Goal: Task Accomplishment & Management: Manage account settings

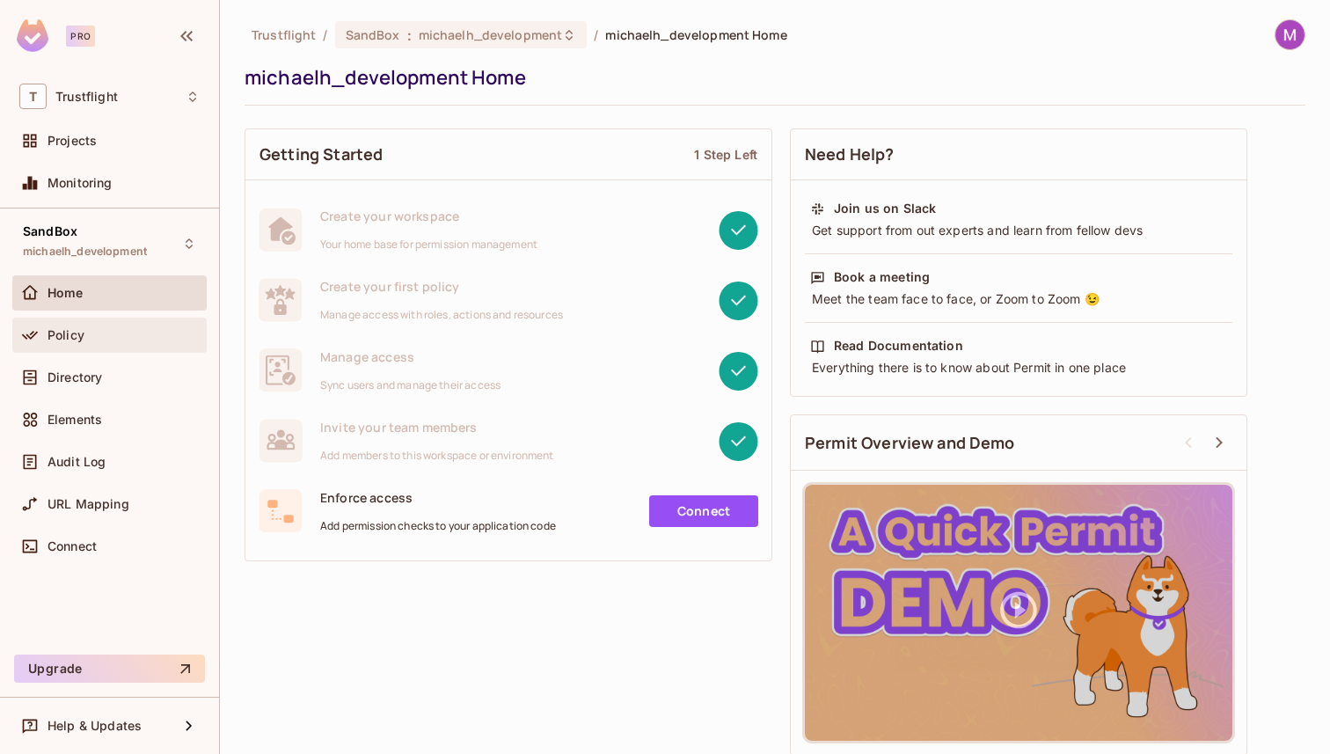
click at [113, 346] on div "Policy" at bounding box center [109, 334] width 194 height 35
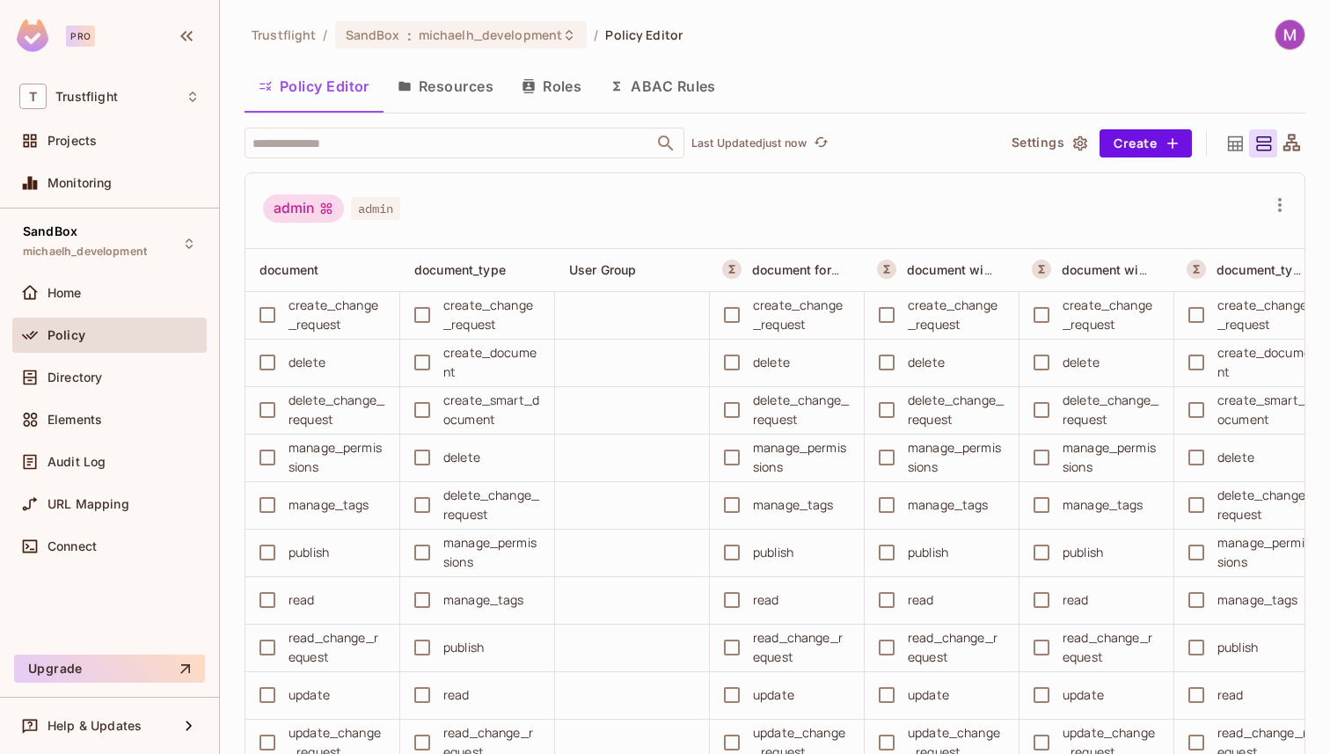
click at [562, 82] on button "Roles" at bounding box center [551, 86] width 88 height 44
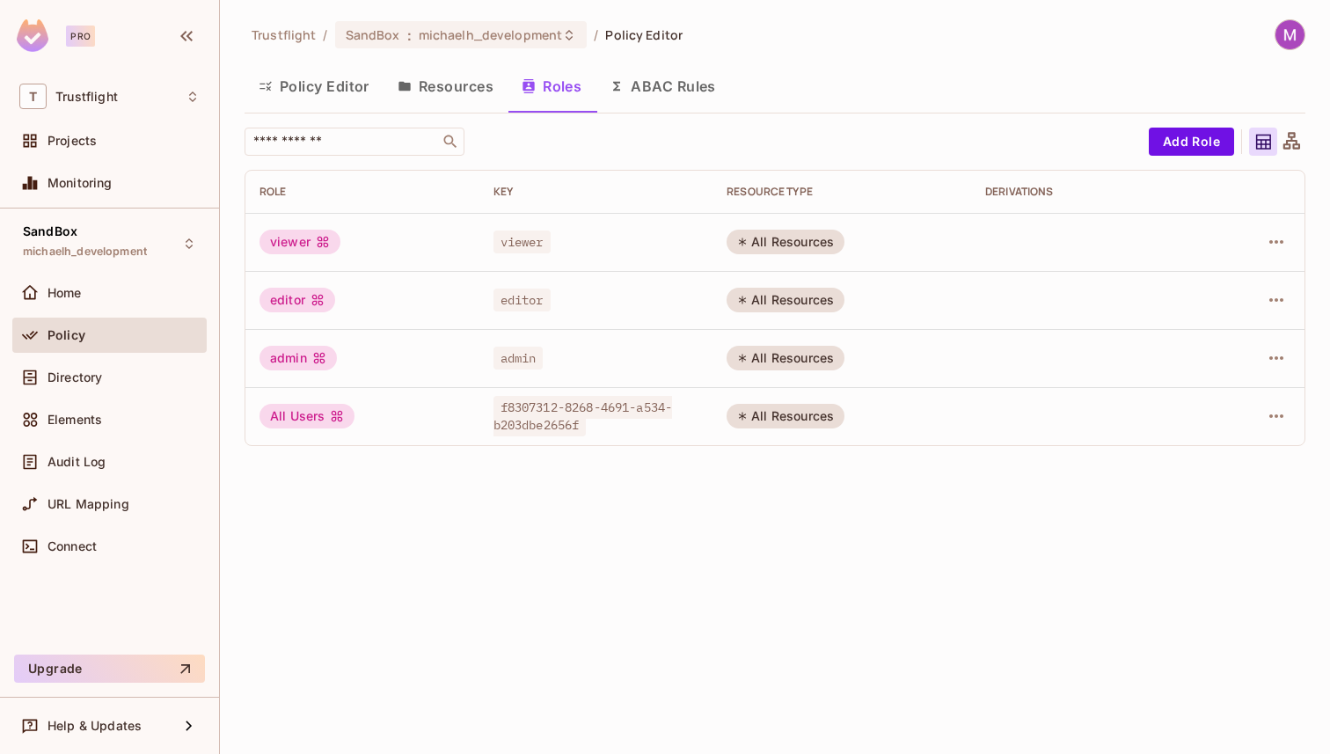
click at [451, 102] on button "Resources" at bounding box center [445, 86] width 124 height 44
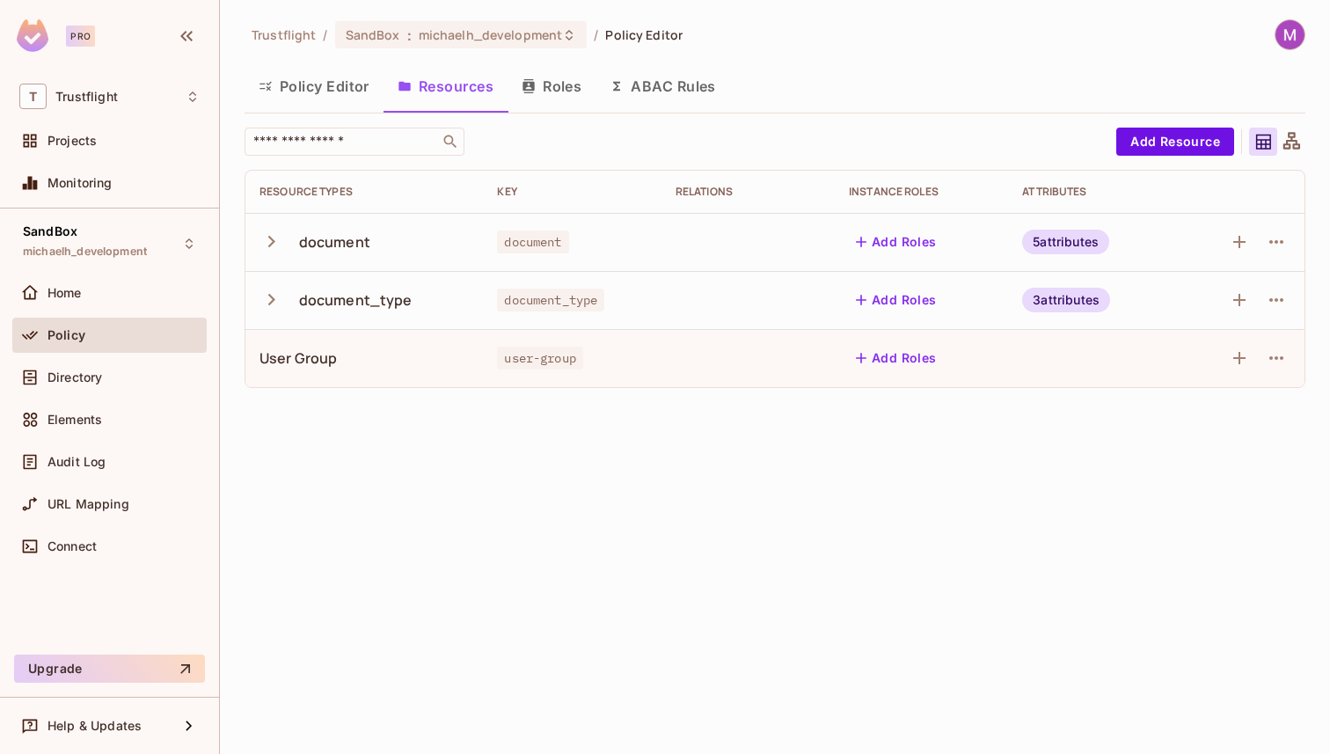
click at [308, 90] on button "Policy Editor" at bounding box center [313, 86] width 139 height 44
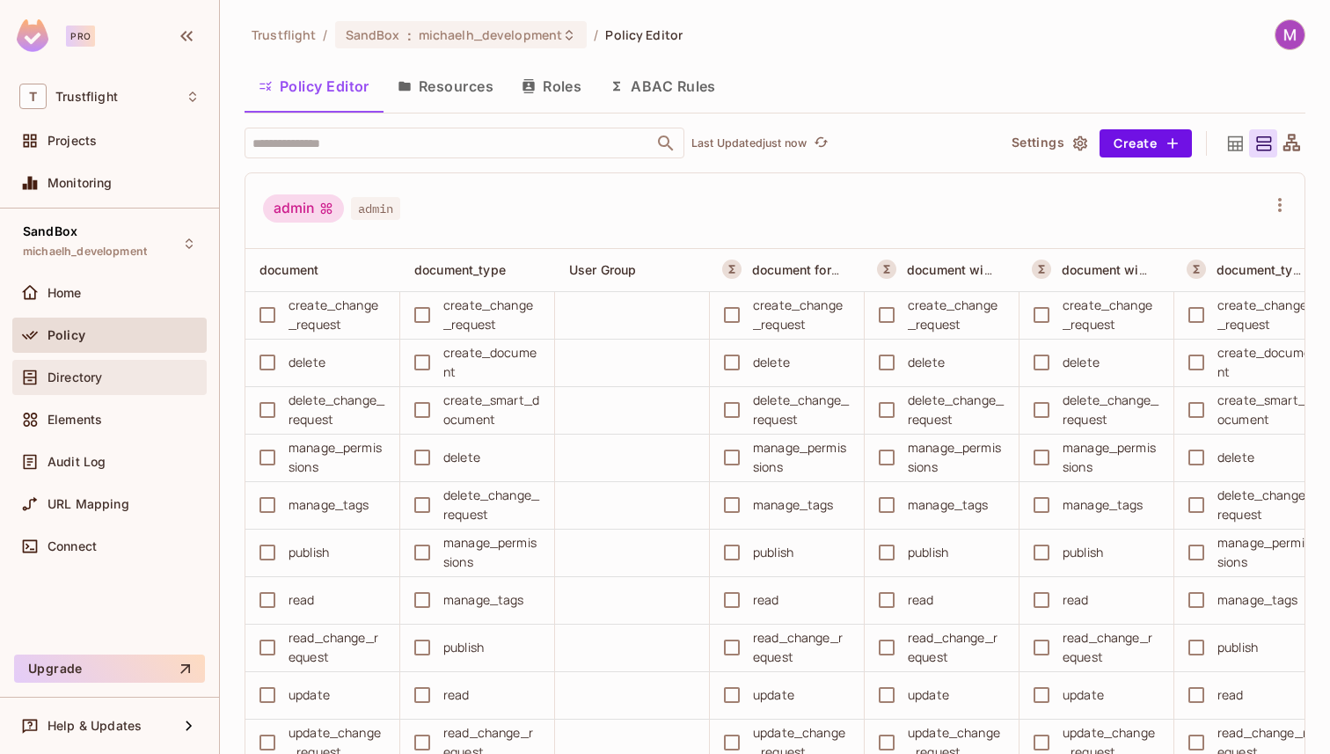
click at [107, 378] on div "Directory" at bounding box center [123, 377] width 152 height 14
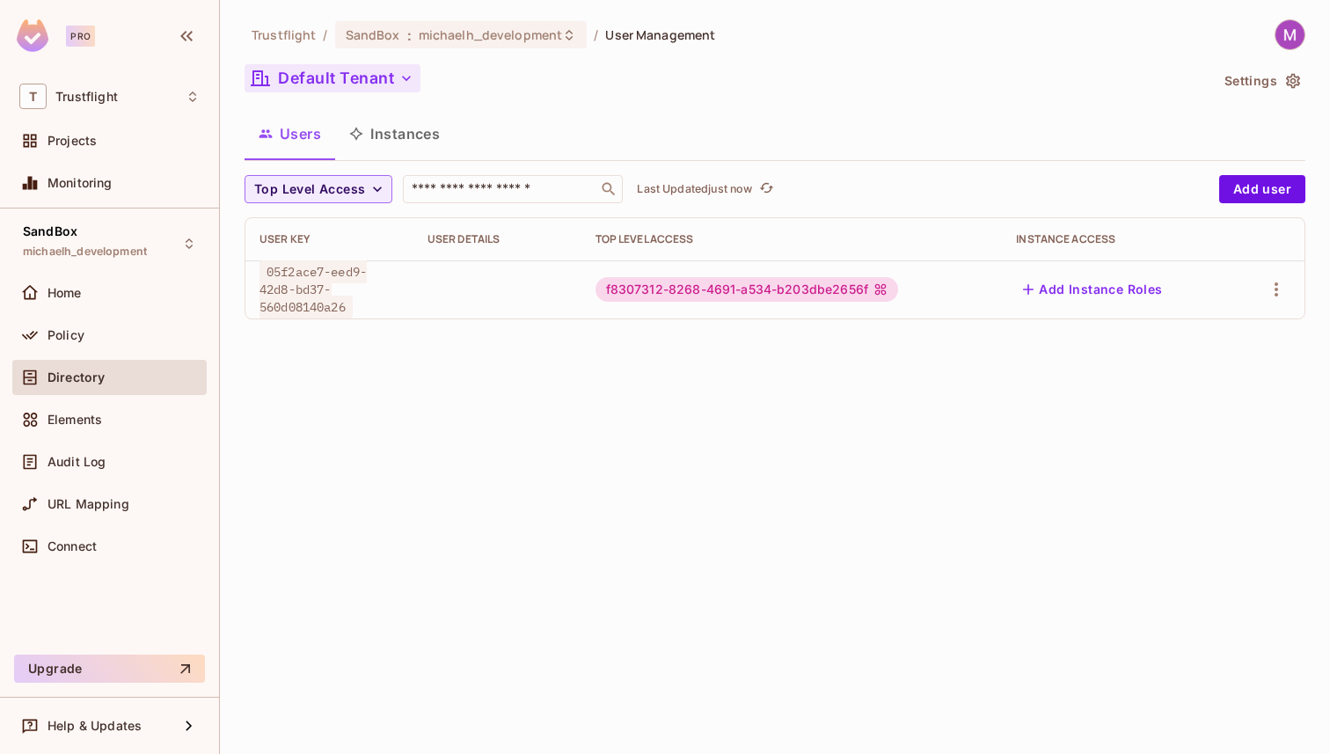
click at [375, 70] on button "Default Tenant" at bounding box center [332, 78] width 176 height 28
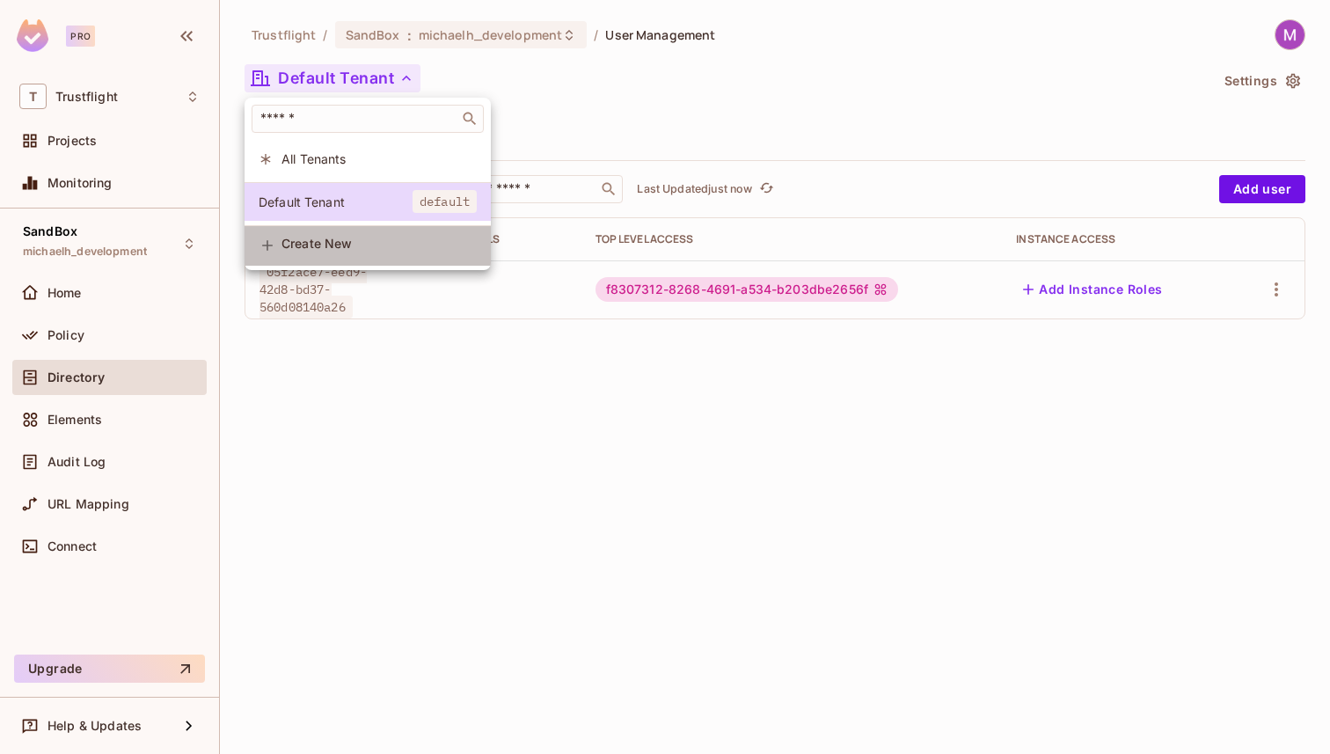
click at [322, 244] on span "Create New" at bounding box center [378, 244] width 195 height 14
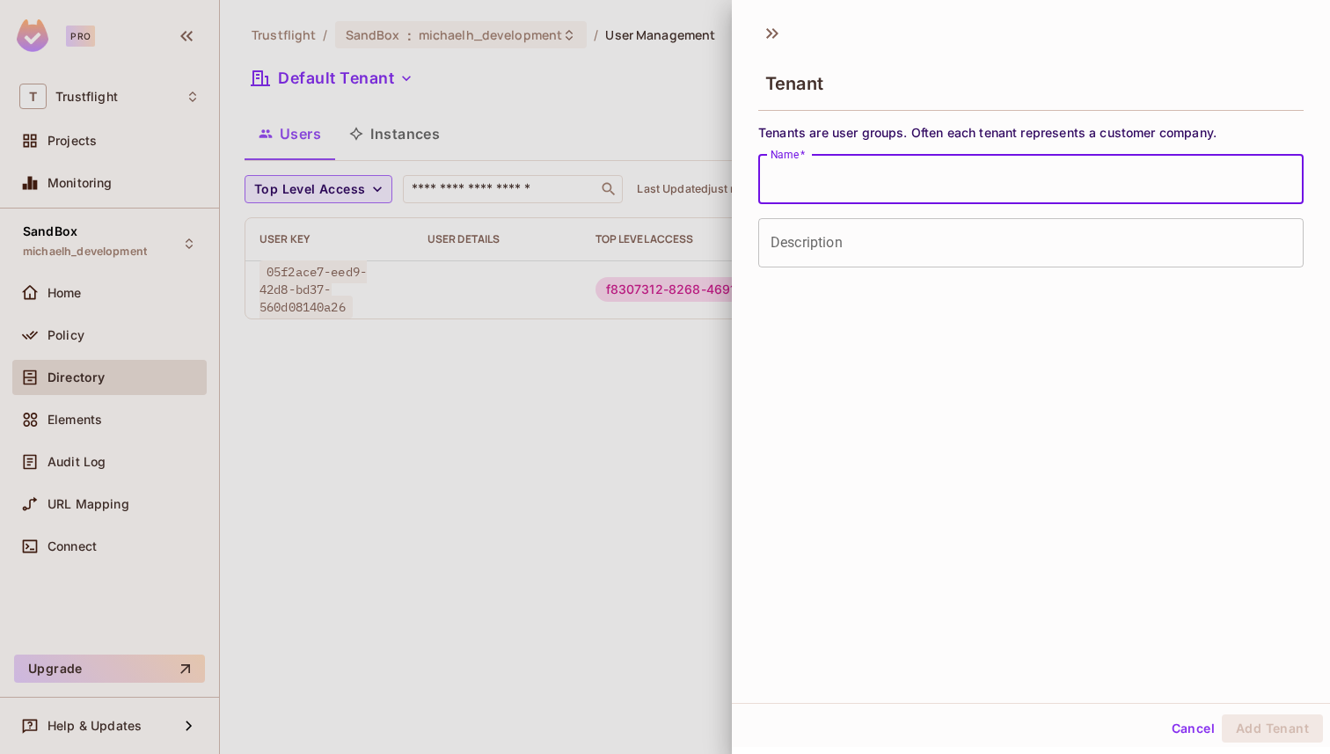
click at [899, 183] on input "Name   *" at bounding box center [1030, 179] width 545 height 49
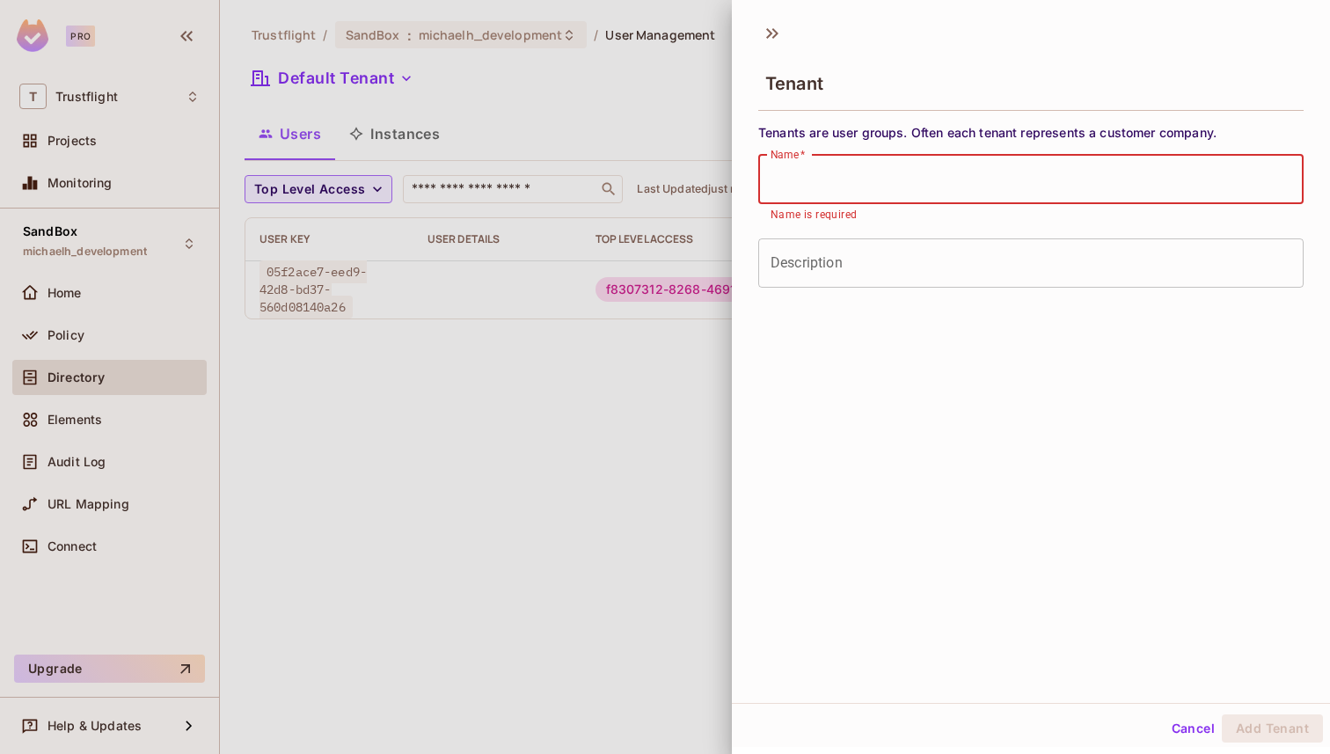
click at [827, 179] on input "Name   *" at bounding box center [1030, 179] width 545 height 49
paste input "**********"
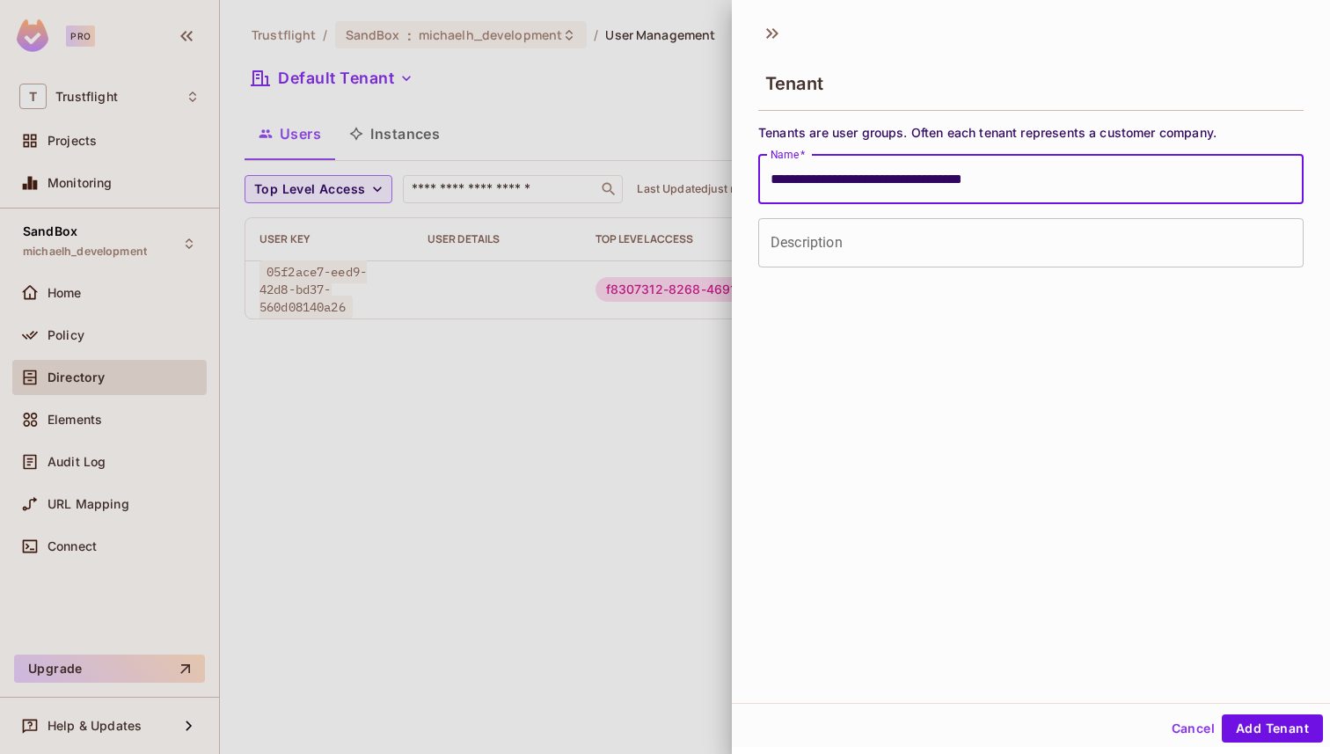
type input "**********"
click at [826, 241] on input "Description" at bounding box center [1030, 242] width 545 height 49
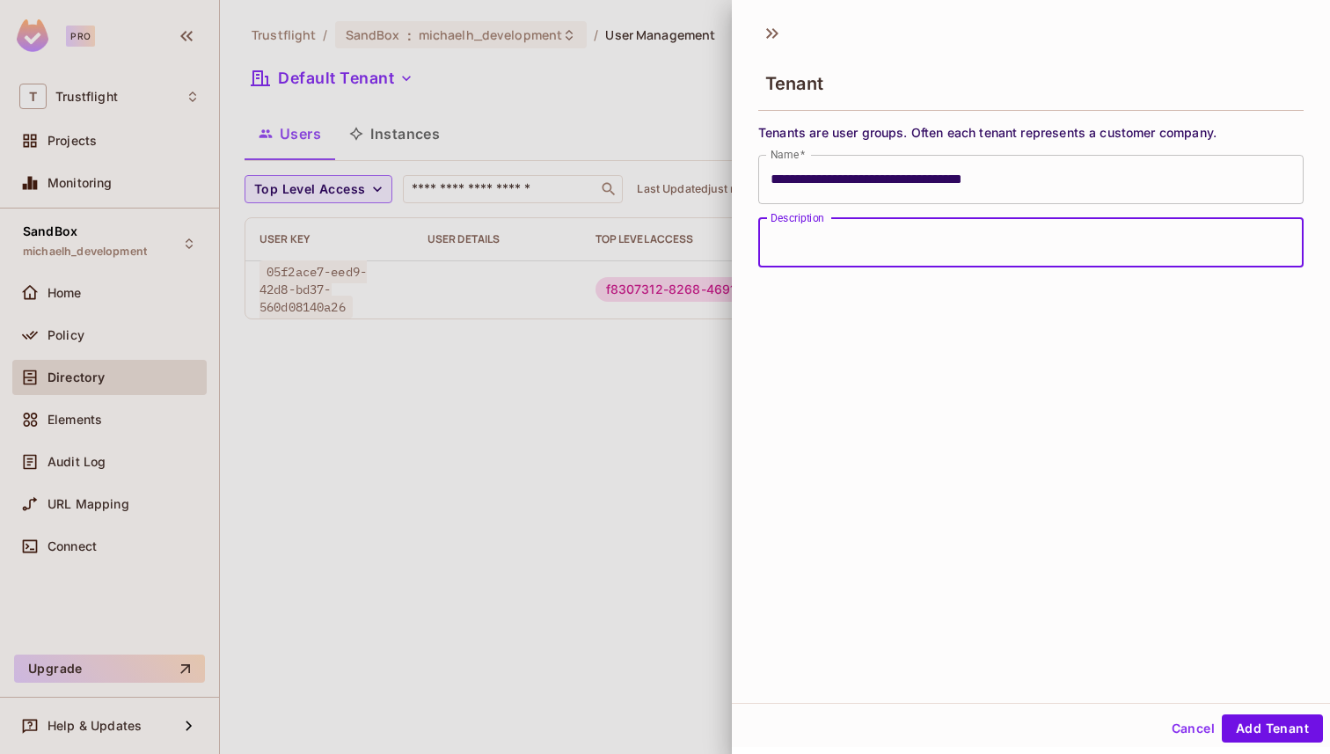
paste input "**********"
type input "**********"
click at [1282, 729] on button "Add Tenant" at bounding box center [1272, 728] width 101 height 28
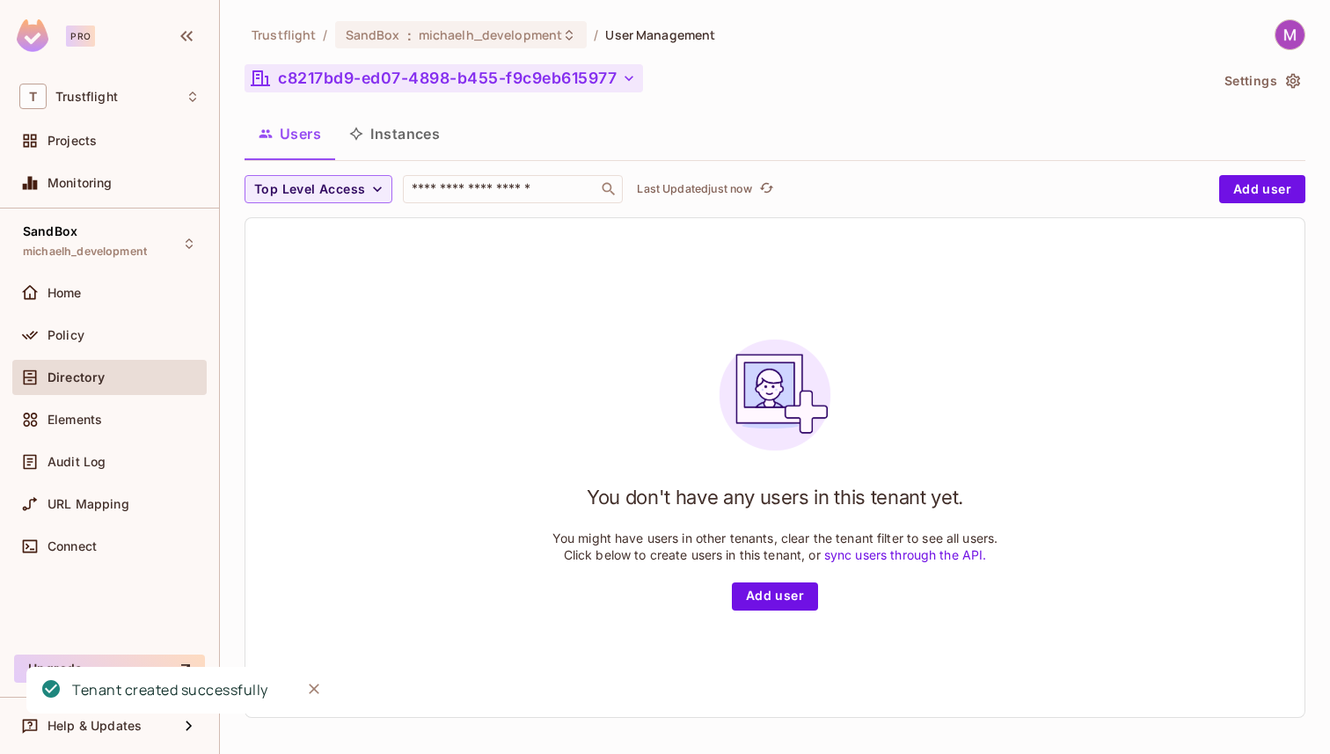
click at [342, 77] on button "c8217bd9-ed07-4898-b455-f9c9eb615977" at bounding box center [443, 78] width 398 height 28
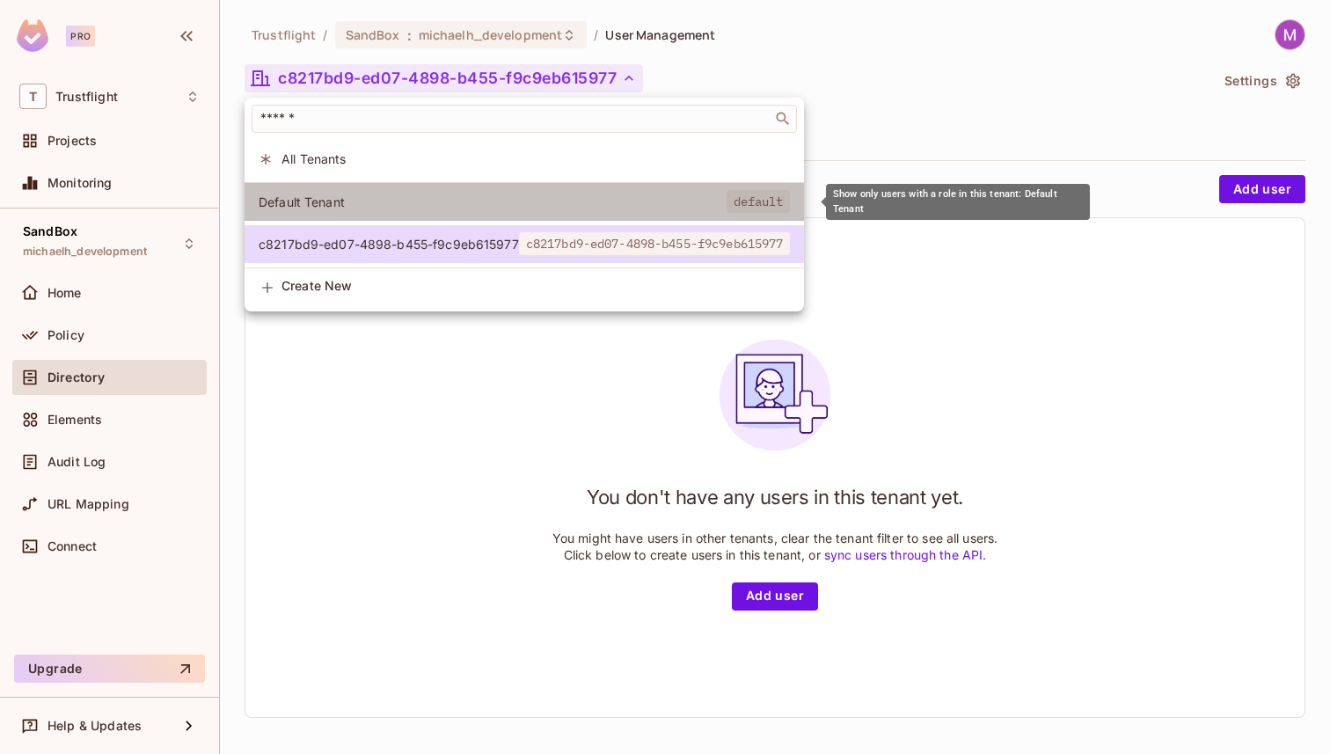
click at [329, 196] on span "Default Tenant" at bounding box center [493, 201] width 468 height 17
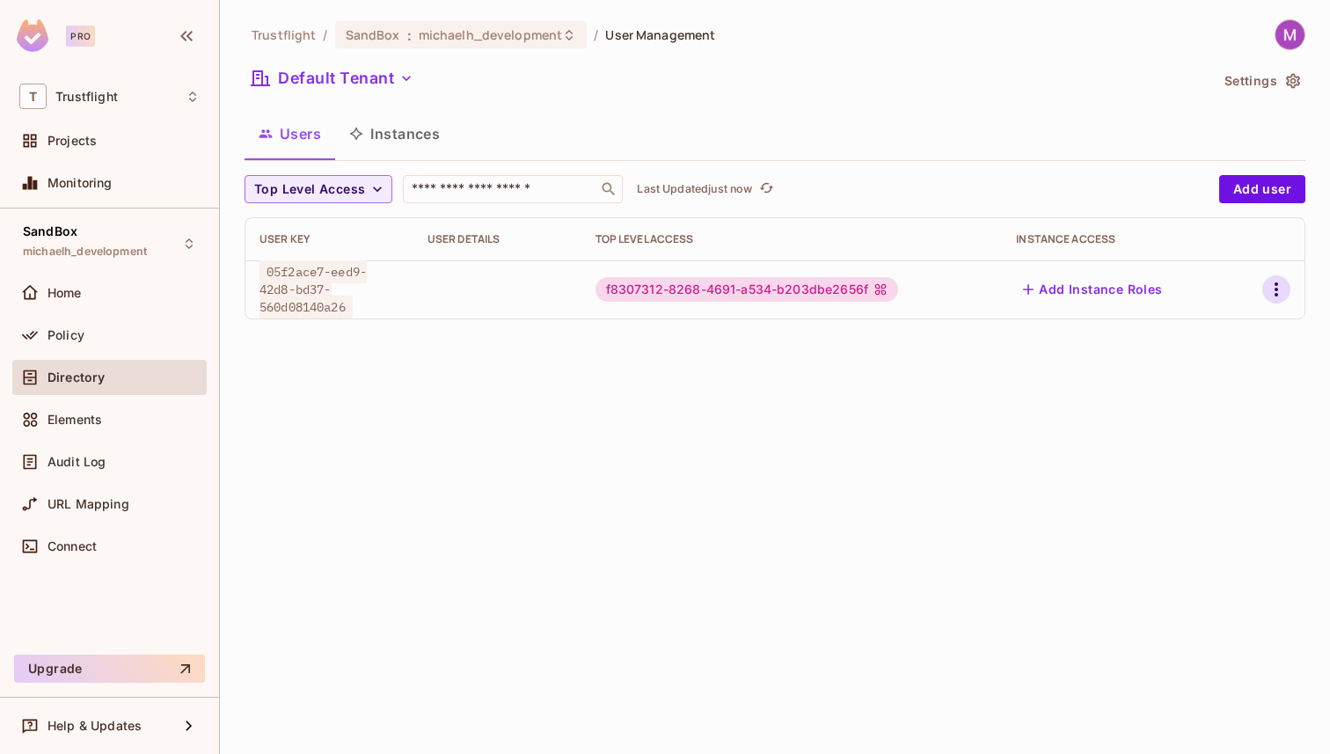
click at [1271, 282] on icon "button" at bounding box center [1275, 289] width 21 height 21
click at [1207, 316] on li "Edit" at bounding box center [1200, 329] width 156 height 39
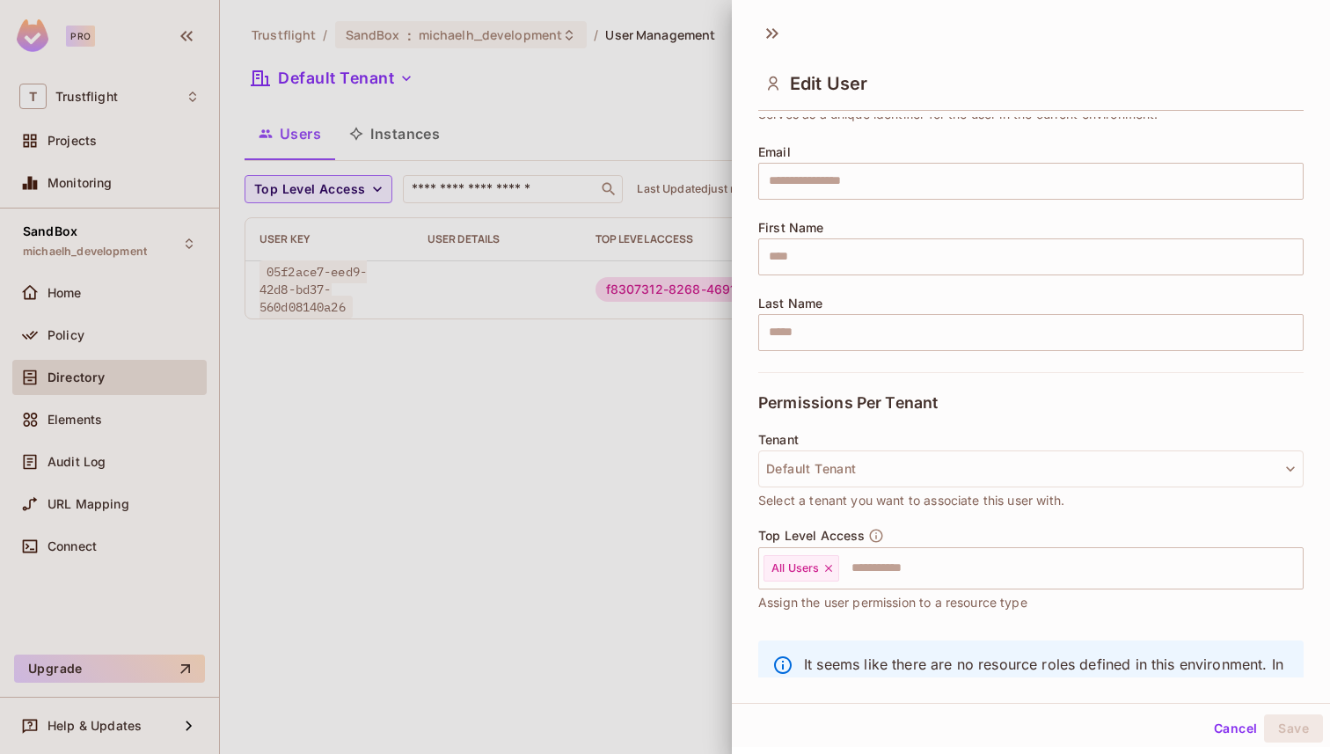
scroll to position [151, 0]
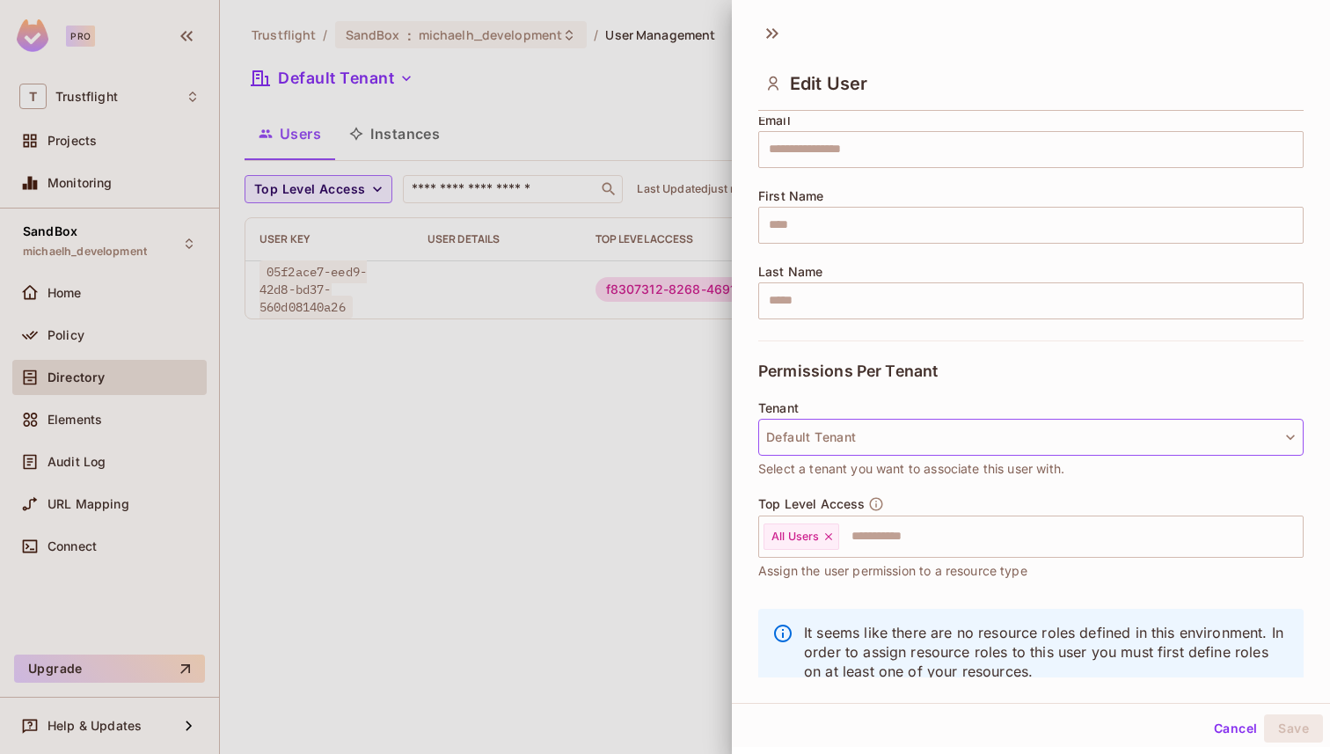
click at [990, 440] on button "Default Tenant" at bounding box center [1030, 437] width 545 height 37
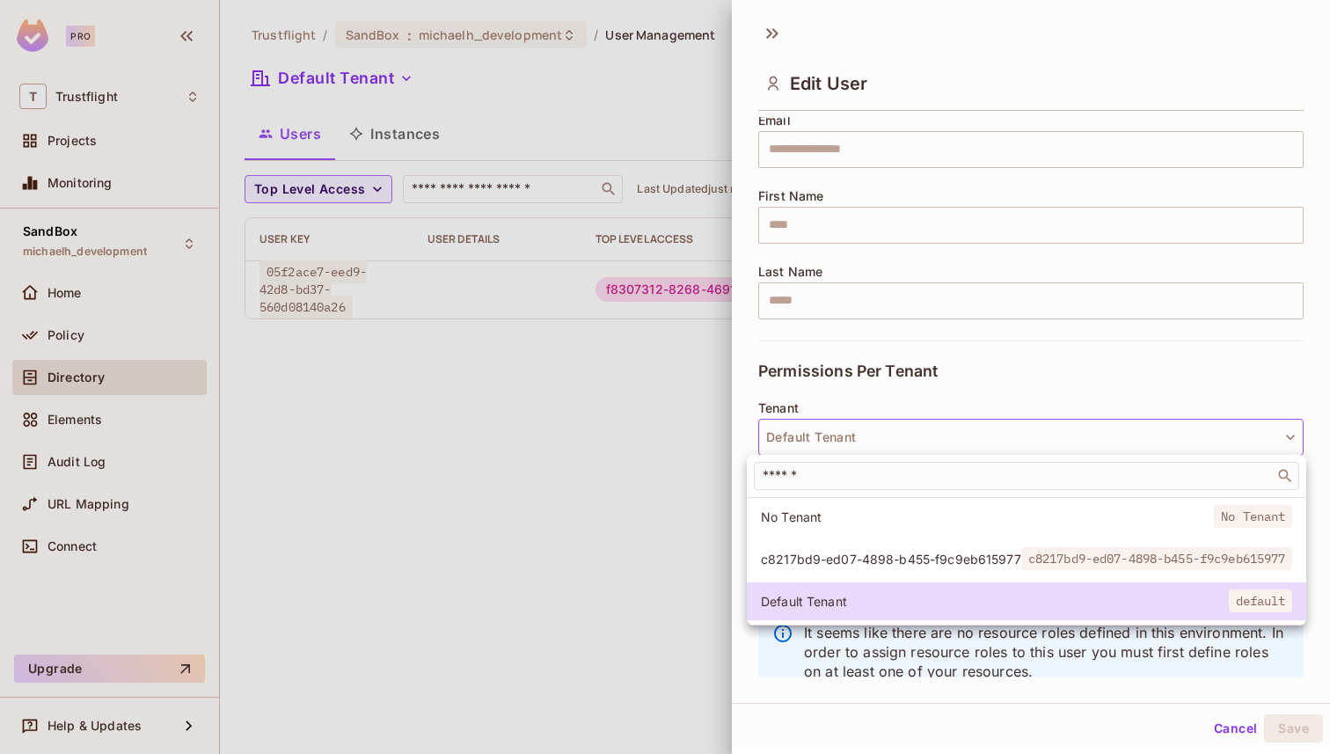
click at [879, 557] on span "c8217bd9-ed07-4898-b455-f9c9eb615977" at bounding box center [891, 559] width 260 height 17
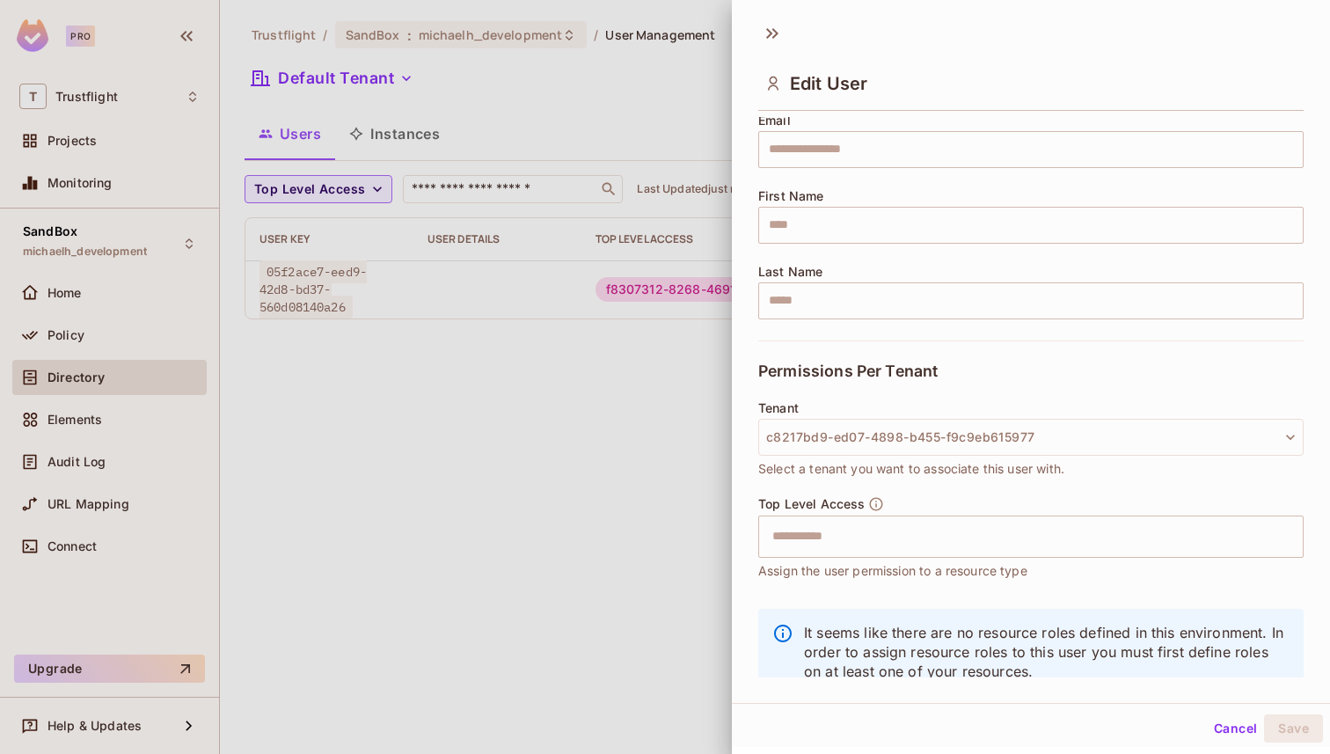
click at [585, 428] on div at bounding box center [665, 377] width 1330 height 754
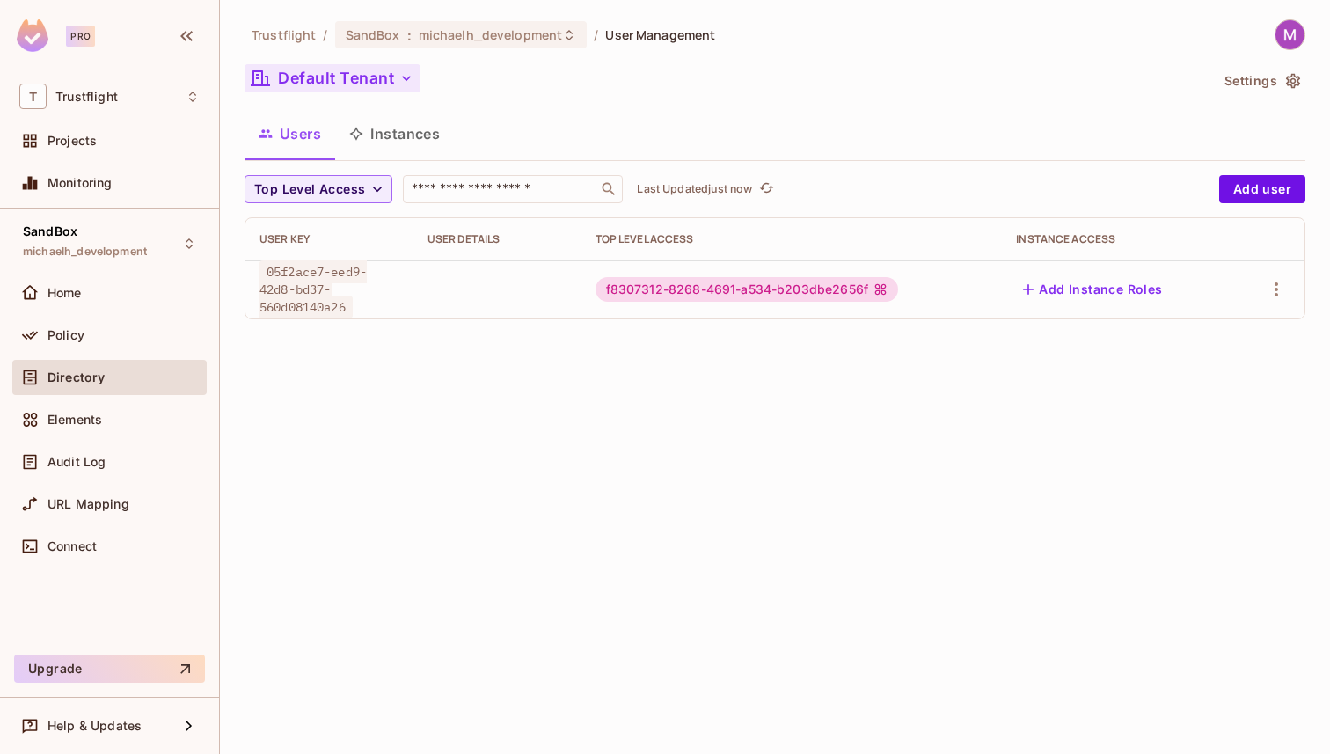
click at [349, 73] on button "Default Tenant" at bounding box center [332, 78] width 176 height 28
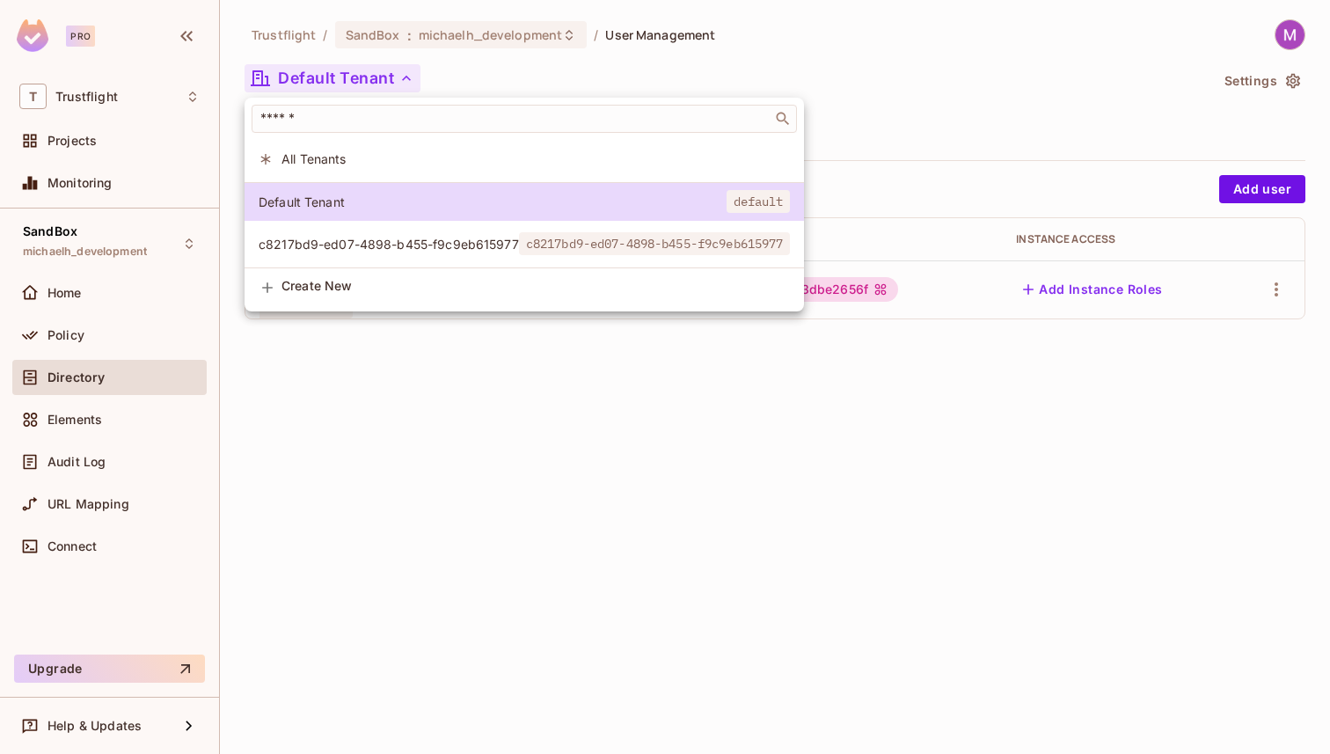
click at [332, 236] on span "c8217bd9-ed07-4898-b455-f9c9eb615977" at bounding box center [389, 244] width 260 height 17
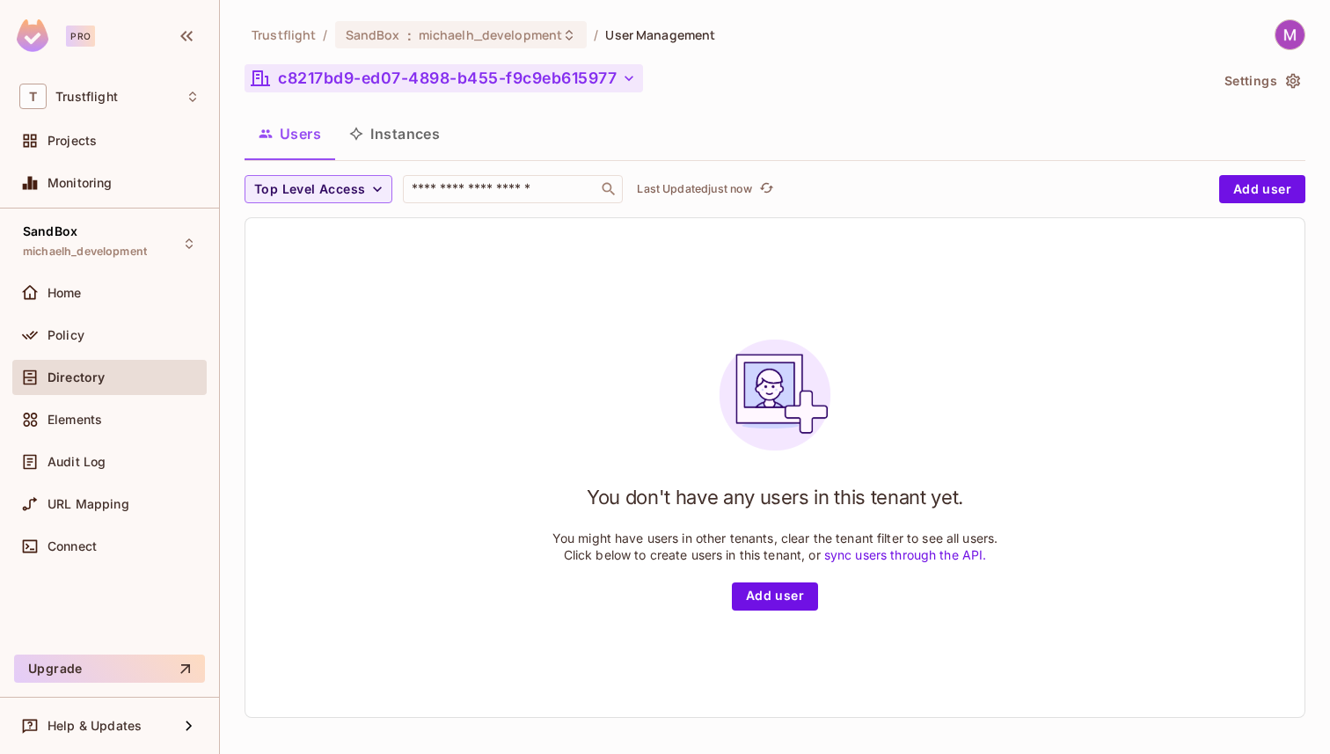
click at [325, 79] on button "c8217bd9-ed07-4898-b455-f9c9eb615977" at bounding box center [443, 78] width 398 height 28
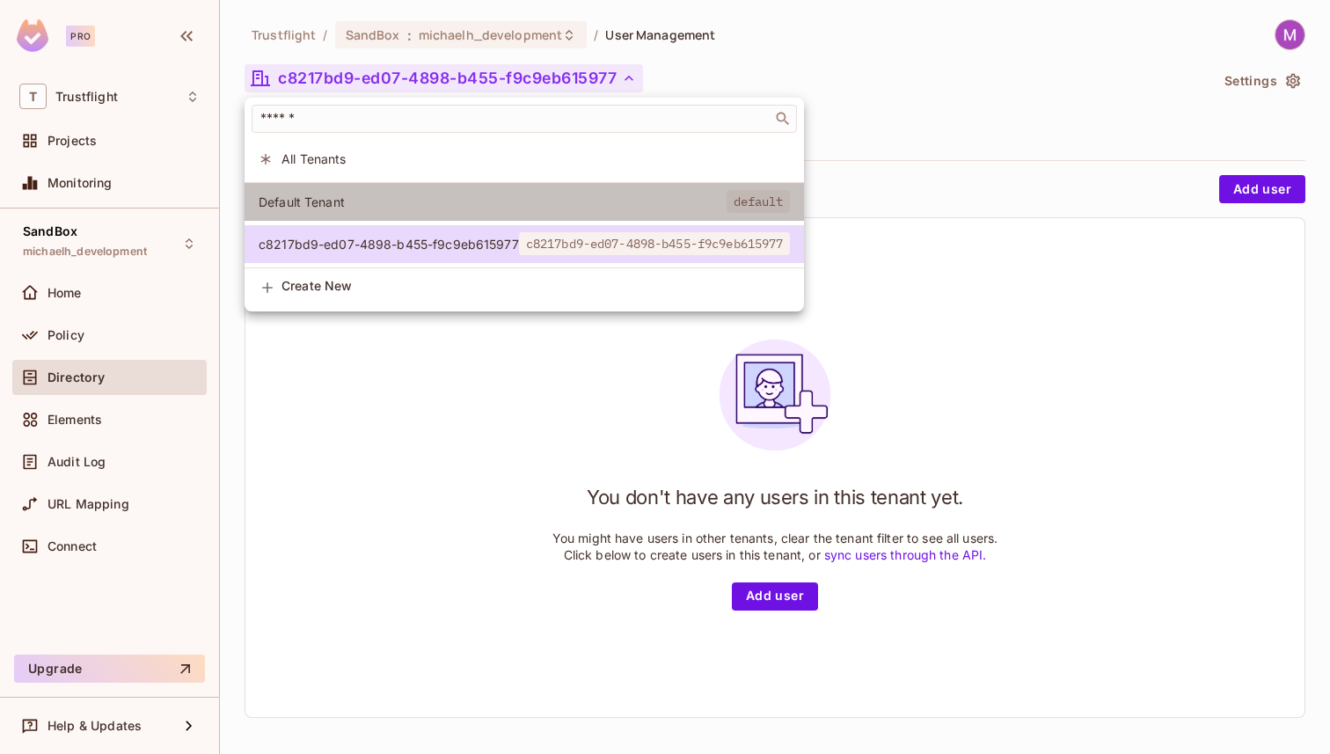
click at [320, 198] on span "Default Tenant" at bounding box center [493, 201] width 468 height 17
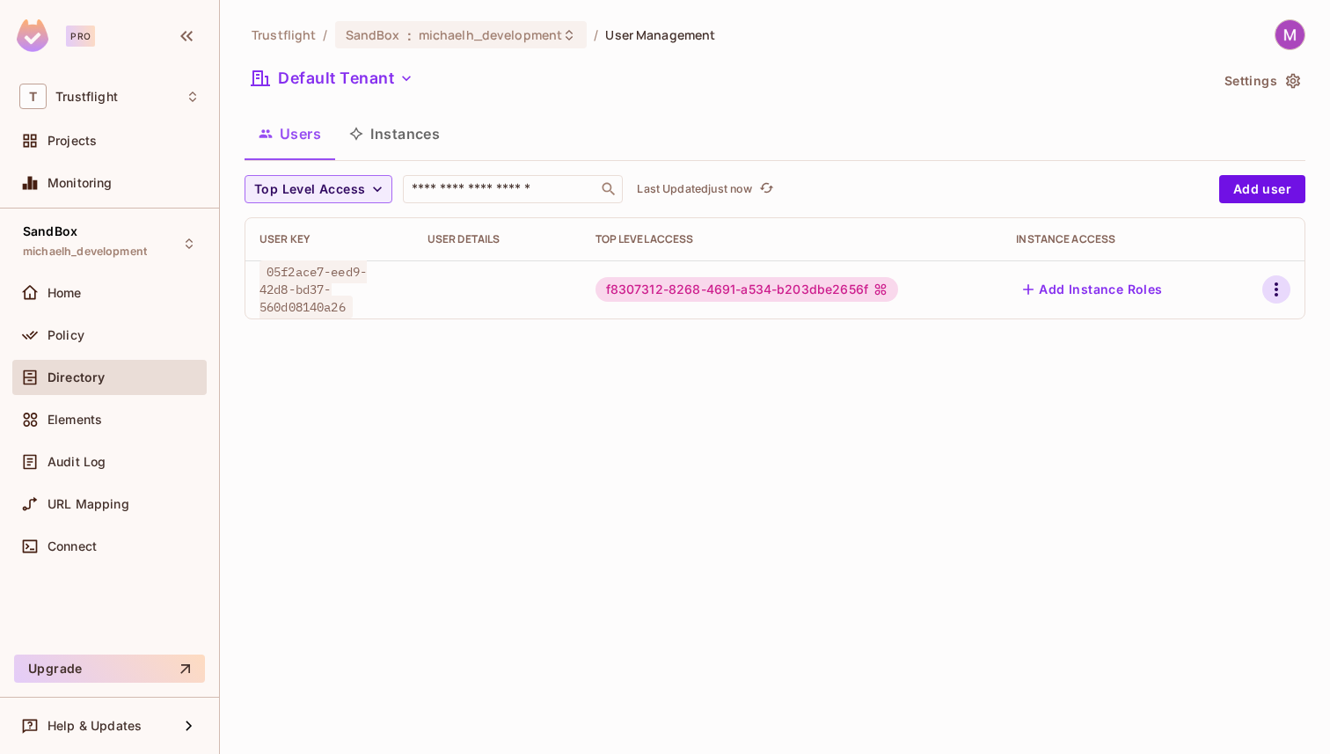
click at [1270, 296] on icon "button" at bounding box center [1275, 289] width 21 height 21
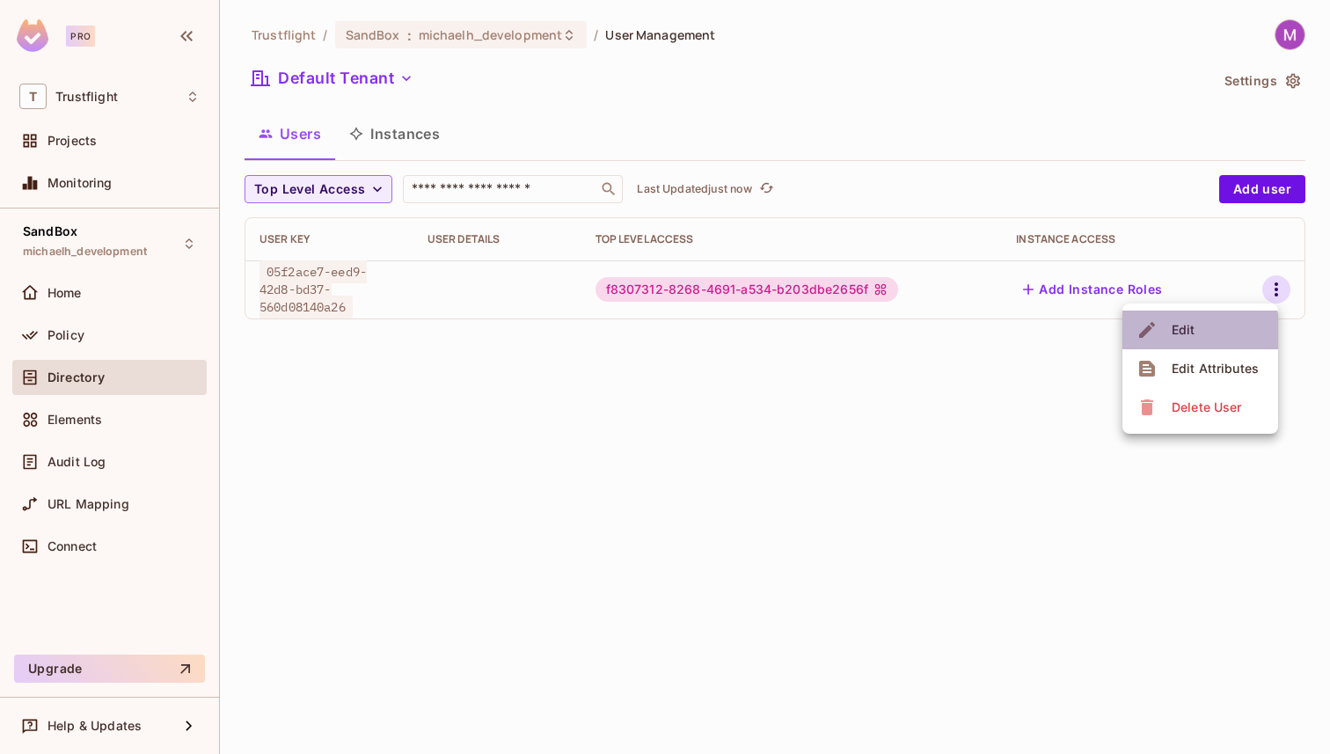
click at [1186, 332] on div "Edit" at bounding box center [1183, 330] width 24 height 18
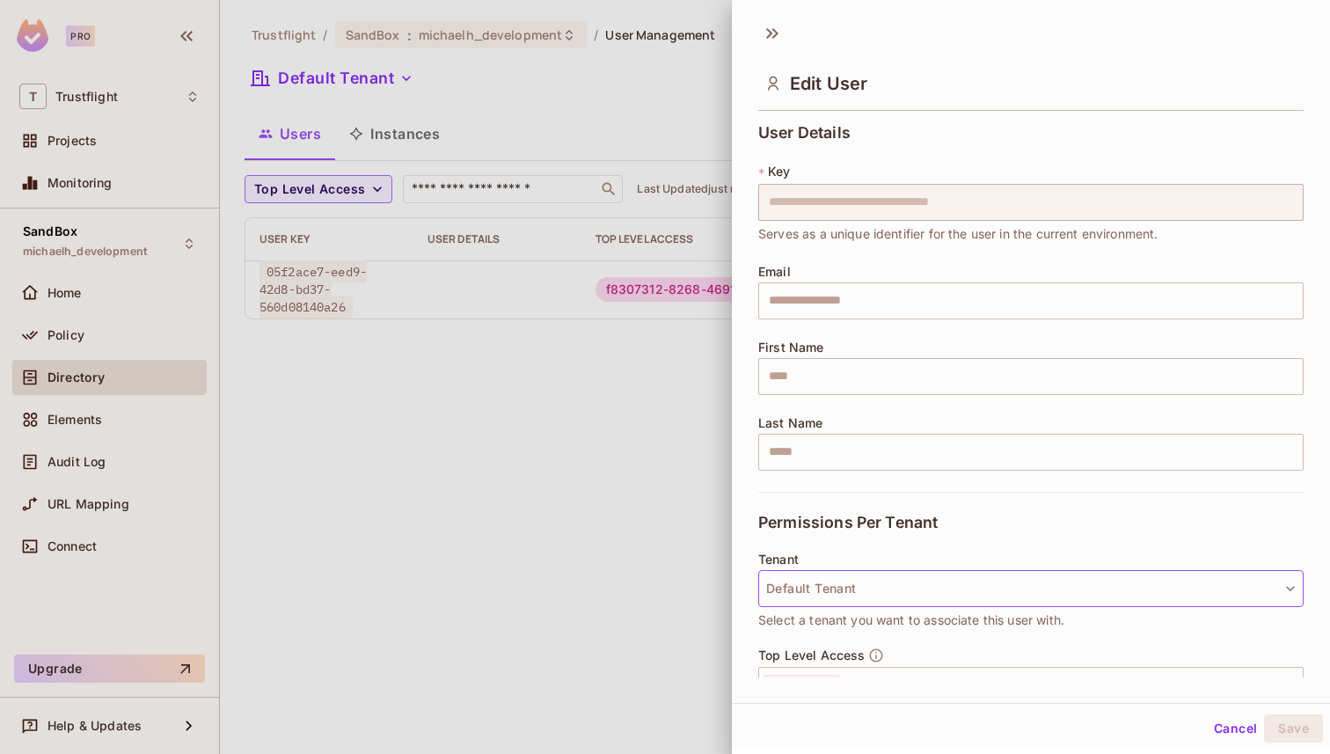
scroll to position [197, 0]
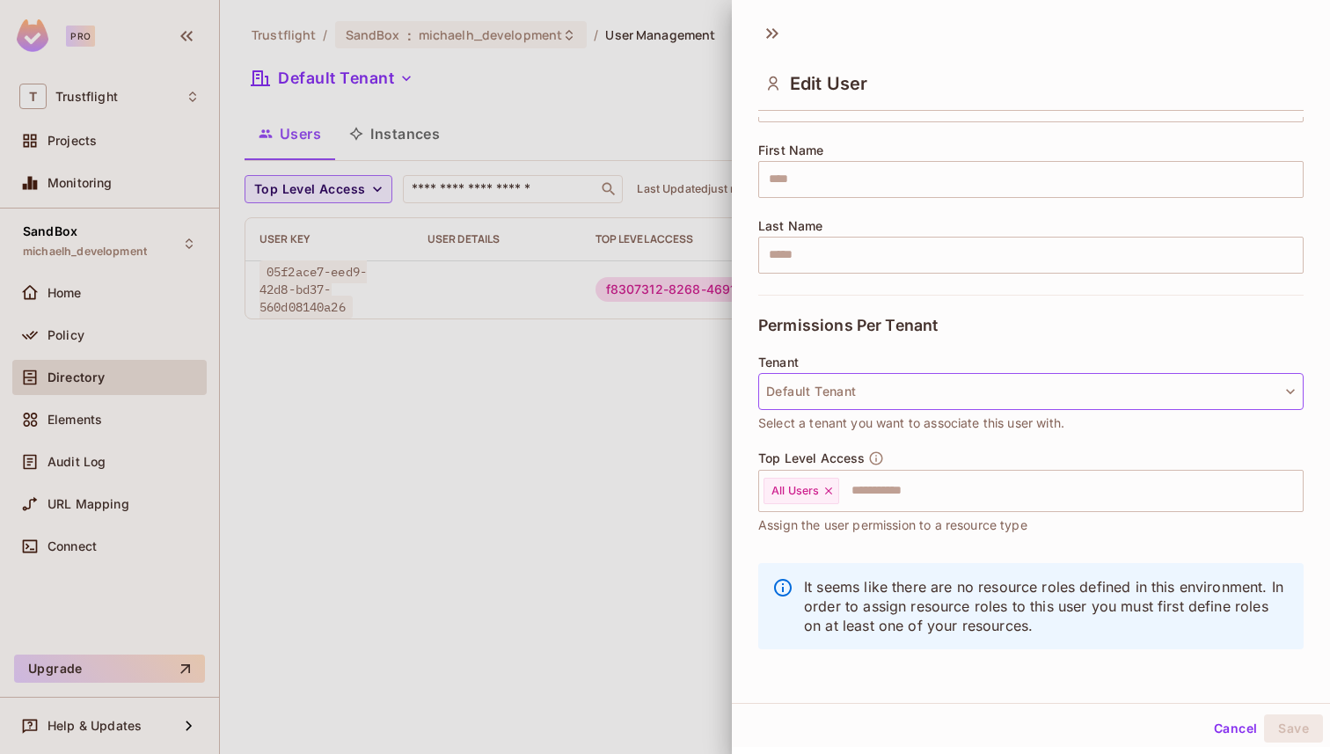
click at [854, 391] on button "Default Tenant" at bounding box center [1030, 391] width 545 height 37
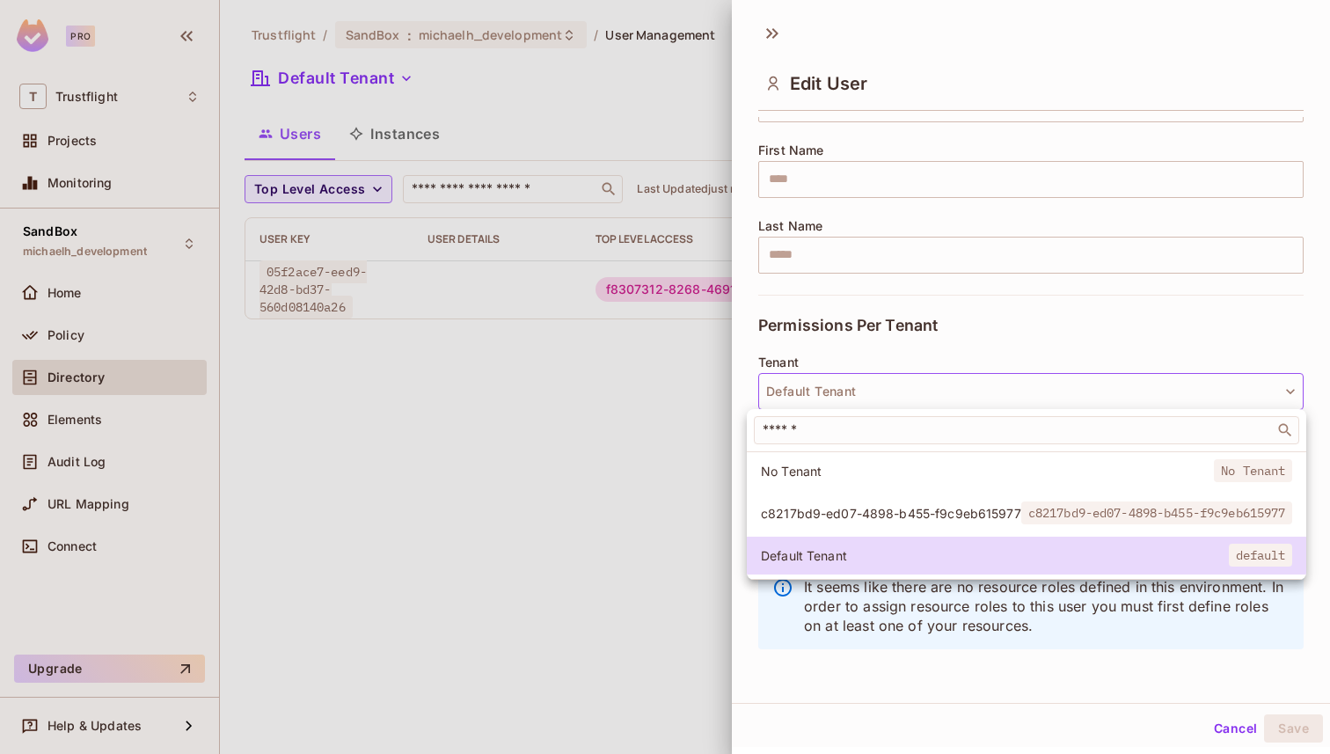
click at [844, 509] on span "c8217bd9-ed07-4898-b455-f9c9eb615977" at bounding box center [891, 513] width 260 height 17
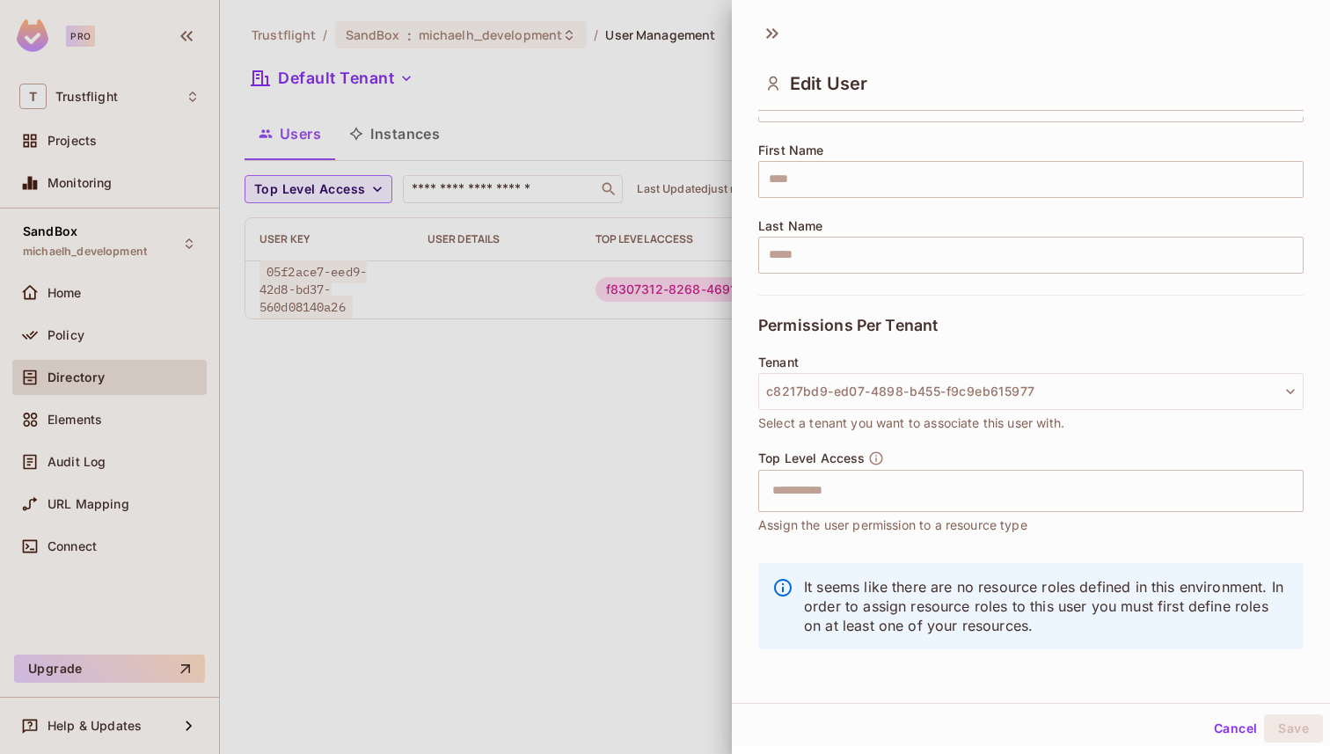
click at [945, 348] on div "Permissions Per Tenant" at bounding box center [1030, 325] width 545 height 61
click at [942, 740] on div "Cancel Save" at bounding box center [1031, 728] width 598 height 42
click at [1232, 726] on button "Cancel" at bounding box center [1235, 728] width 57 height 28
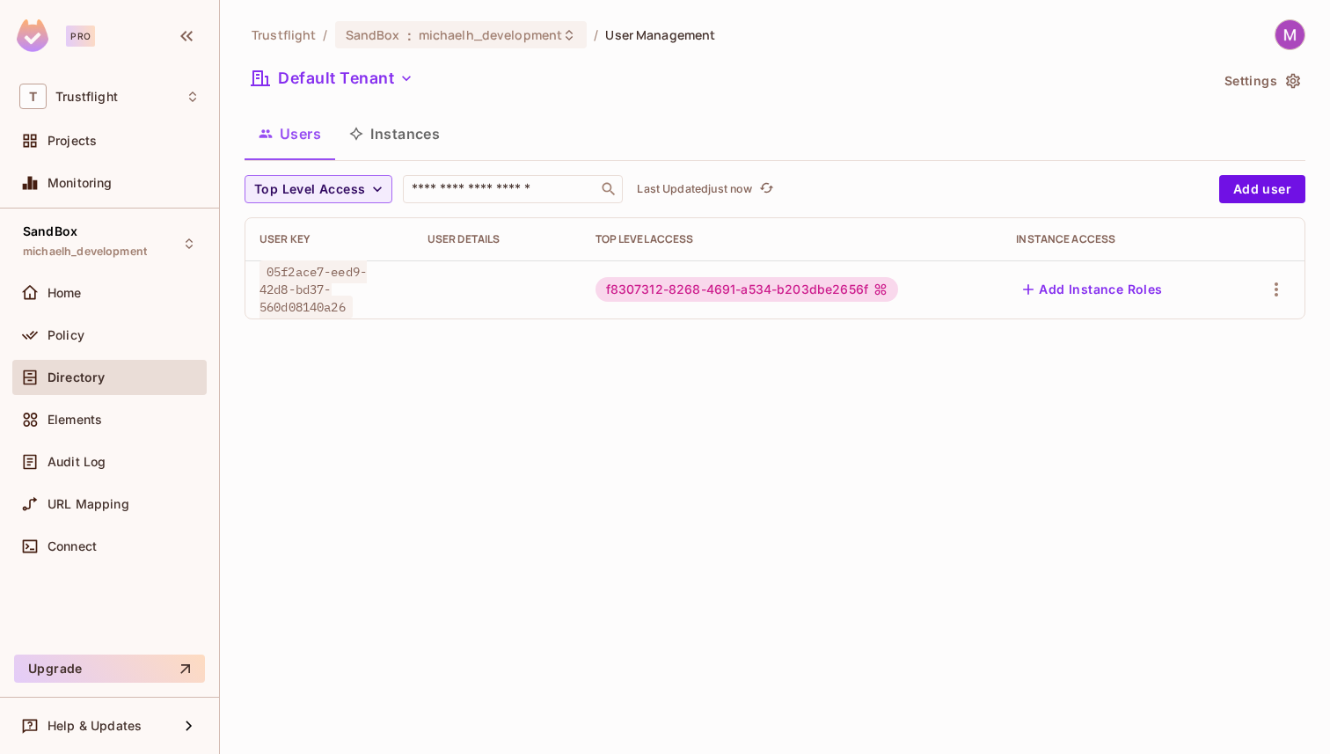
click at [442, 291] on div at bounding box center [497, 290] width 140 height 4
click at [102, 417] on span "Elements" at bounding box center [74, 419] width 55 height 14
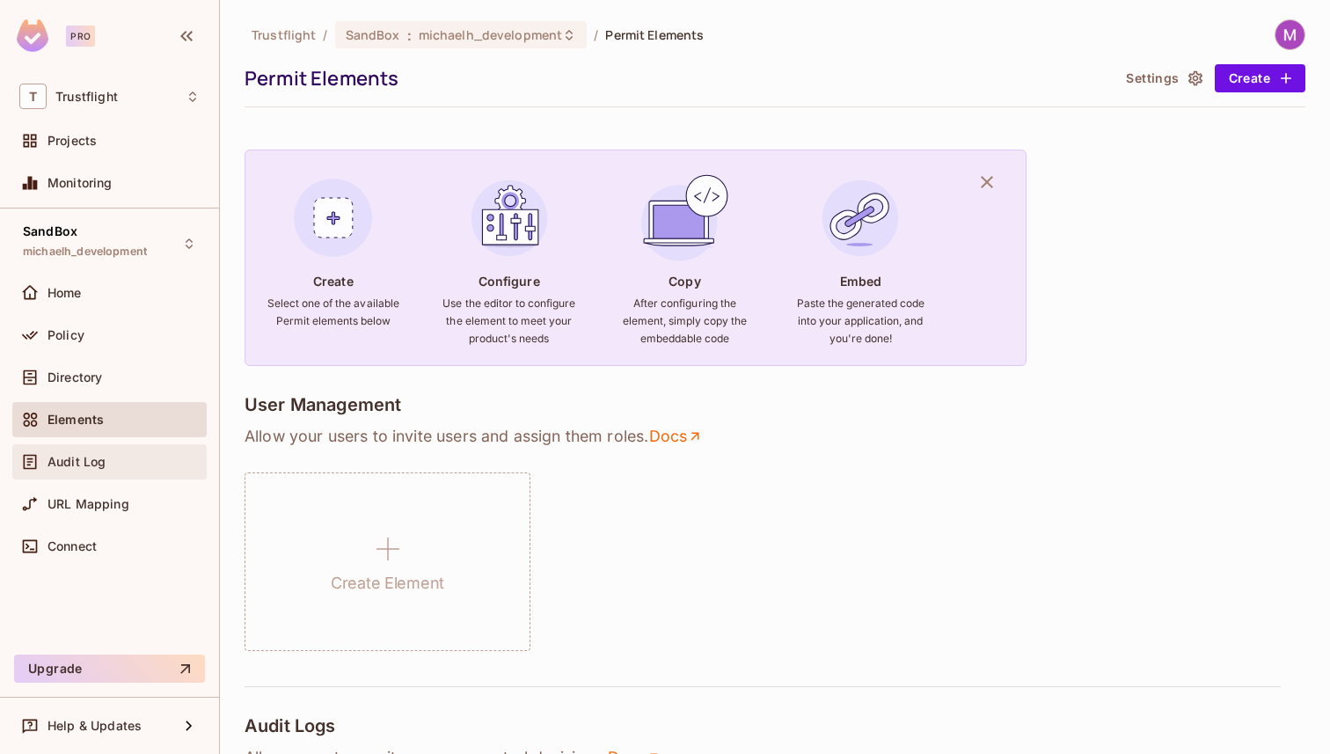
click at [118, 449] on div "Audit Log" at bounding box center [109, 461] width 194 height 35
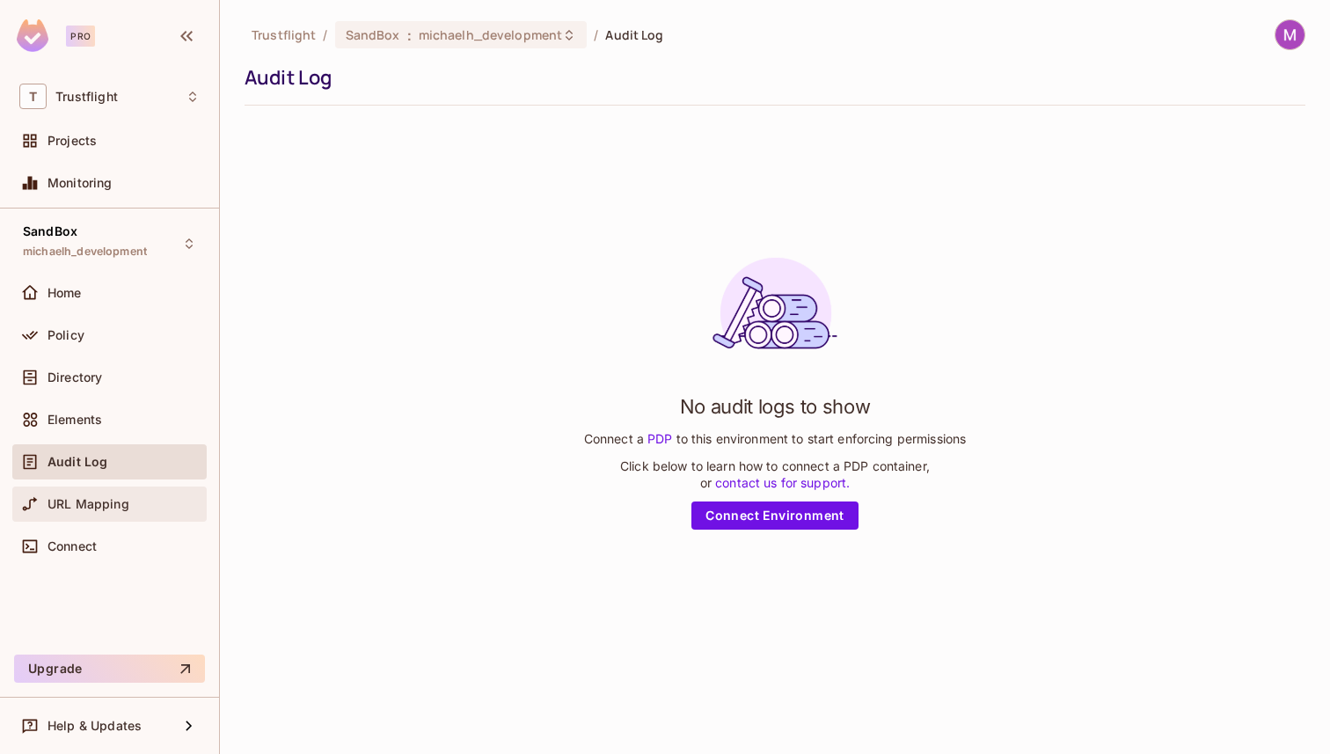
click at [123, 498] on span "URL Mapping" at bounding box center [88, 504] width 82 height 14
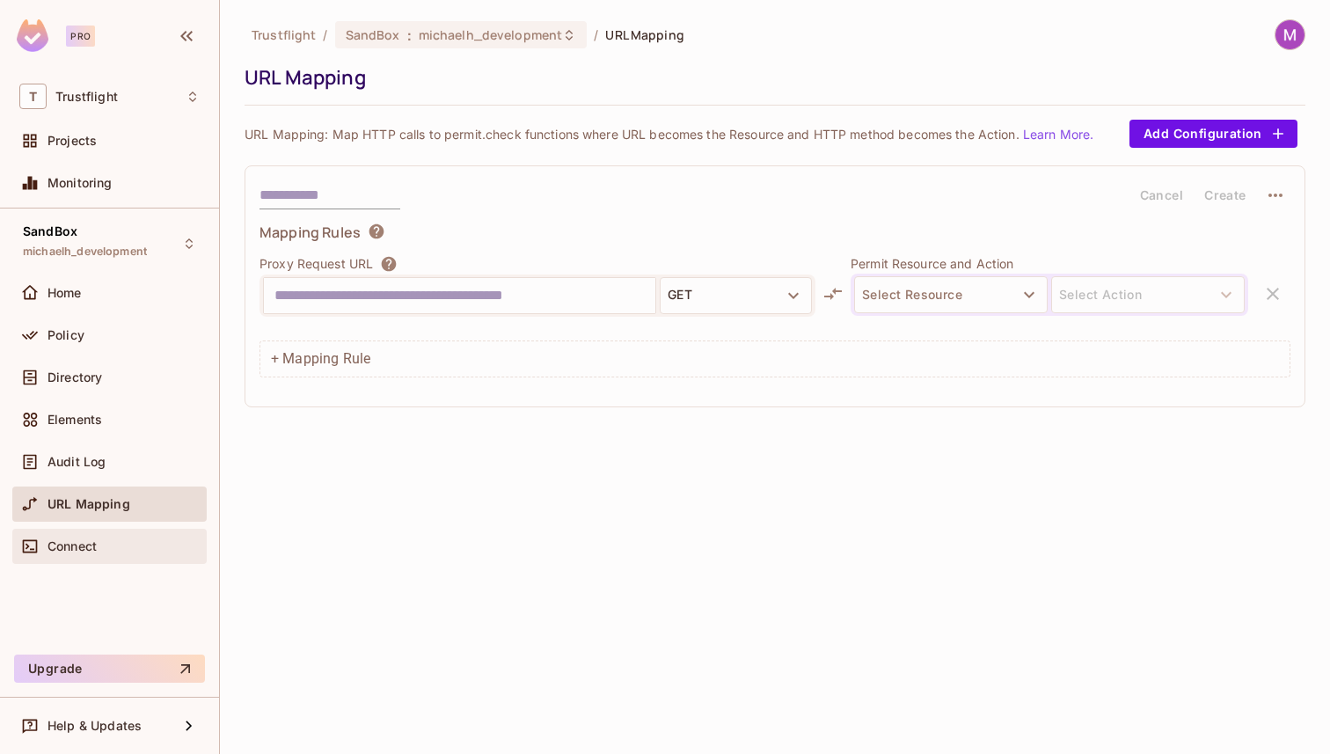
click at [118, 549] on div "Connect" at bounding box center [123, 546] width 152 height 14
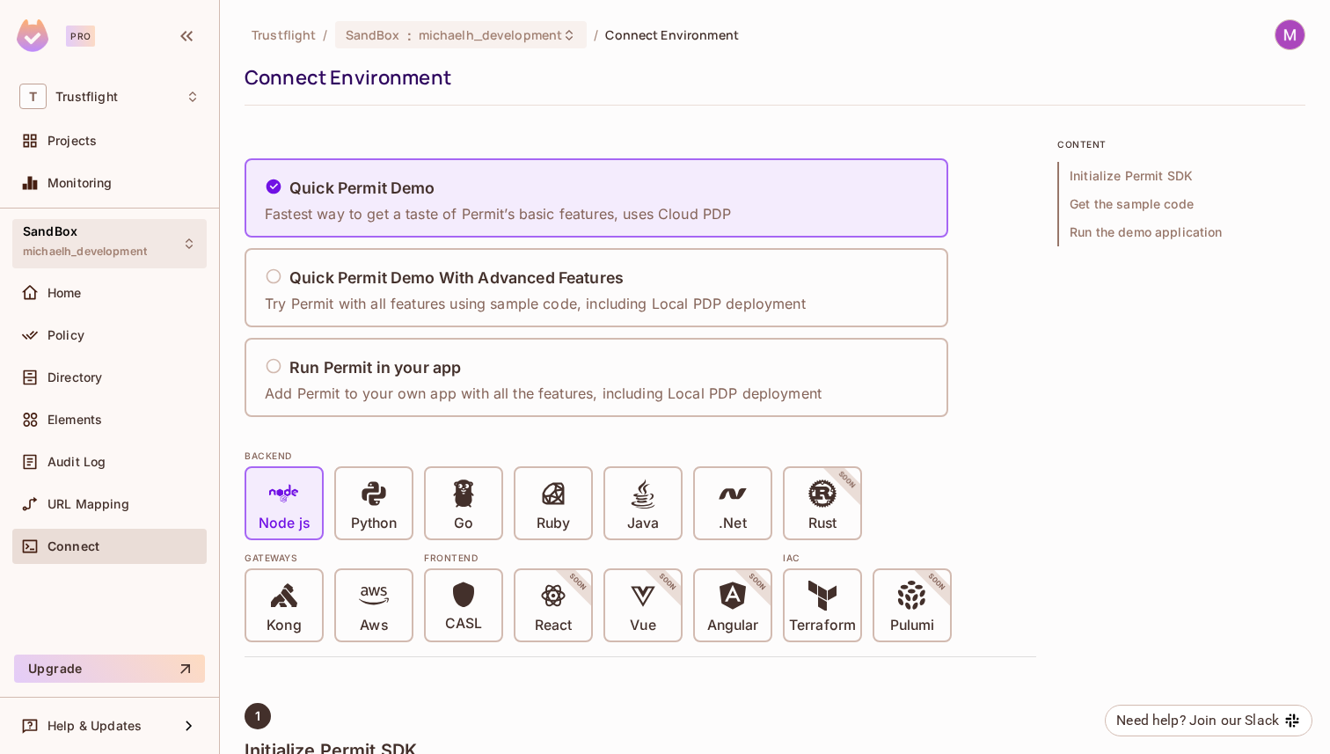
click at [83, 252] on span "michaelh_development" at bounding box center [85, 251] width 124 height 14
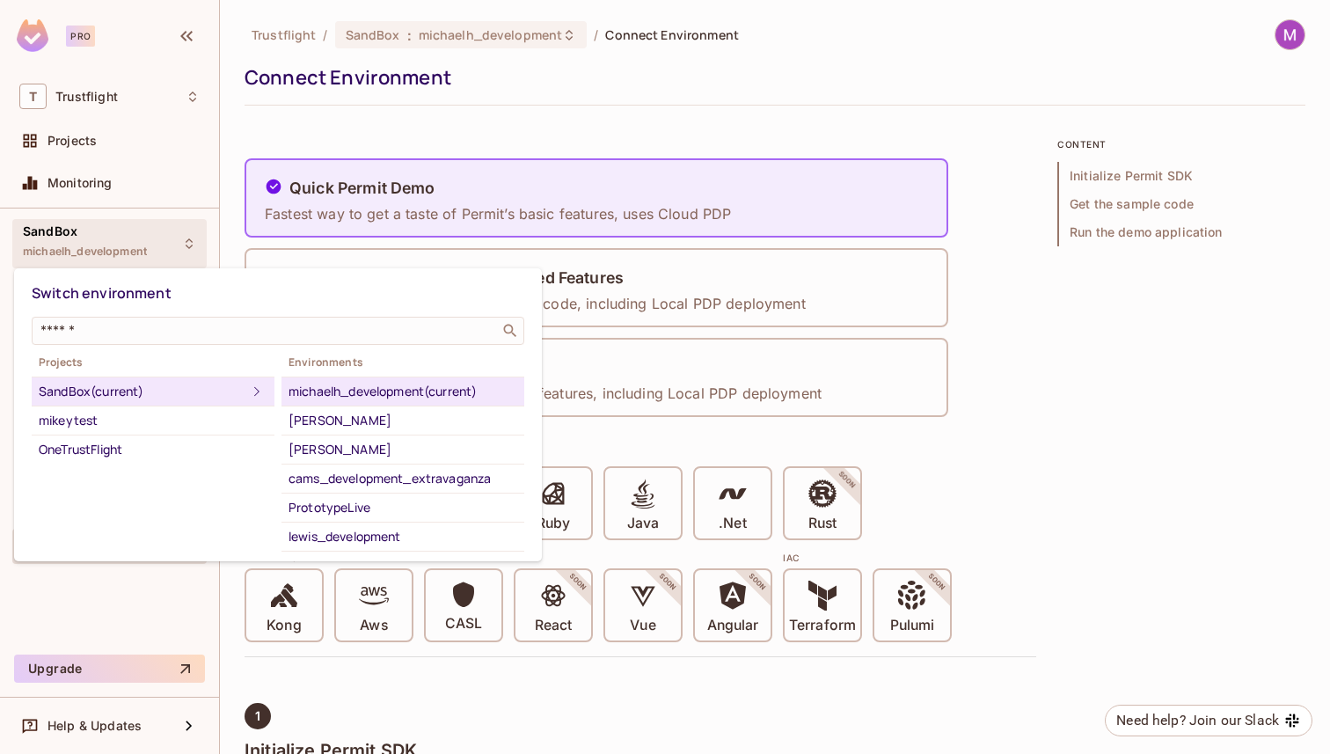
click at [135, 236] on div at bounding box center [665, 377] width 1330 height 754
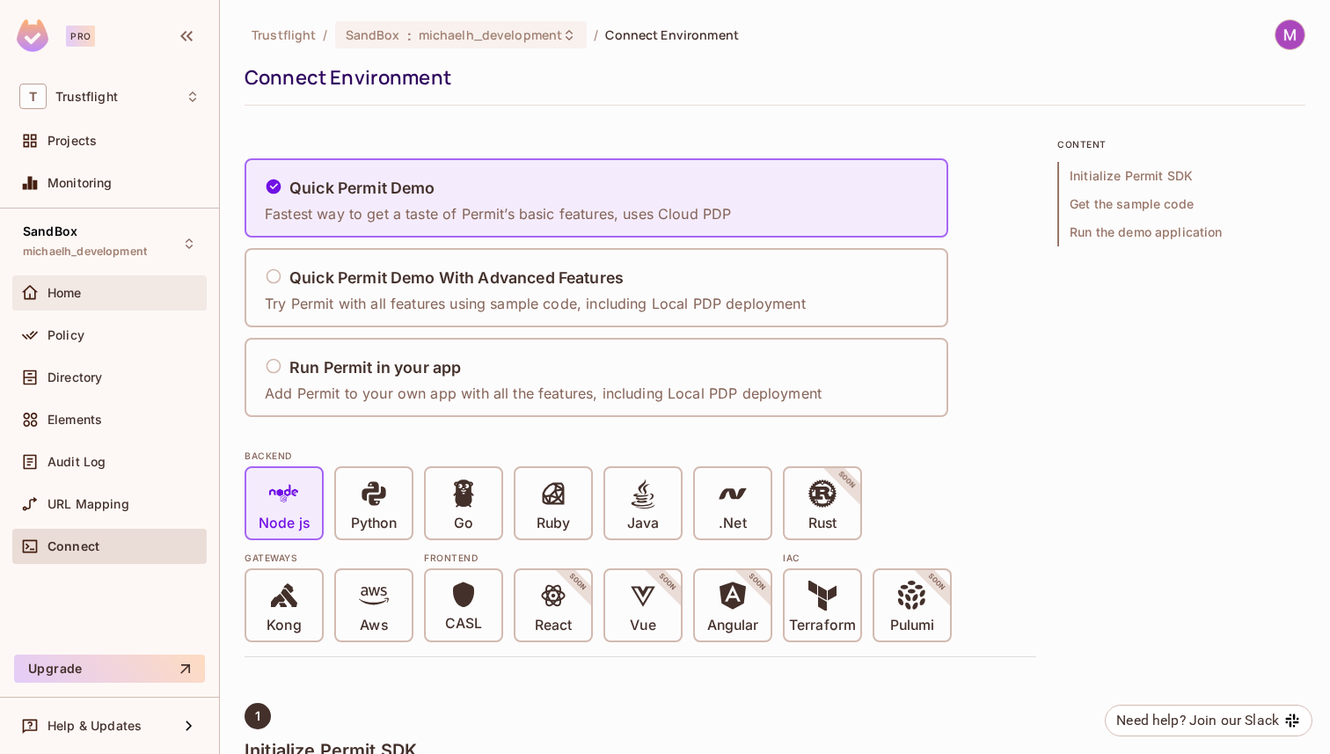
click at [66, 307] on div "Home" at bounding box center [109, 292] width 194 height 35
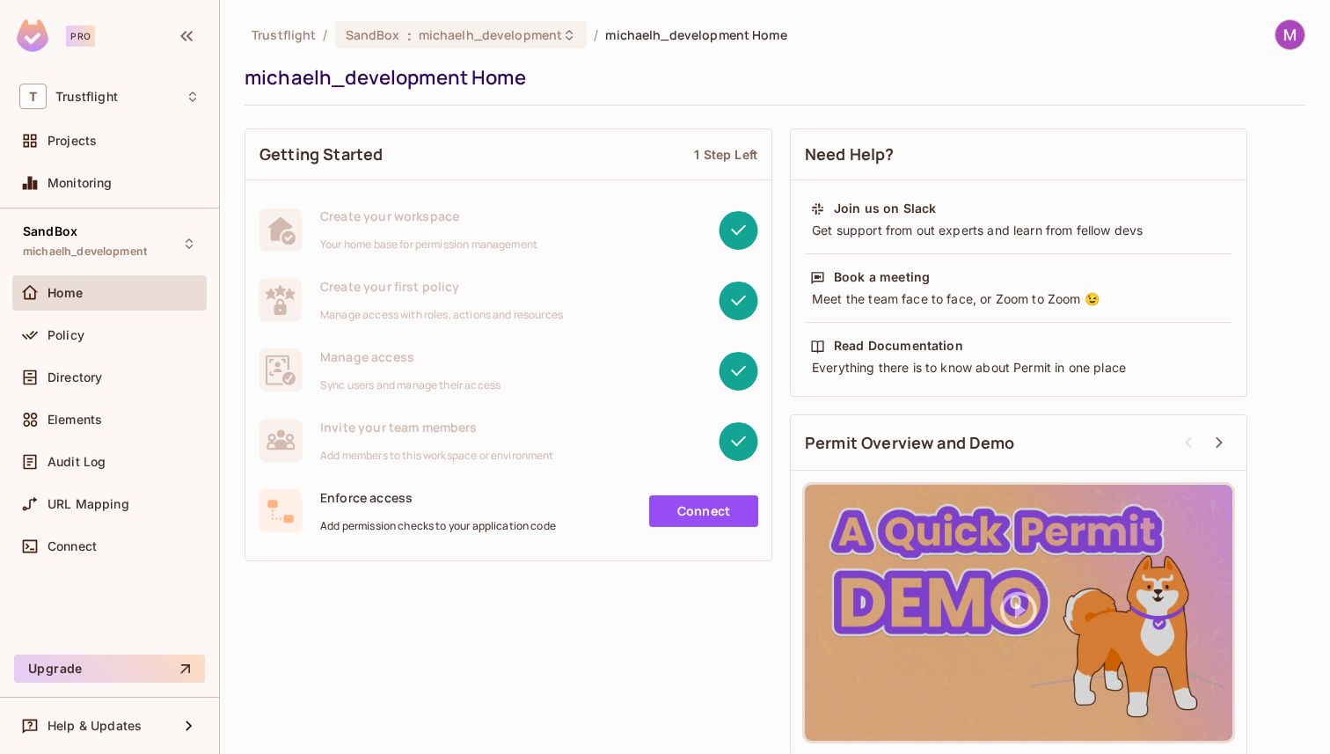
click at [76, 162] on div "Projects" at bounding box center [109, 144] width 194 height 42
click at [121, 328] on div "Policy" at bounding box center [123, 335] width 152 height 14
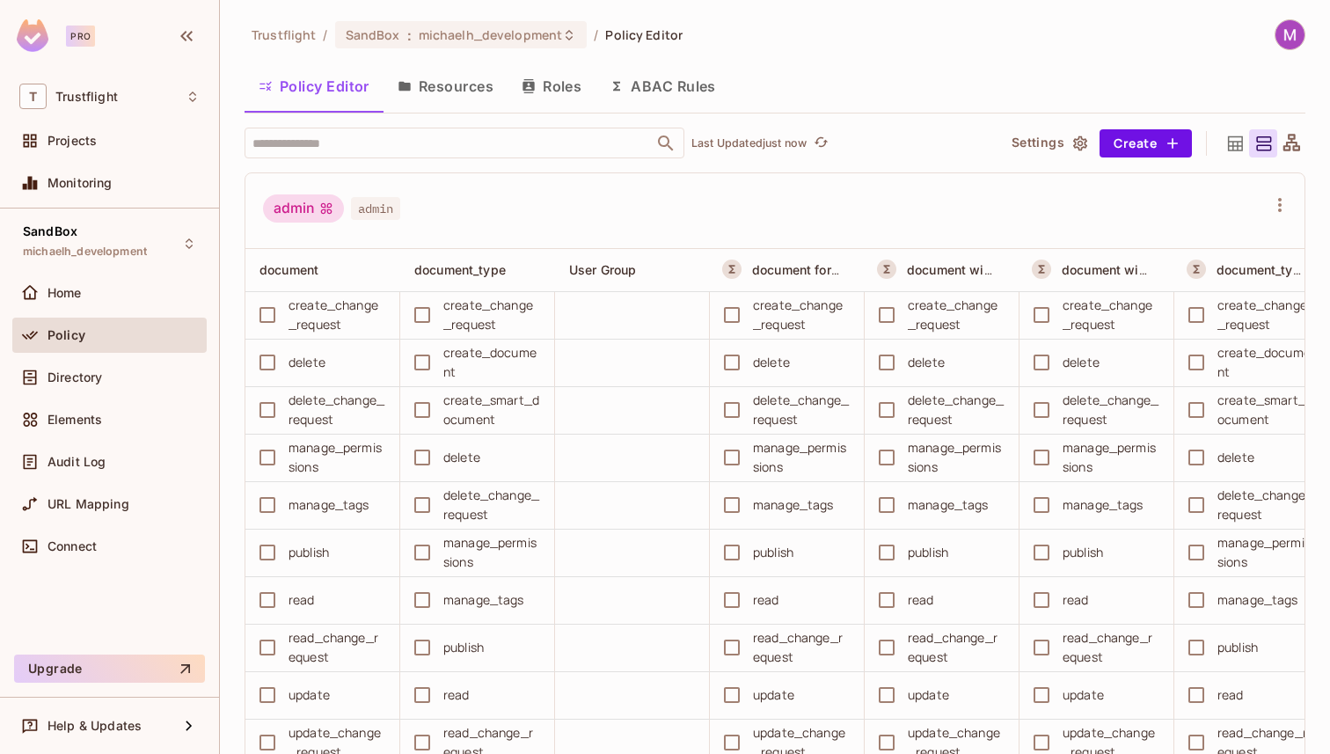
click at [671, 89] on button "ABAC Rules" at bounding box center [662, 86] width 135 height 44
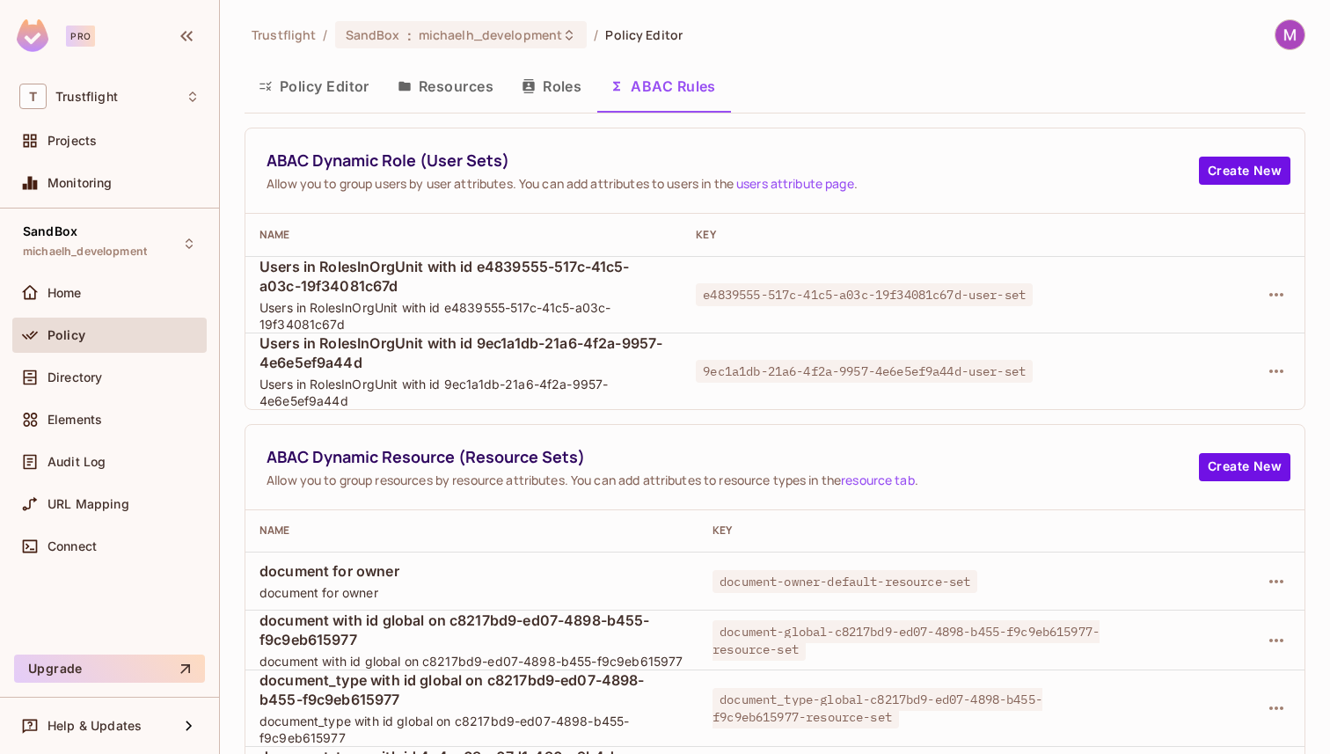
click at [543, 94] on button "Roles" at bounding box center [551, 86] width 88 height 44
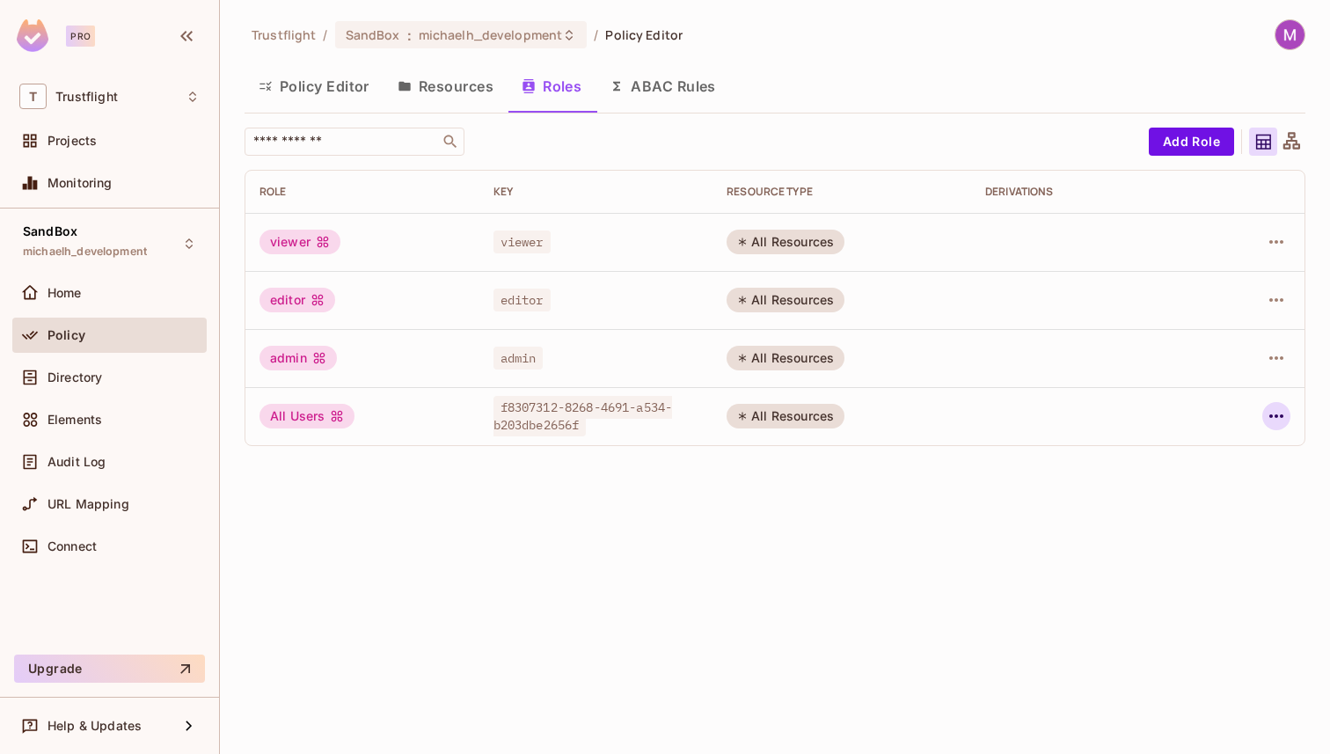
click at [1283, 421] on icon "button" at bounding box center [1275, 415] width 21 height 21
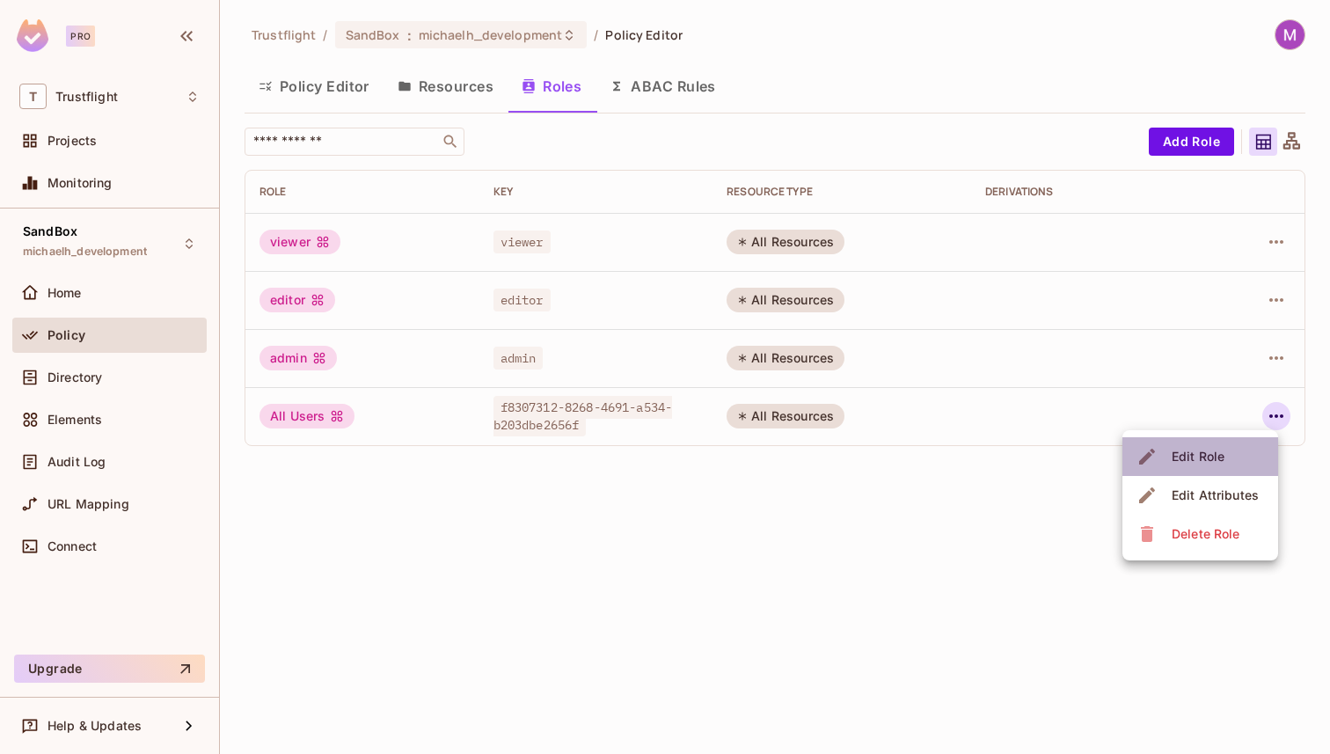
click at [1211, 455] on div "Edit Role" at bounding box center [1197, 457] width 53 height 18
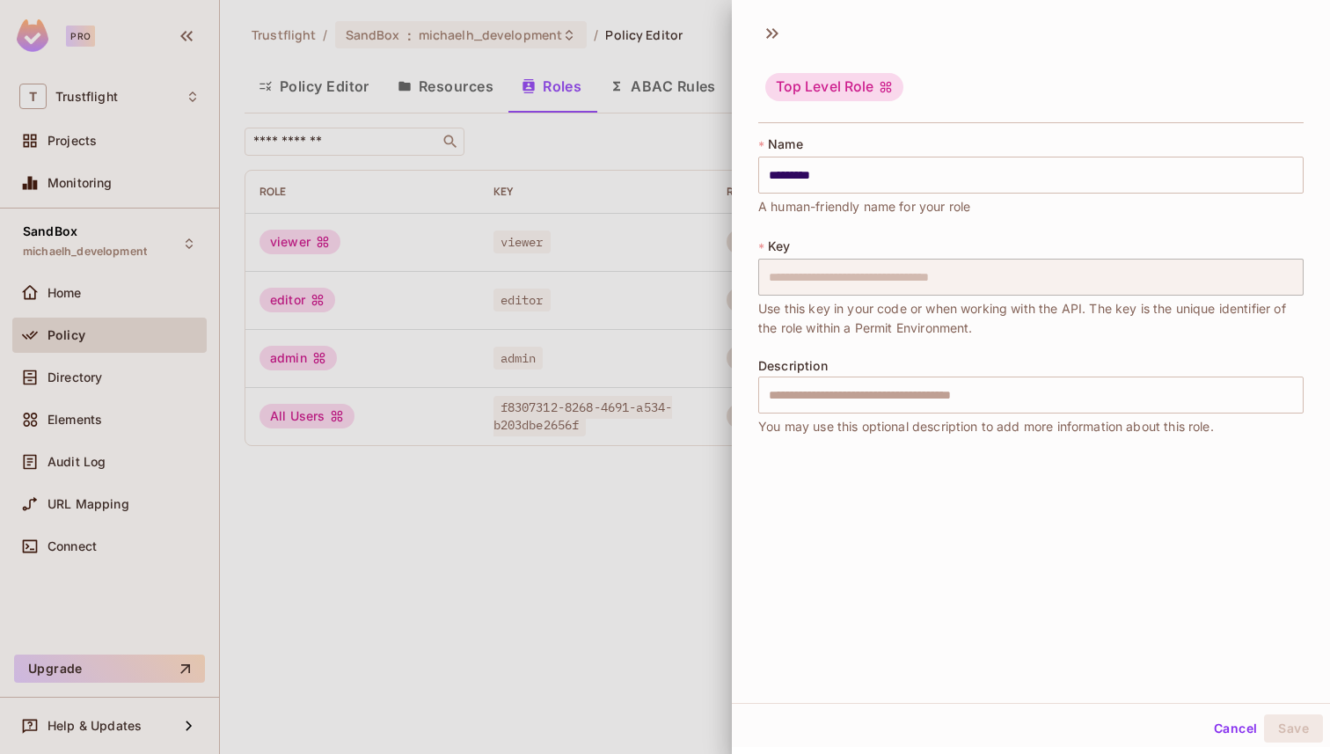
click at [1210, 714] on button "Cancel" at bounding box center [1235, 728] width 57 height 28
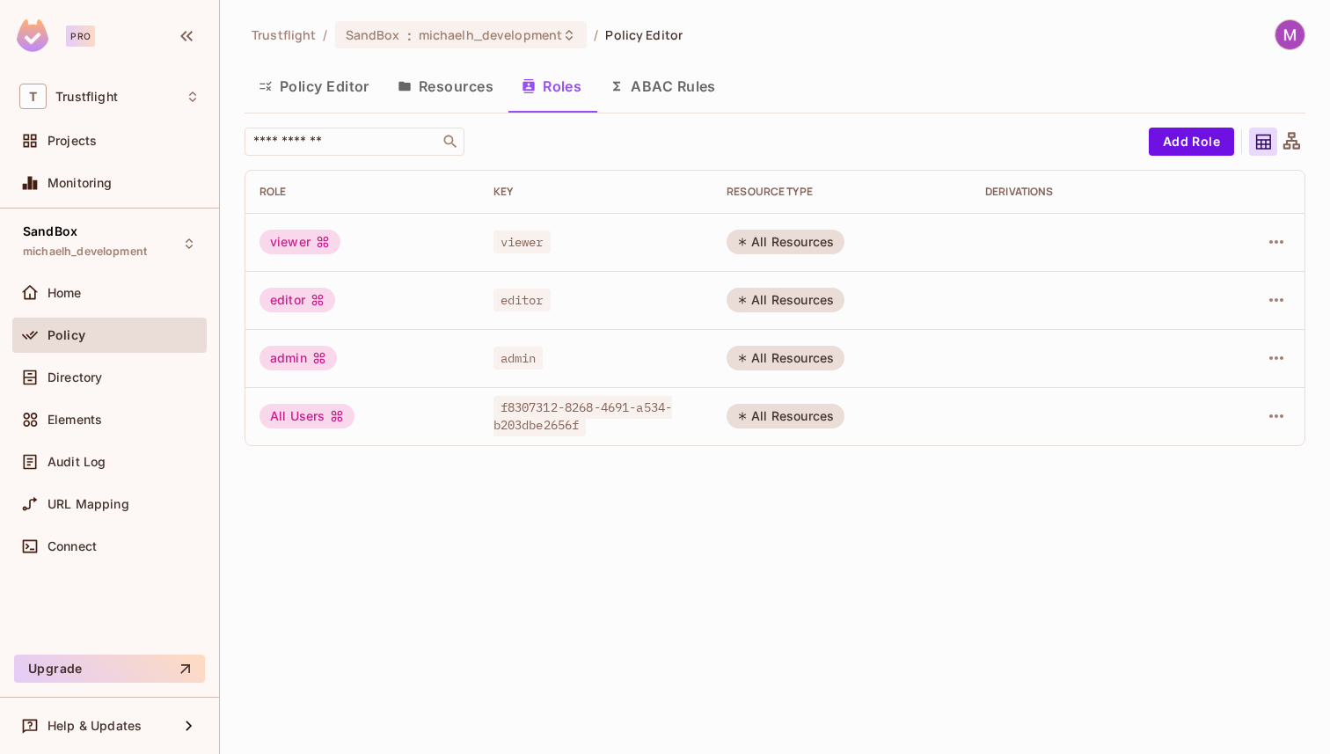
click at [457, 98] on button "Resources" at bounding box center [445, 86] width 124 height 44
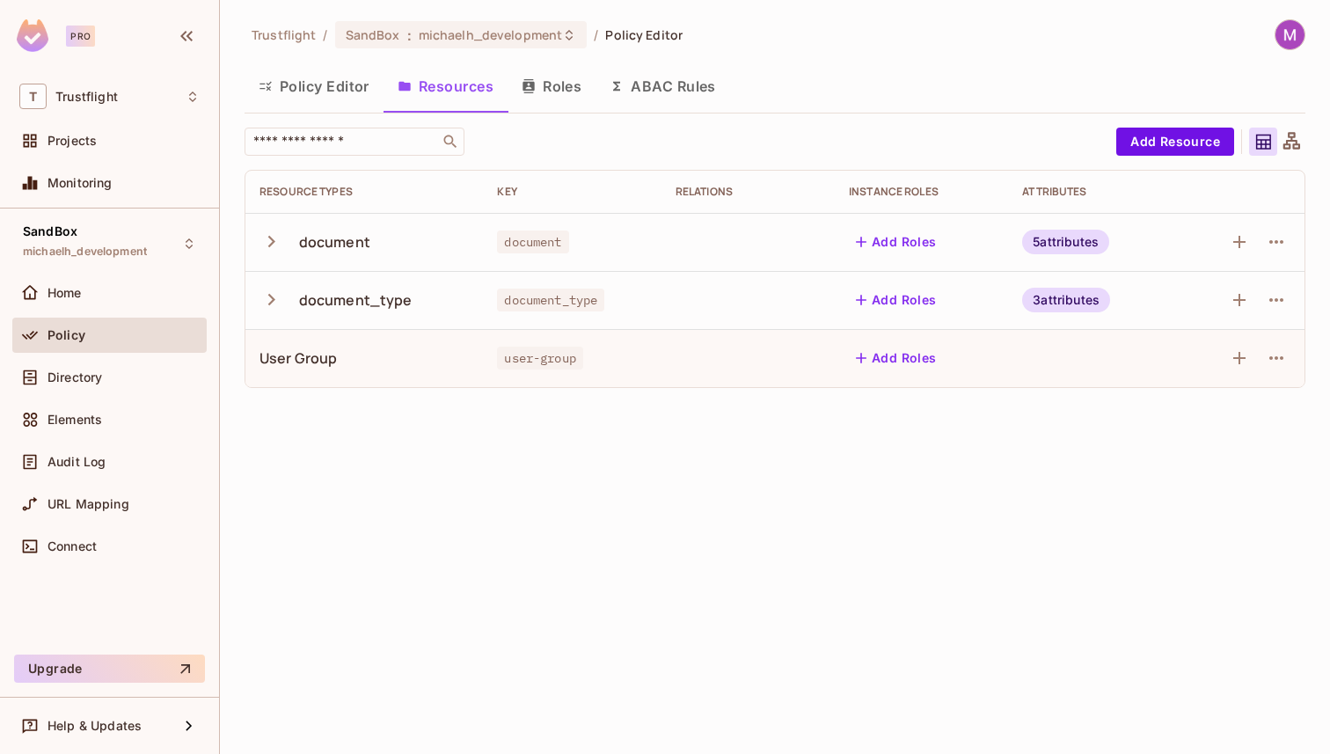
click at [299, 76] on button "Policy Editor" at bounding box center [313, 86] width 139 height 44
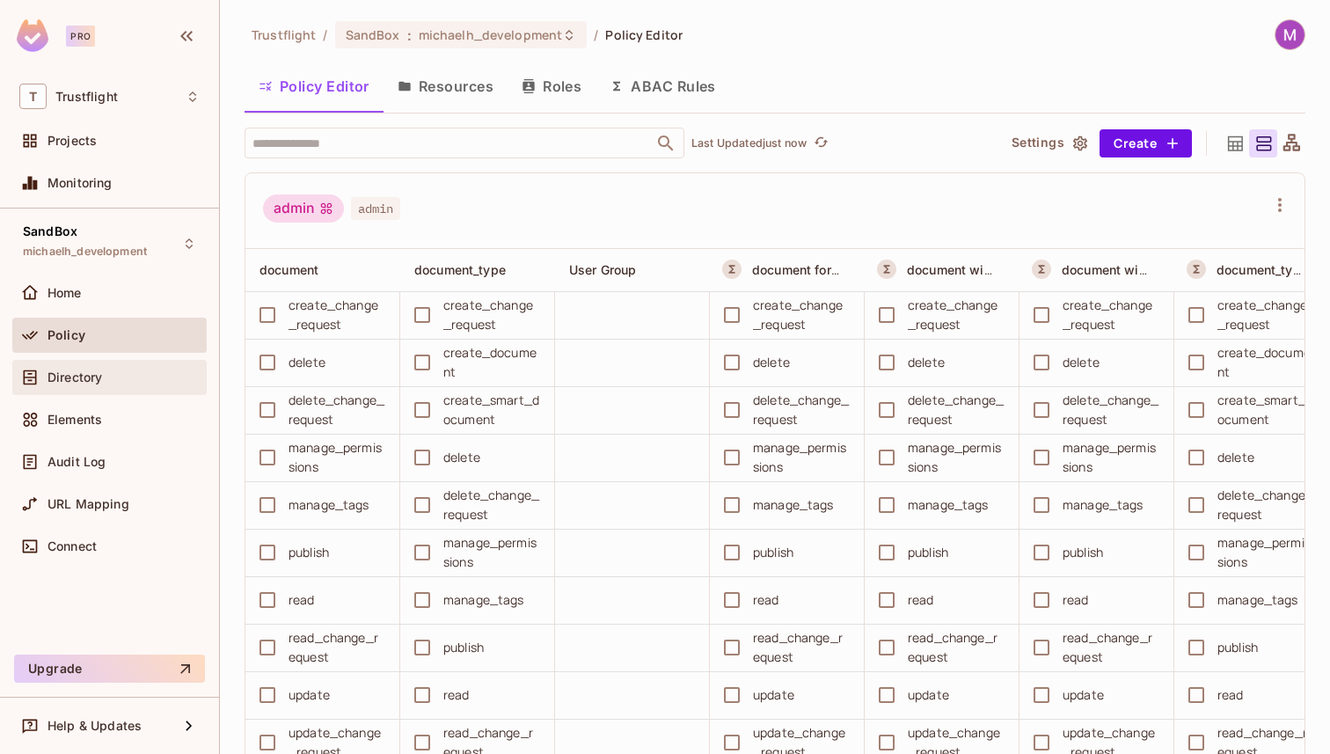
click at [98, 375] on span "Directory" at bounding box center [74, 377] width 55 height 14
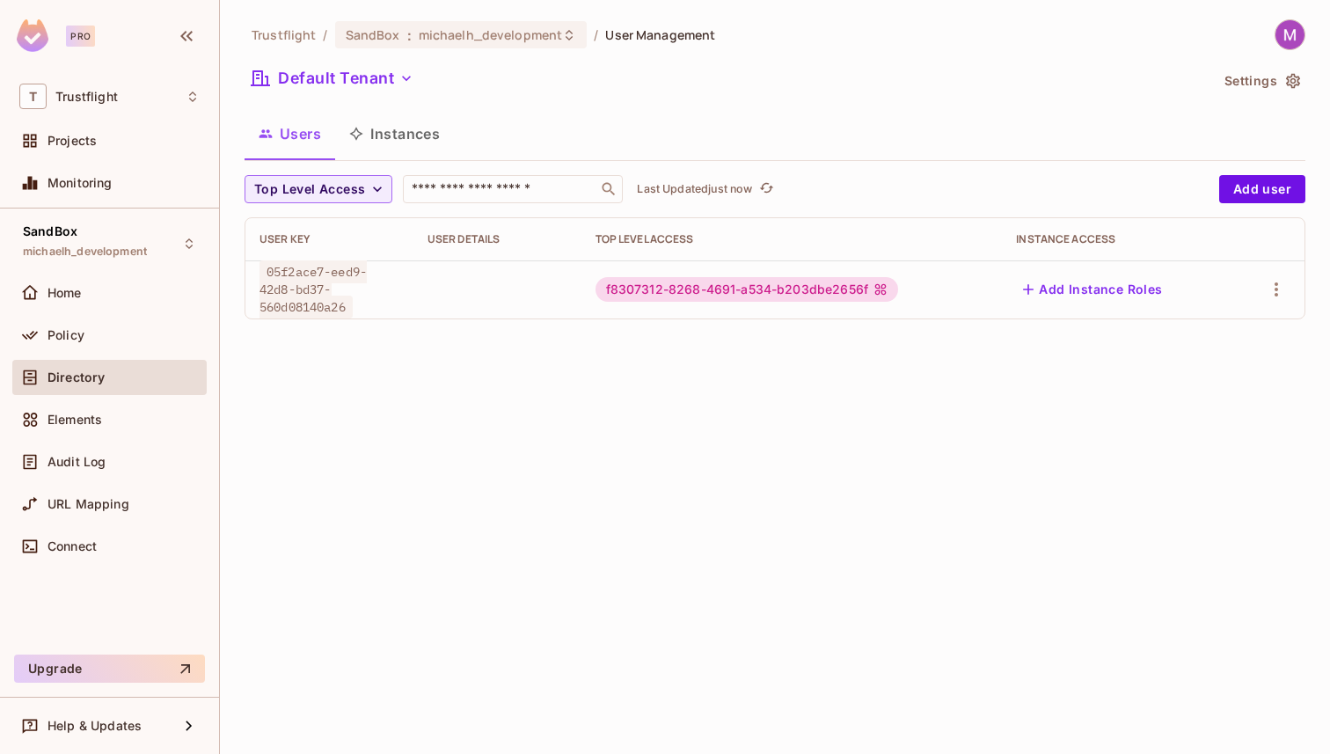
click at [967, 292] on div "f8307312-8268-4691-a534-b203dbe2656f" at bounding box center [791, 289] width 393 height 25
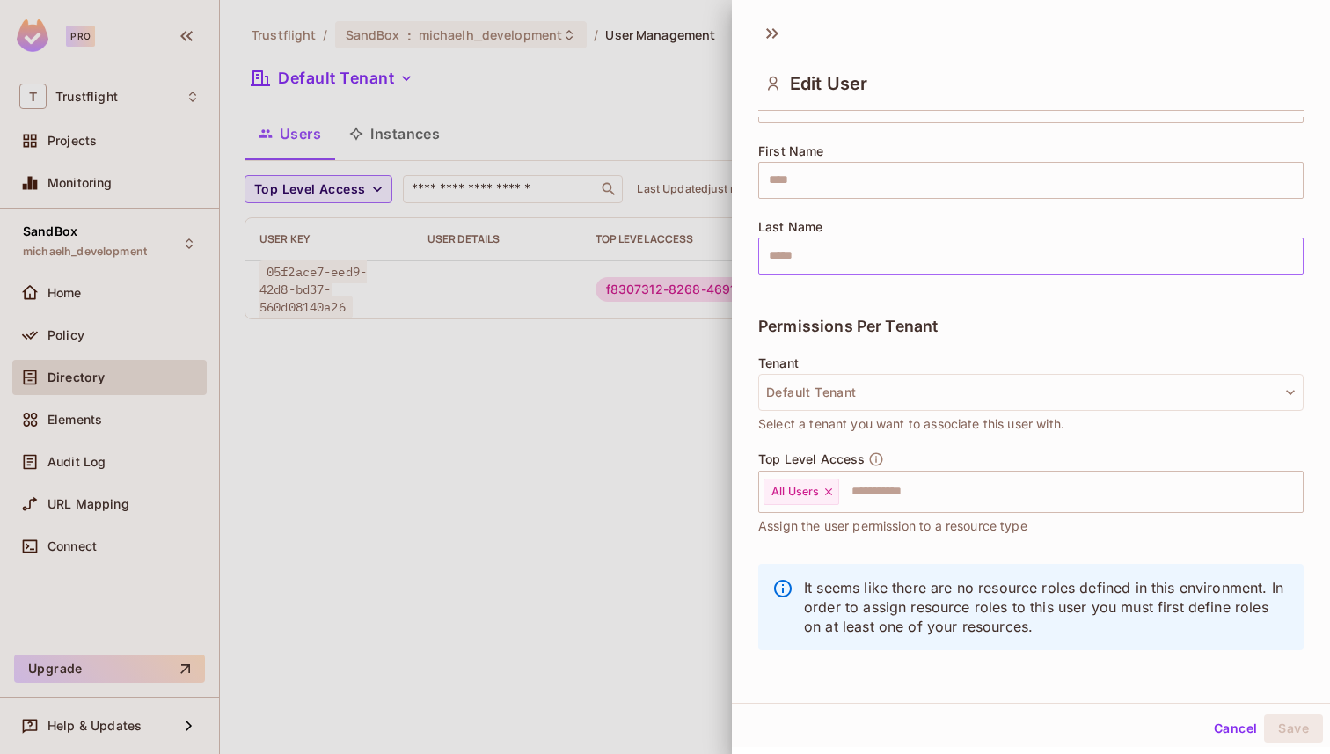
scroll to position [197, 0]
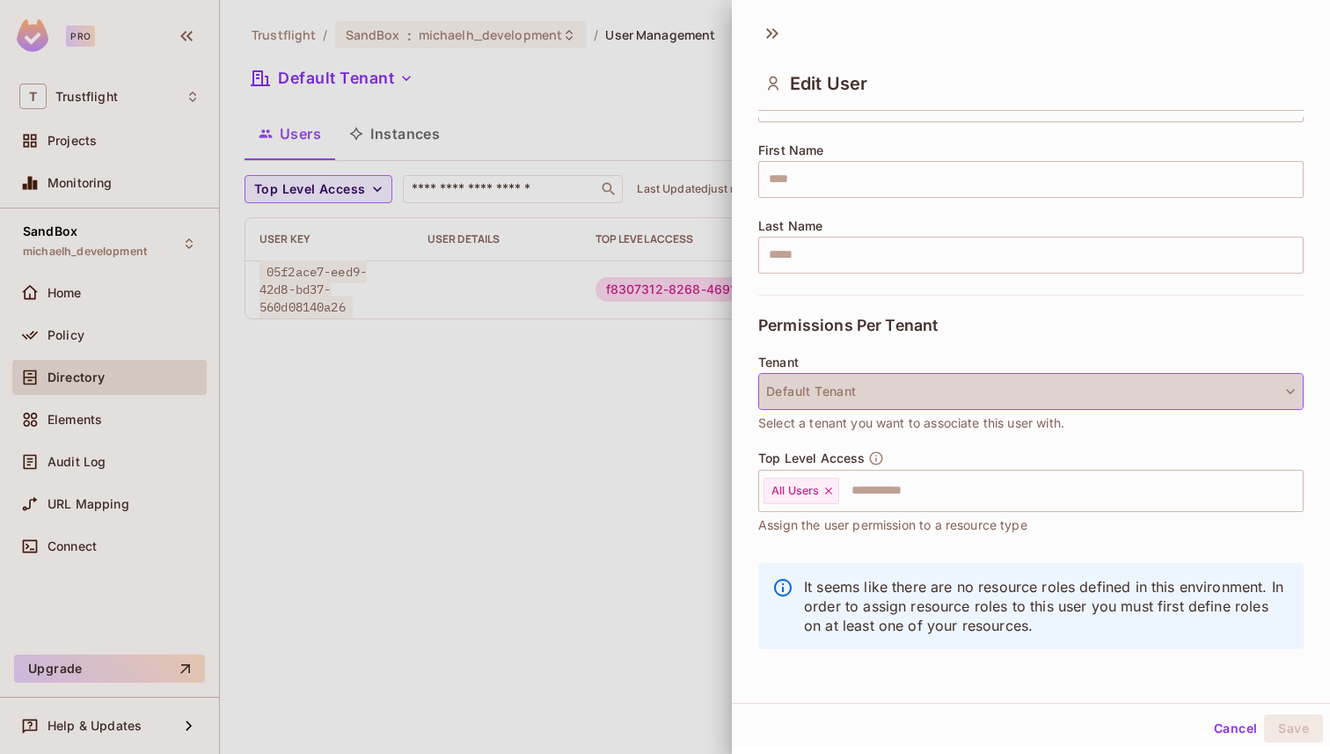
click at [859, 394] on button "Default Tenant" at bounding box center [1030, 391] width 545 height 37
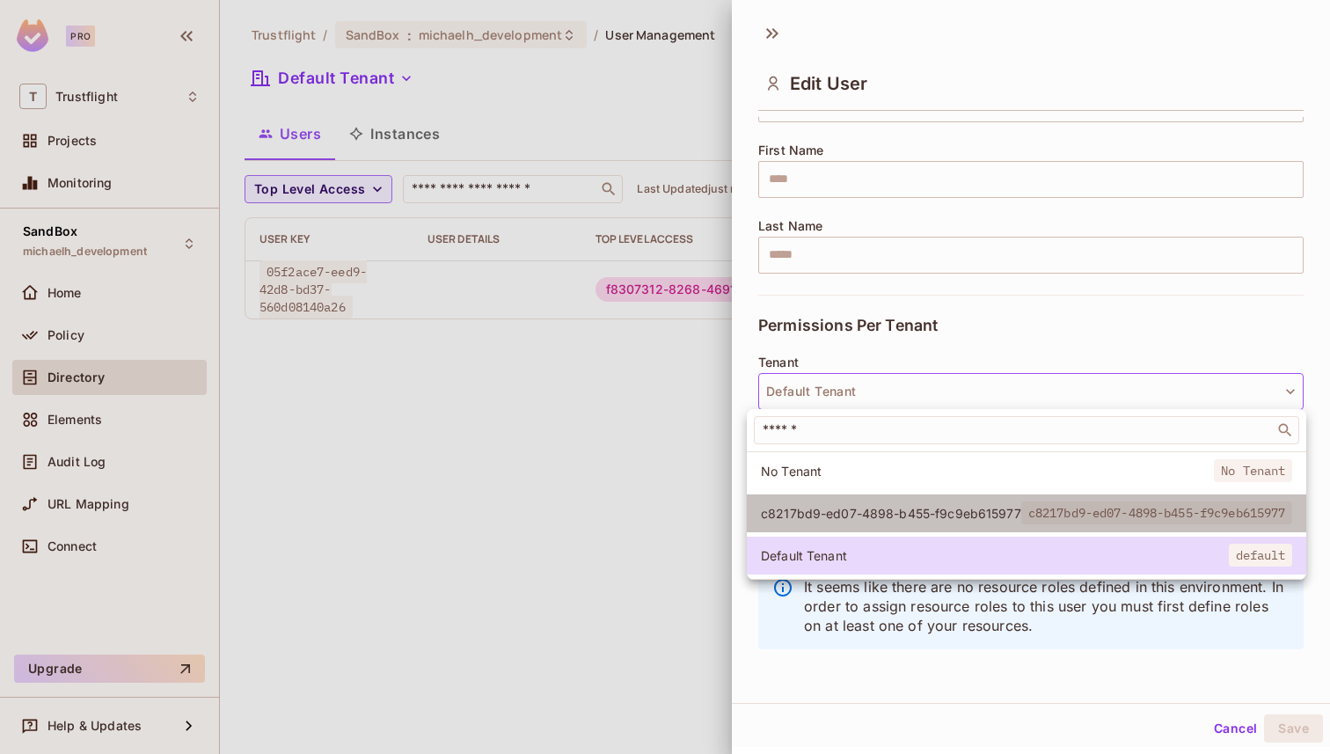
click at [830, 519] on span "c8217bd9-ed07-4898-b455-f9c9eb615977" at bounding box center [891, 513] width 260 height 17
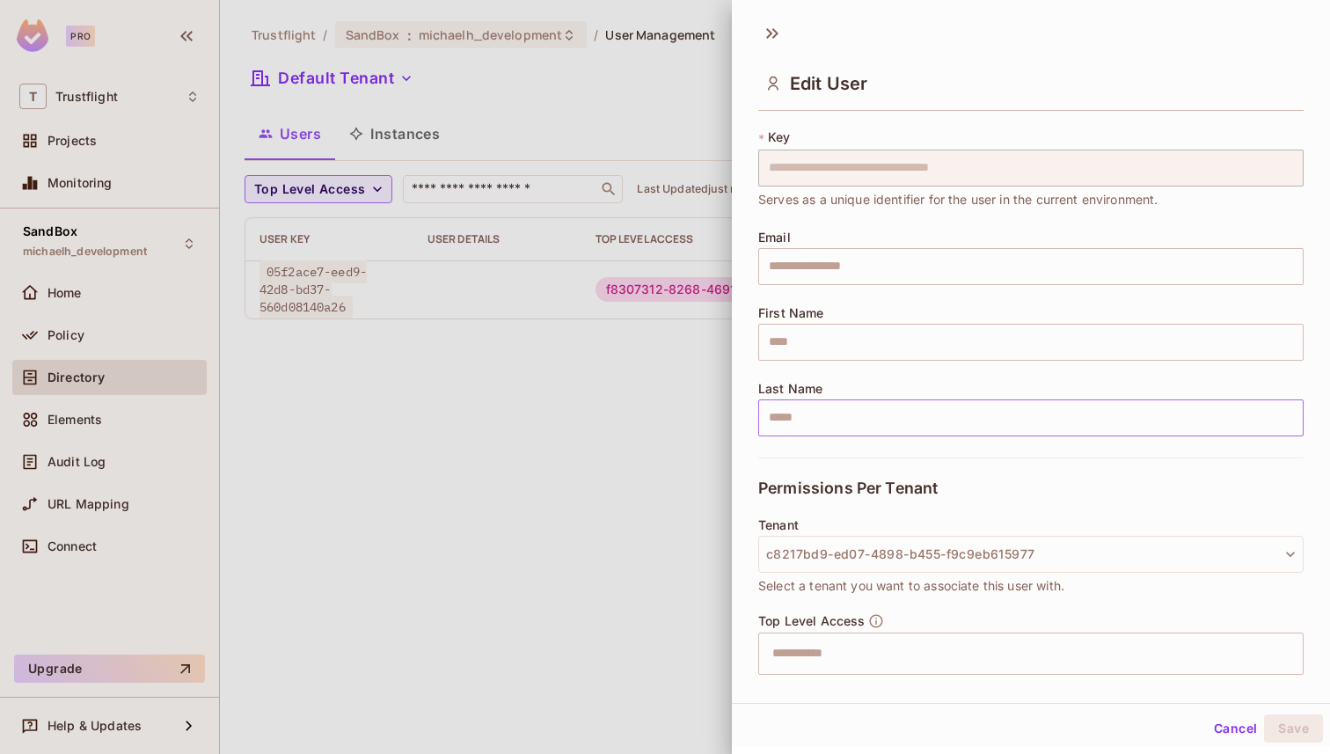
scroll to position [29, 0]
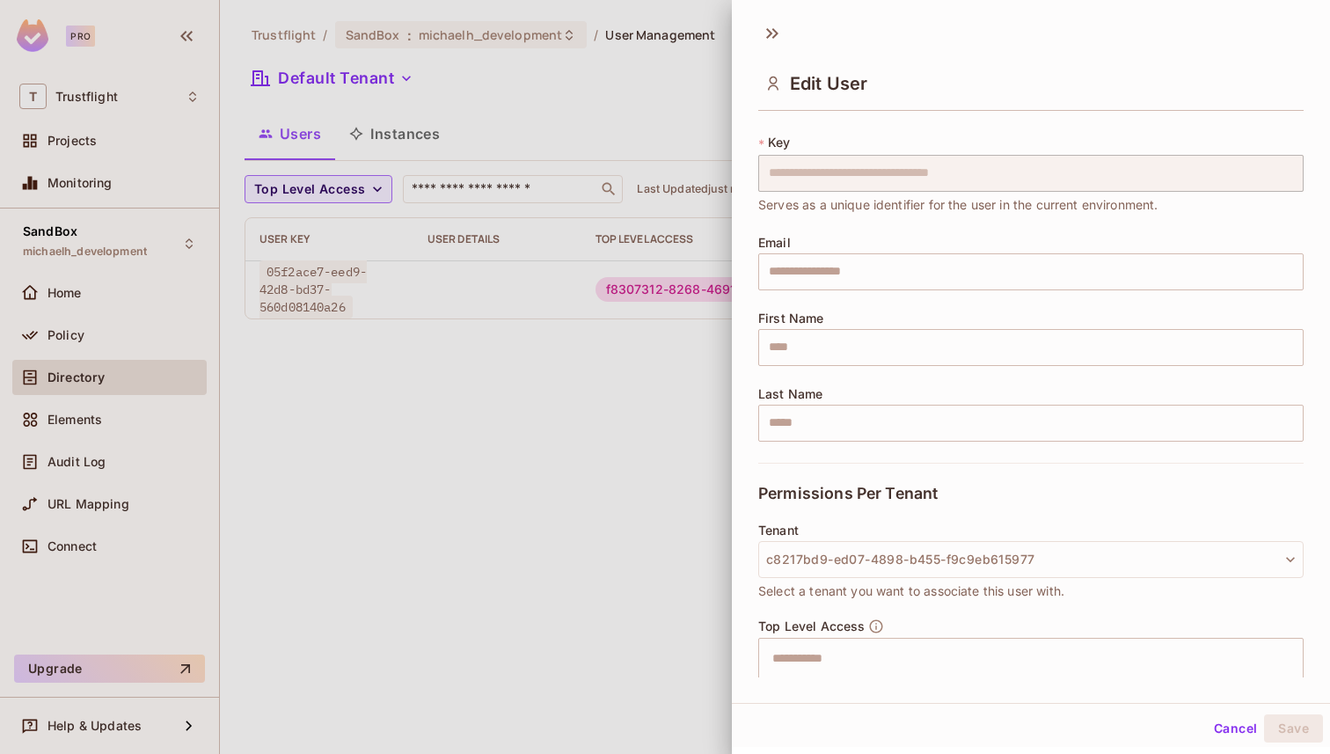
click at [829, 228] on div "**********" at bounding box center [1030, 279] width 545 height 368
click at [835, 351] on input "text" at bounding box center [1030, 347] width 545 height 37
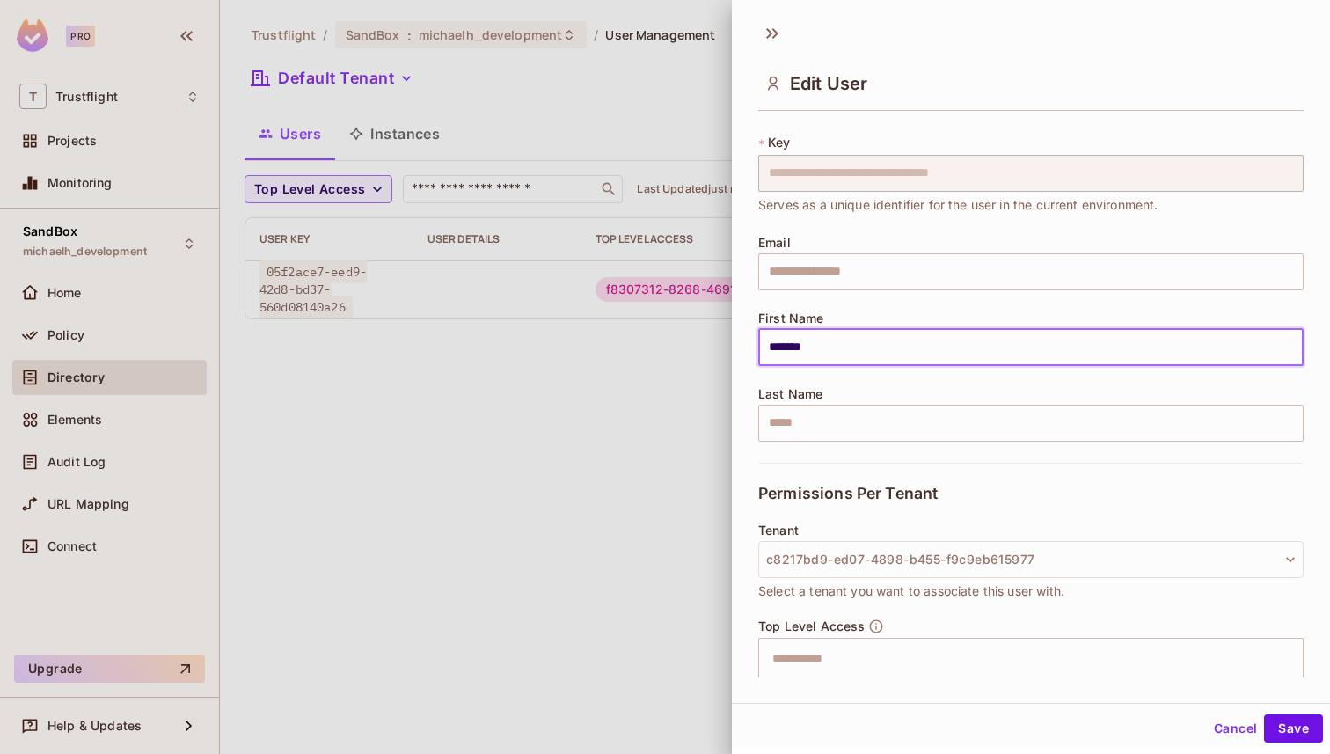
type input "*******"
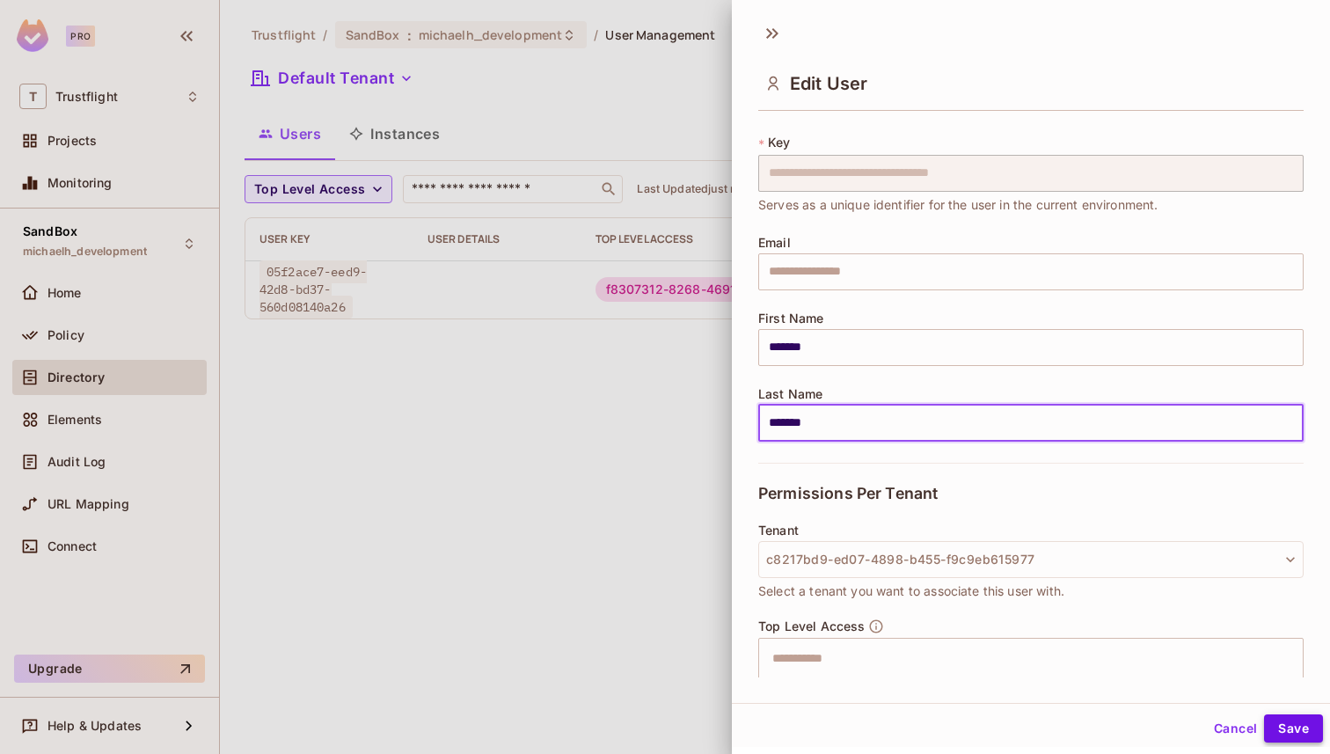
type input "*******"
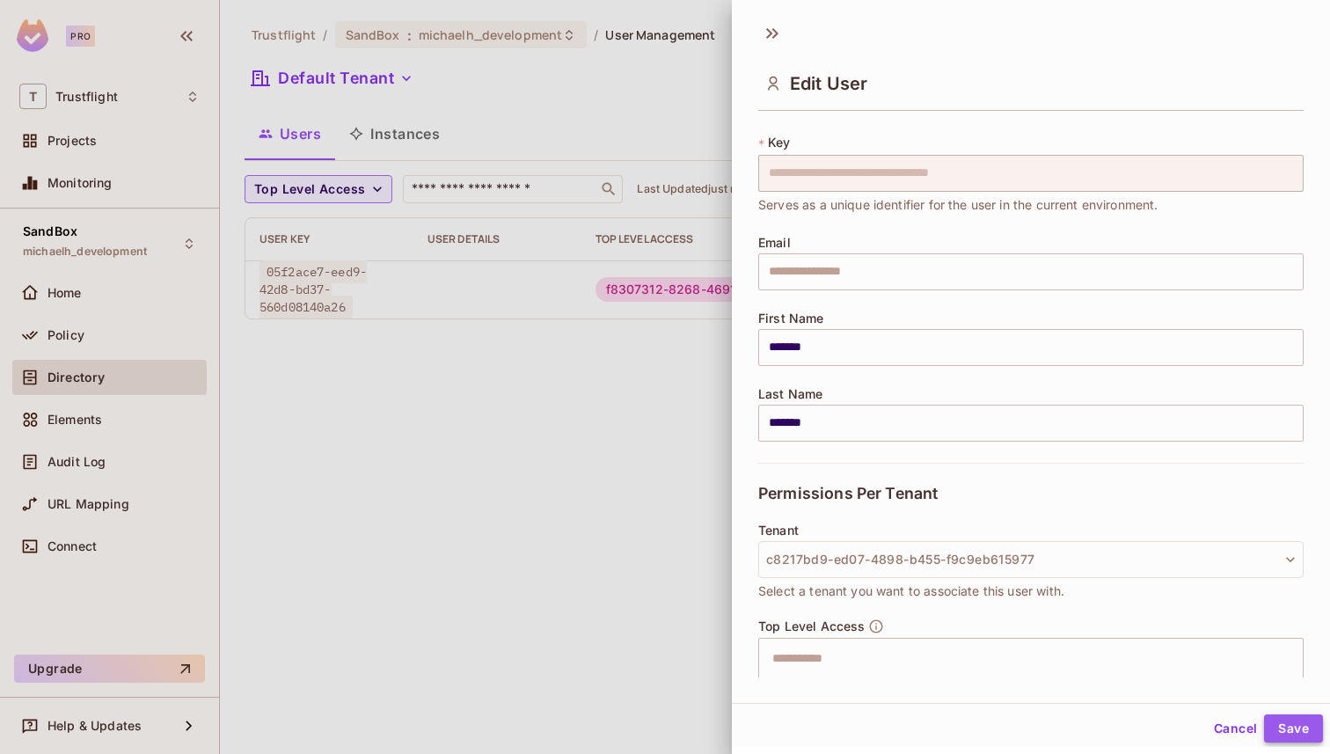
click at [1289, 724] on button "Save" at bounding box center [1293, 728] width 59 height 28
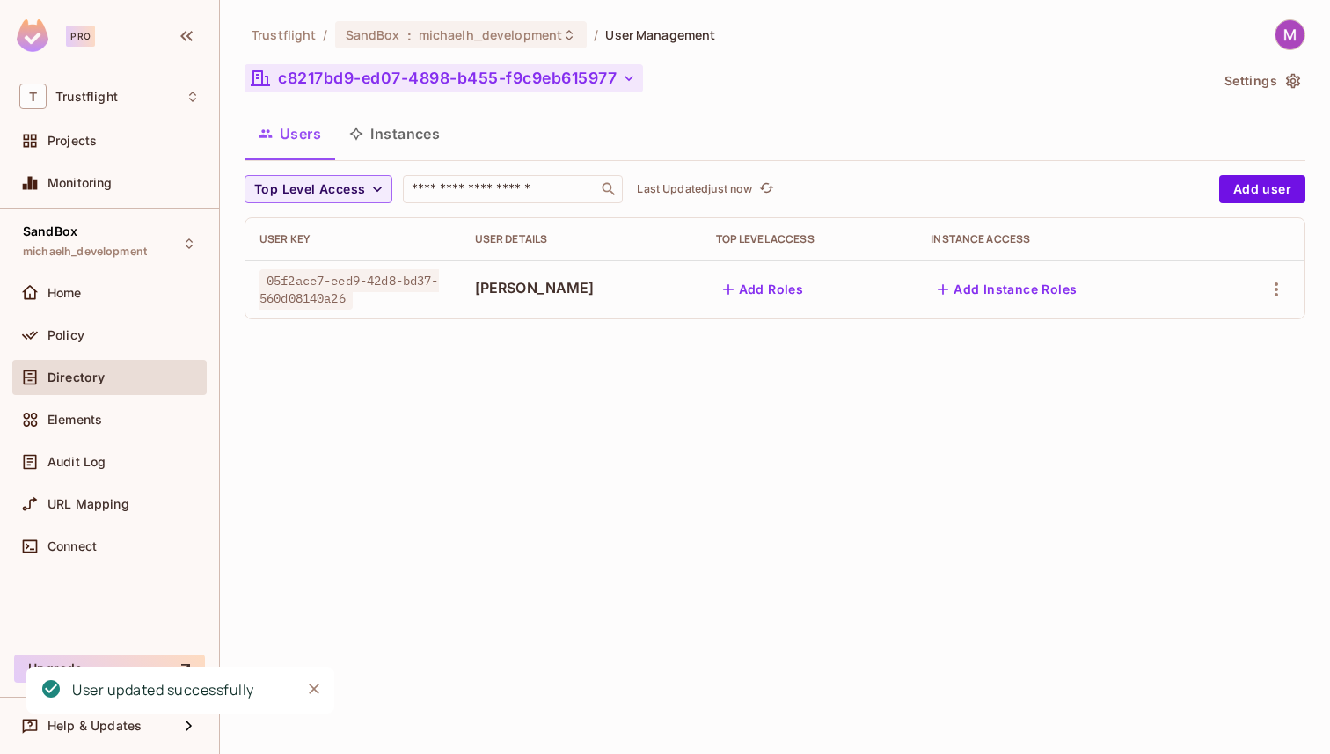
click at [316, 66] on button "c8217bd9-ed07-4898-b455-f9c9eb615977" at bounding box center [443, 78] width 398 height 28
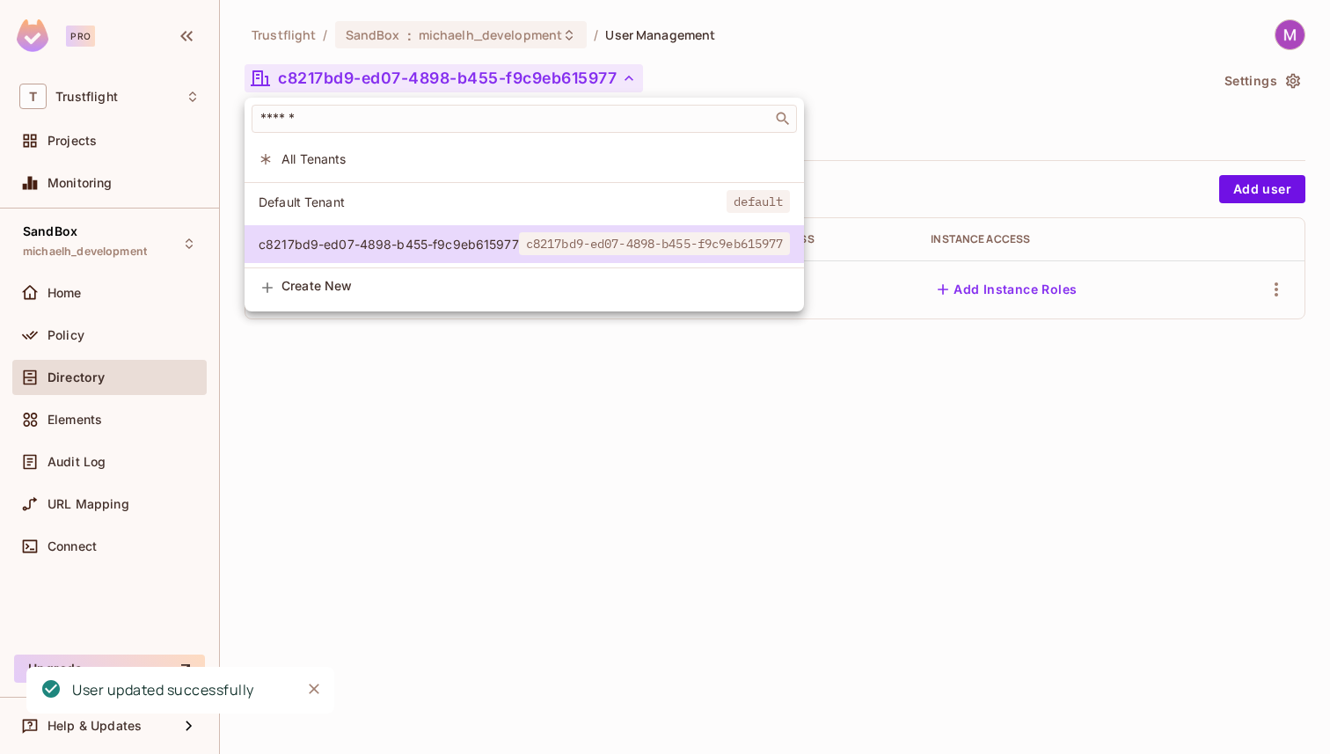
click at [309, 204] on span "Default Tenant" at bounding box center [493, 201] width 468 height 17
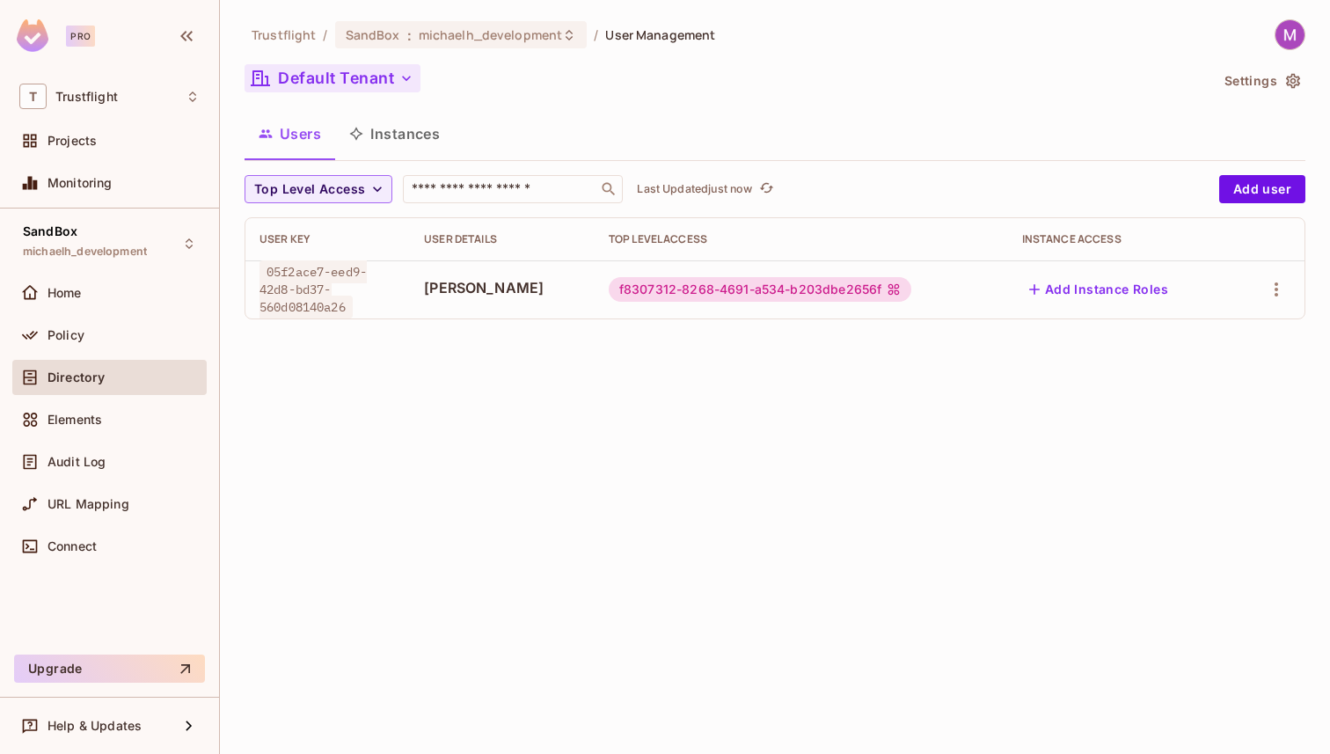
click at [322, 83] on button "Default Tenant" at bounding box center [332, 78] width 176 height 28
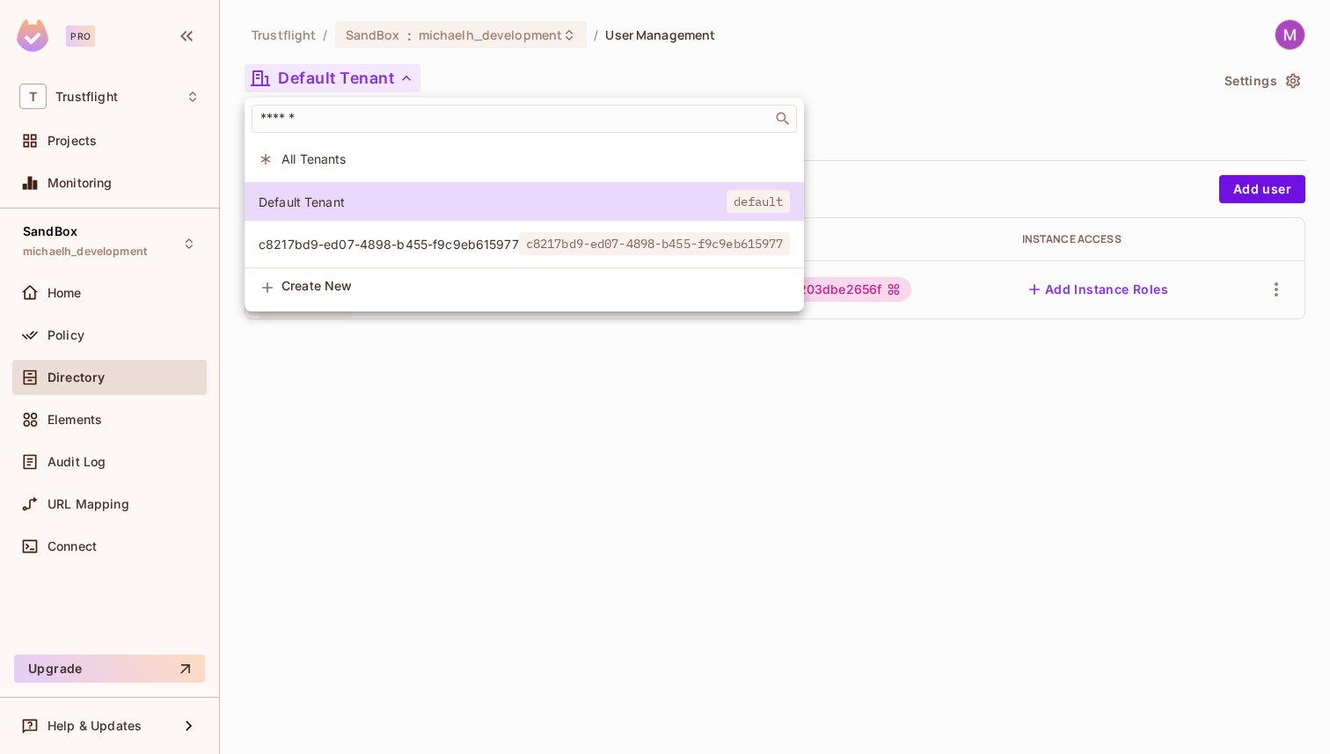
click at [313, 252] on span "c8217bd9-ed07-4898-b455-f9c9eb615977" at bounding box center [389, 244] width 260 height 17
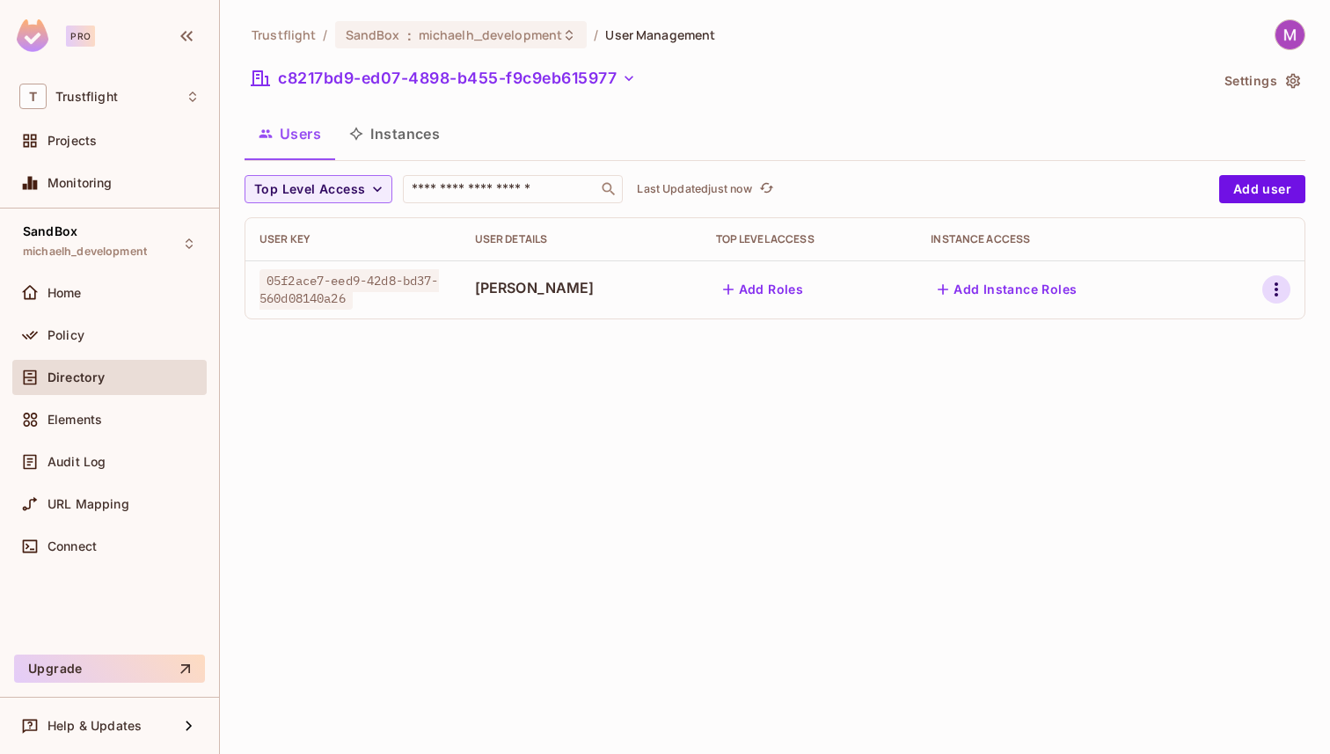
click at [1279, 286] on icon "button" at bounding box center [1275, 289] width 21 height 21
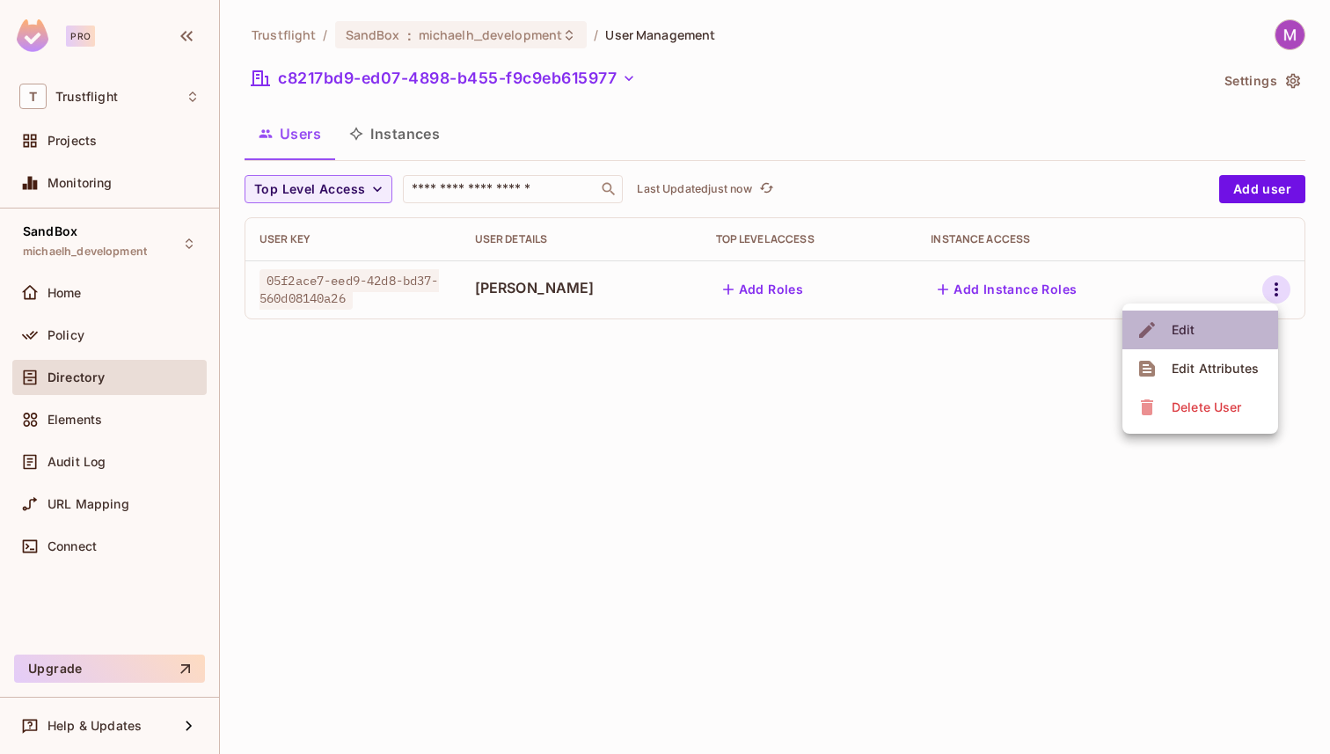
click at [1183, 329] on div "Edit" at bounding box center [1183, 330] width 24 height 18
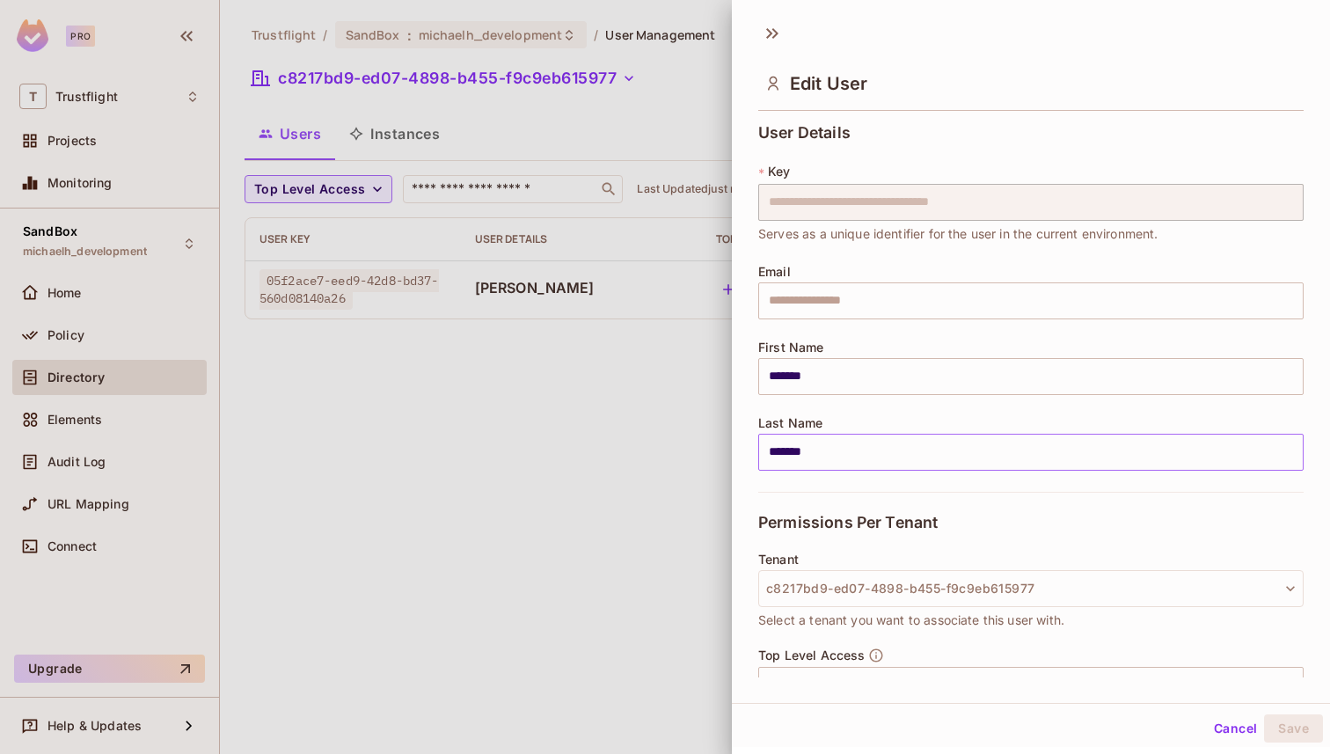
scroll to position [197, 0]
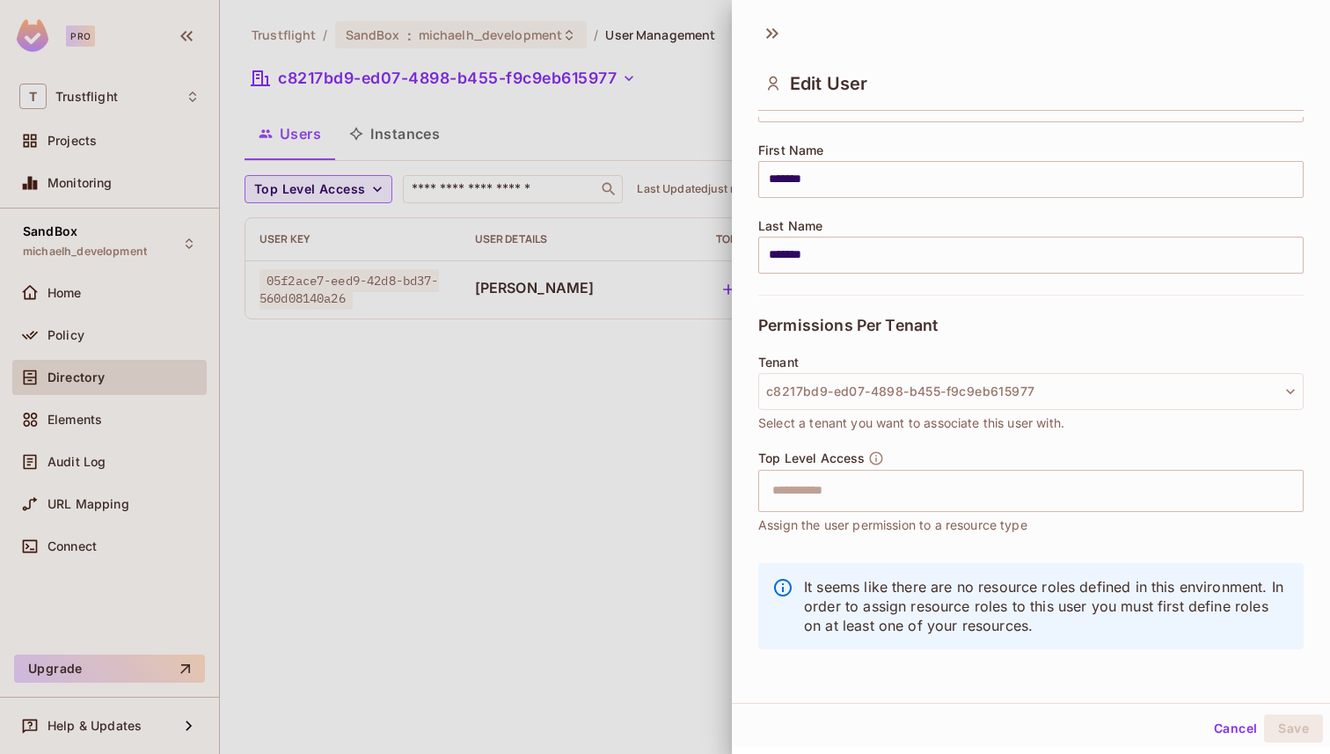
click at [578, 463] on div at bounding box center [665, 377] width 1330 height 754
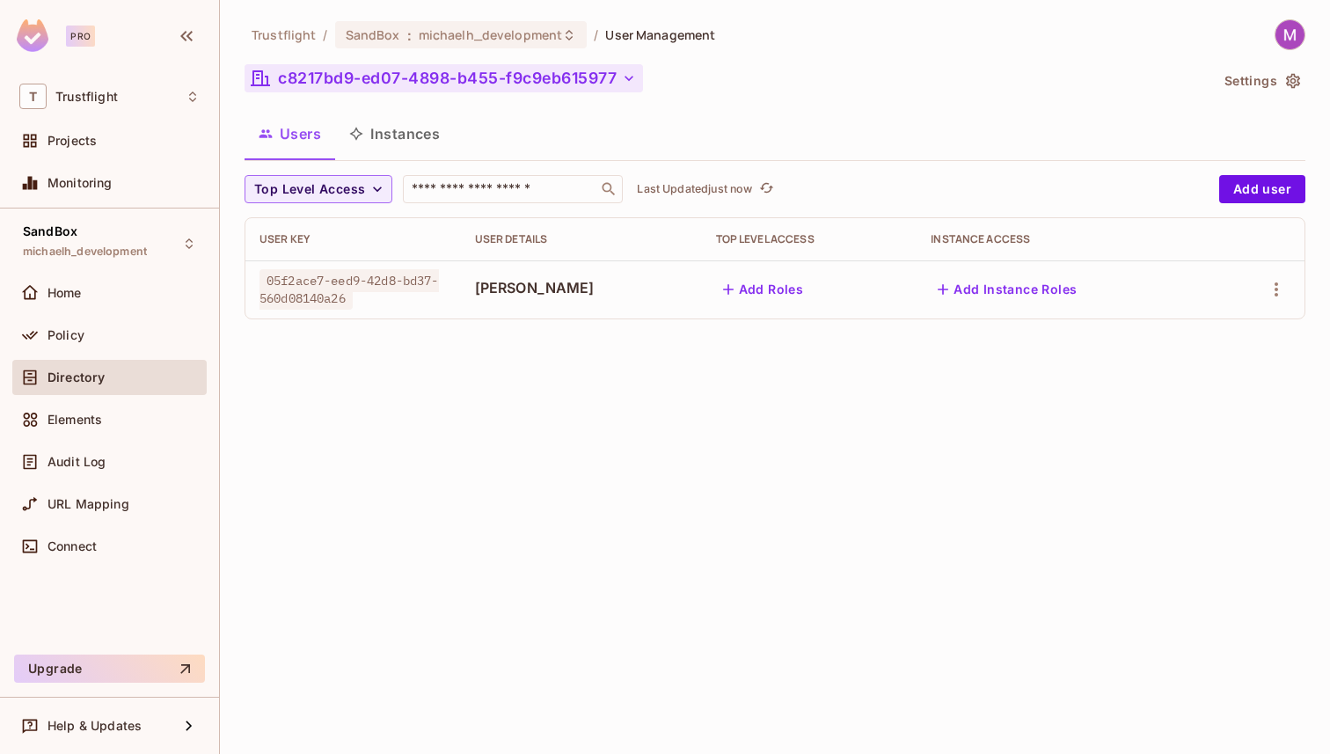
click at [325, 64] on button "c8217bd9-ed07-4898-b455-f9c9eb615977" at bounding box center [443, 78] width 398 height 28
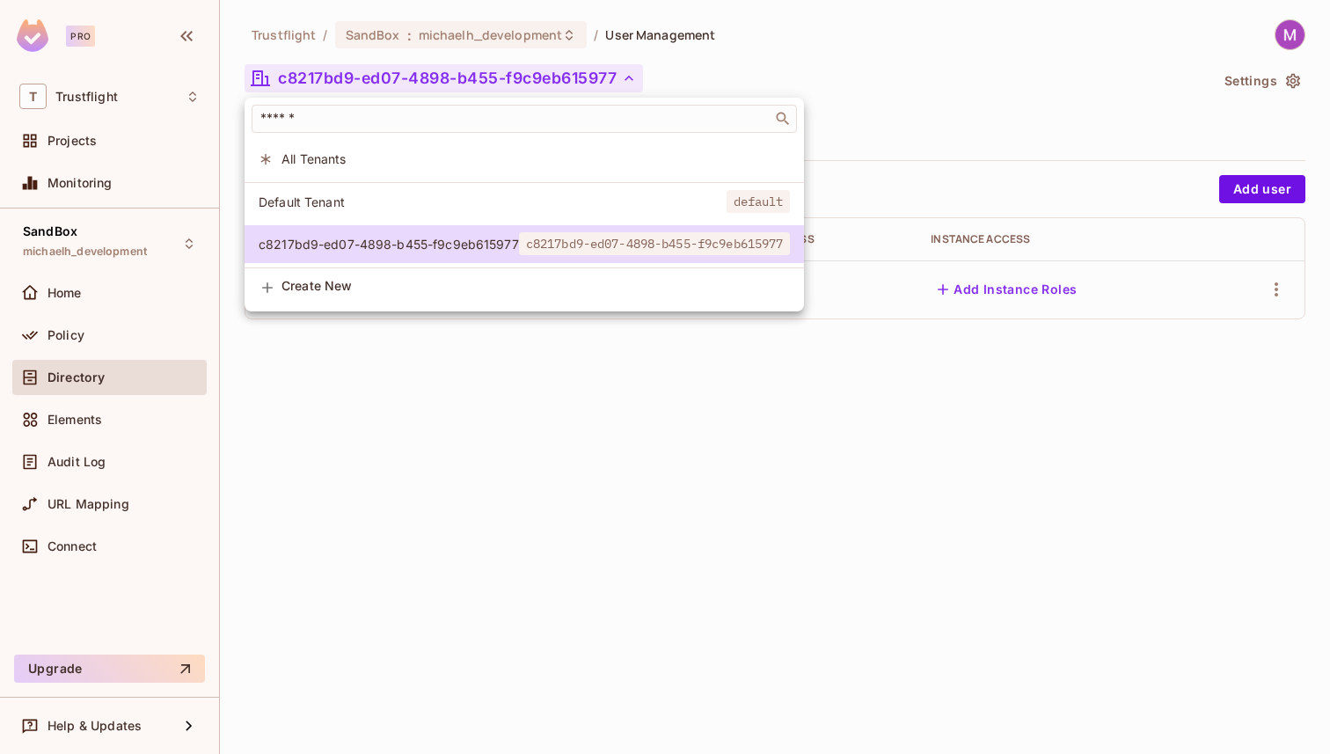
click at [327, 191] on li "Default Tenant default" at bounding box center [523, 202] width 559 height 38
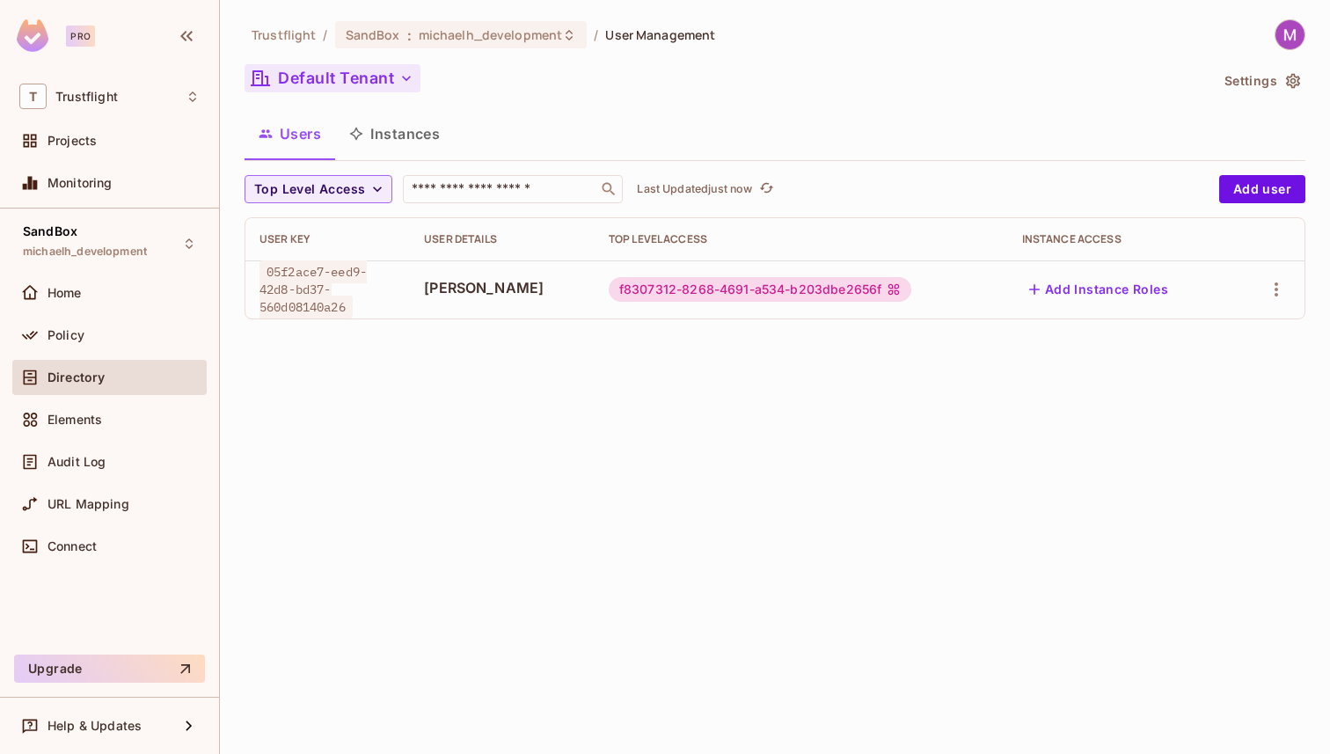
click at [351, 84] on button "Default Tenant" at bounding box center [332, 78] width 176 height 28
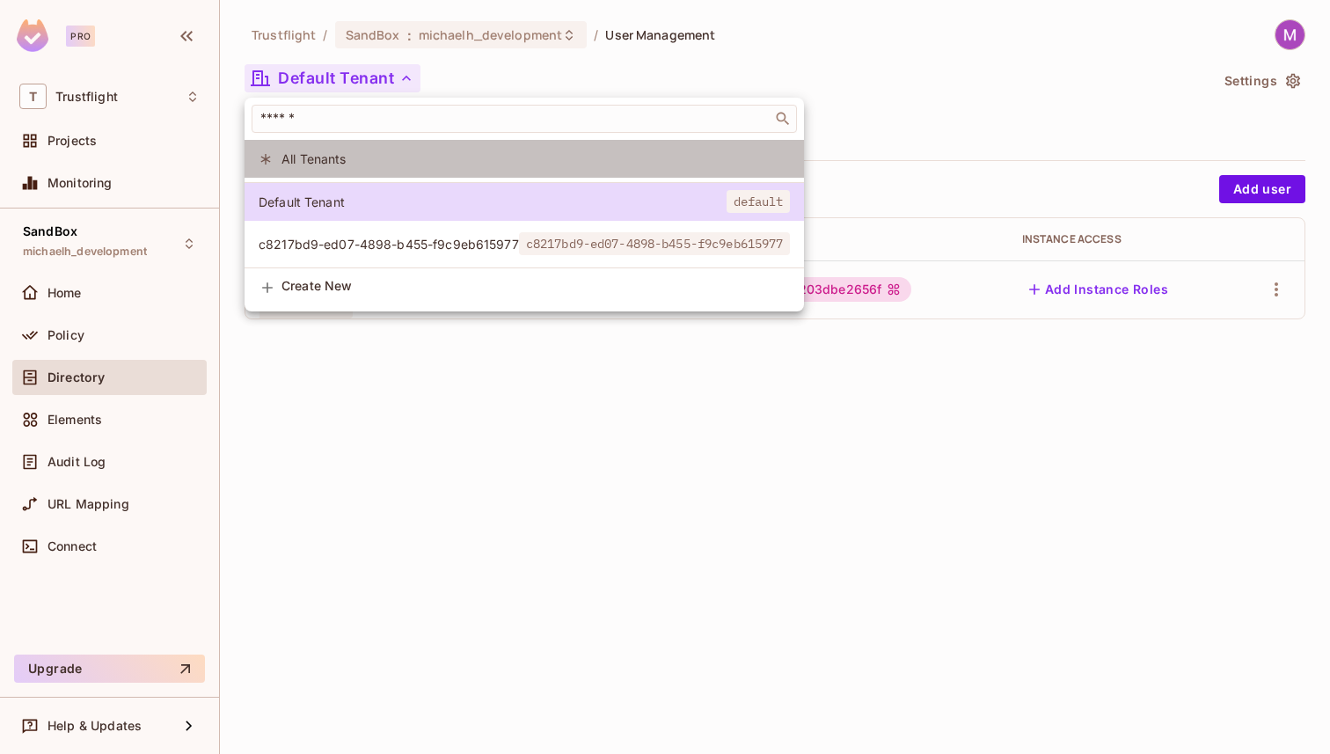
click at [330, 169] on li "All Tenants" at bounding box center [523, 159] width 559 height 38
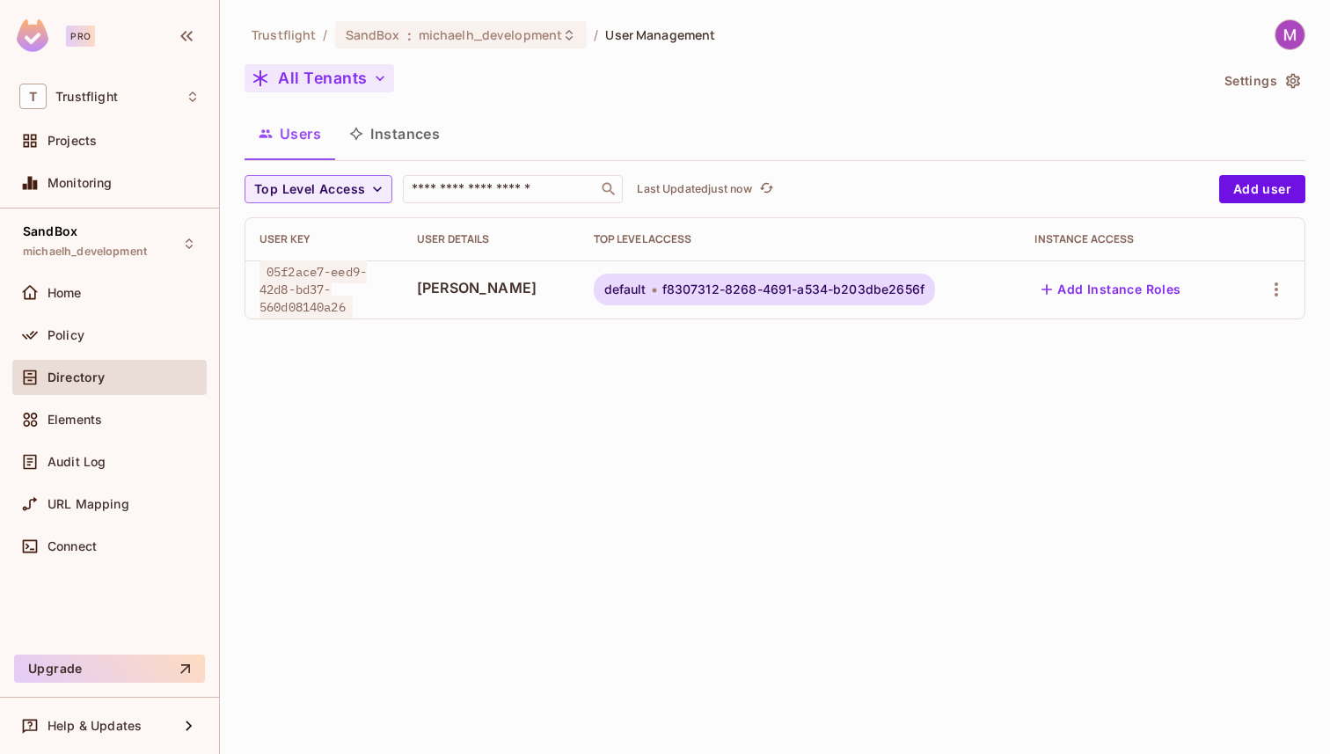
click at [351, 73] on button "All Tenants" at bounding box center [319, 78] width 150 height 28
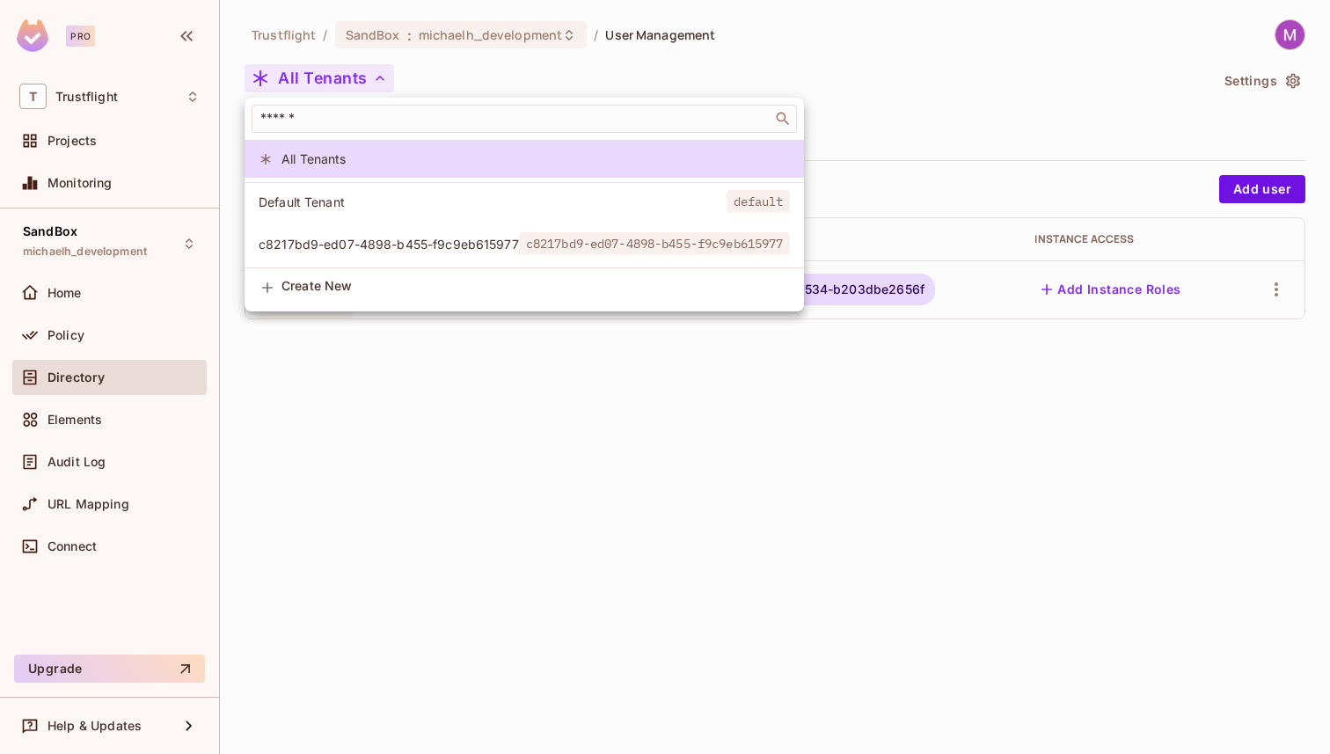
click at [343, 232] on li "c8217bd9-ed07-4898-b455-f9c9eb615977 c8217bd9-ed07-4898-b455-f9c9eb615977" at bounding box center [523, 244] width 559 height 38
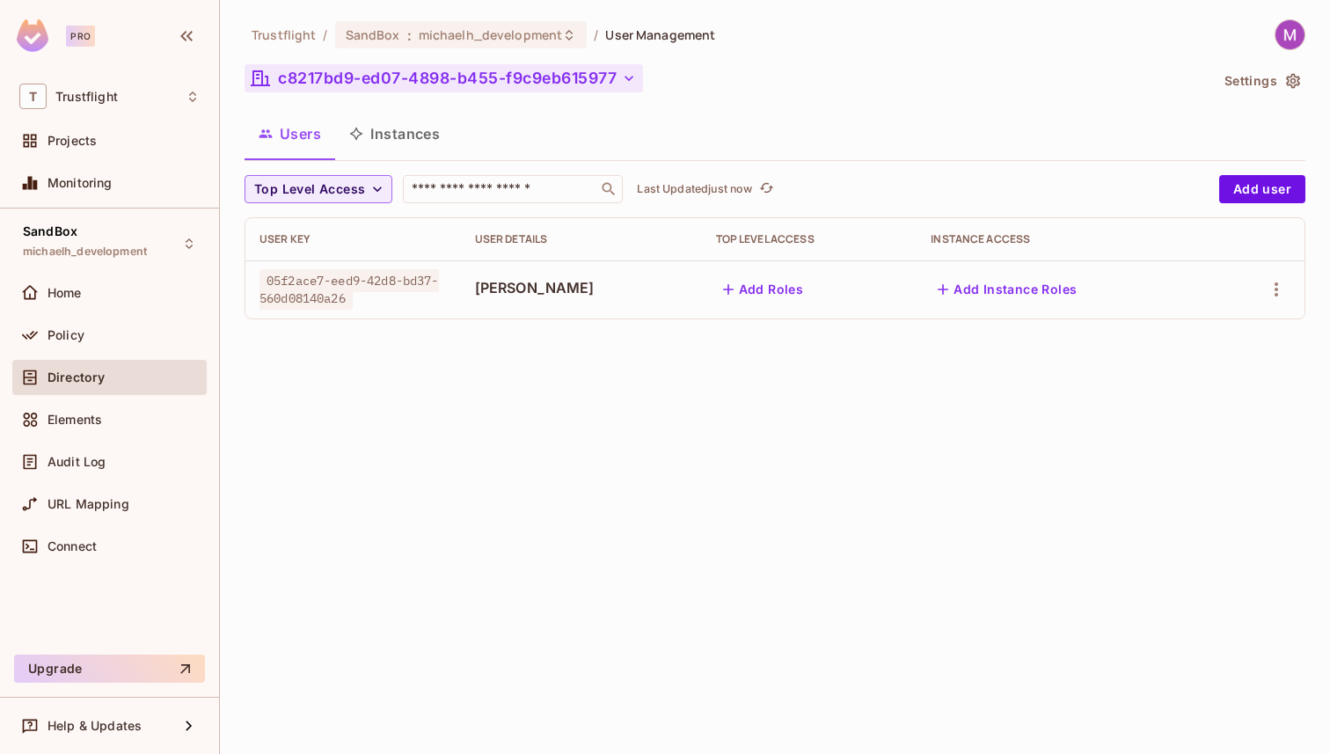
click at [353, 75] on button "c8217bd9-ed07-4898-b455-f9c9eb615977" at bounding box center [443, 78] width 398 height 28
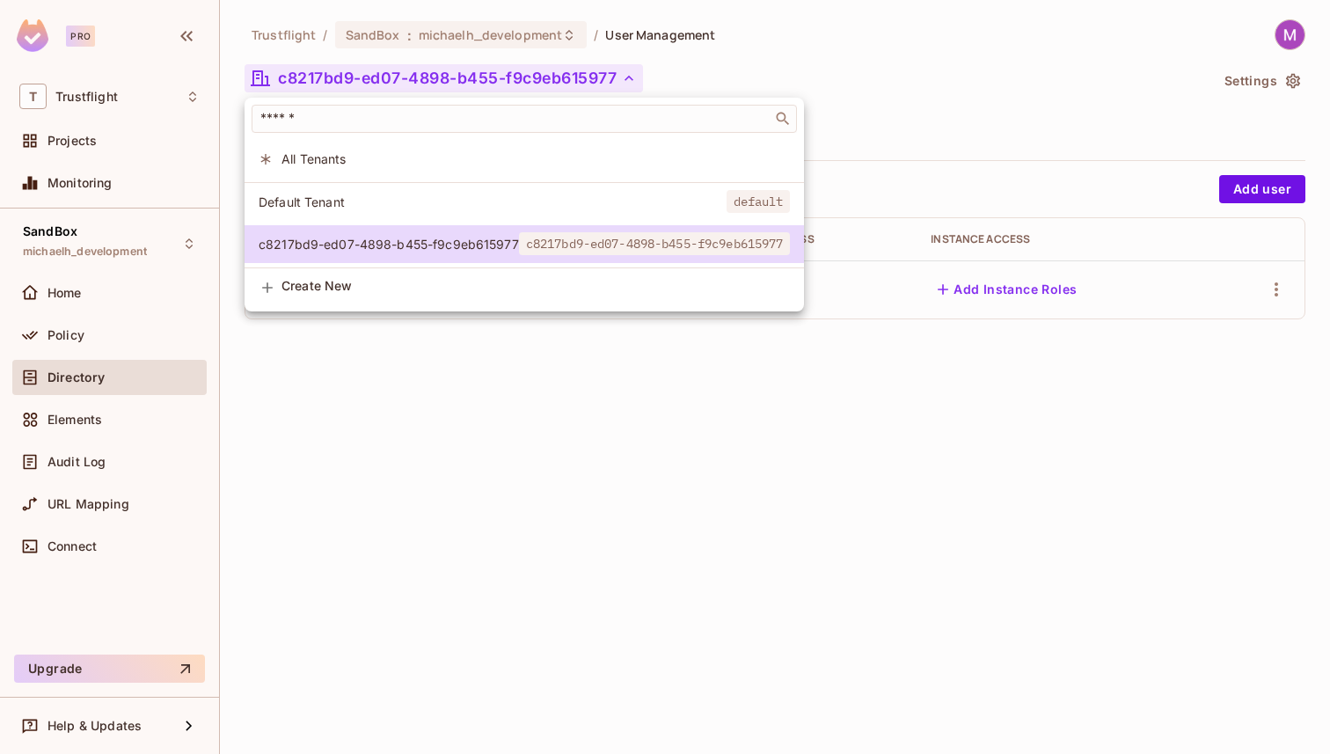
click at [366, 199] on span "Default Tenant" at bounding box center [493, 201] width 468 height 17
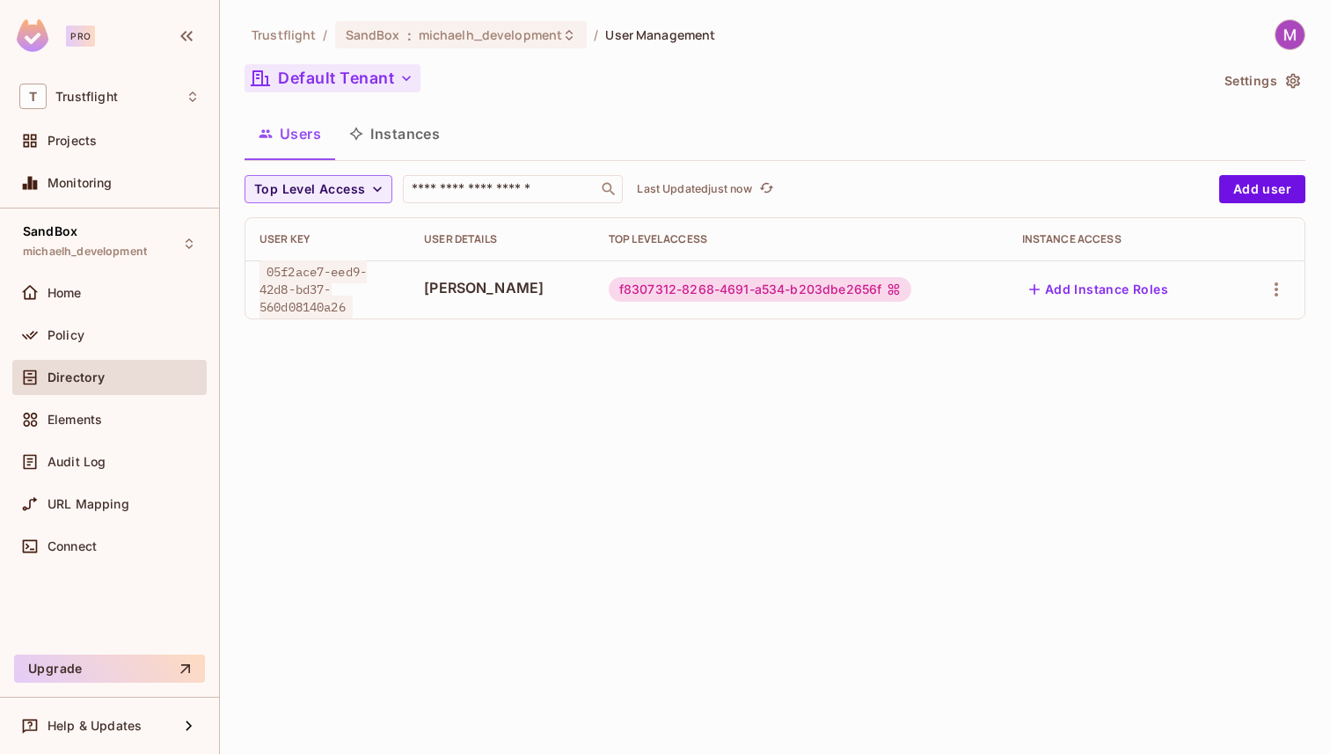
click at [362, 82] on button "Default Tenant" at bounding box center [332, 78] width 176 height 28
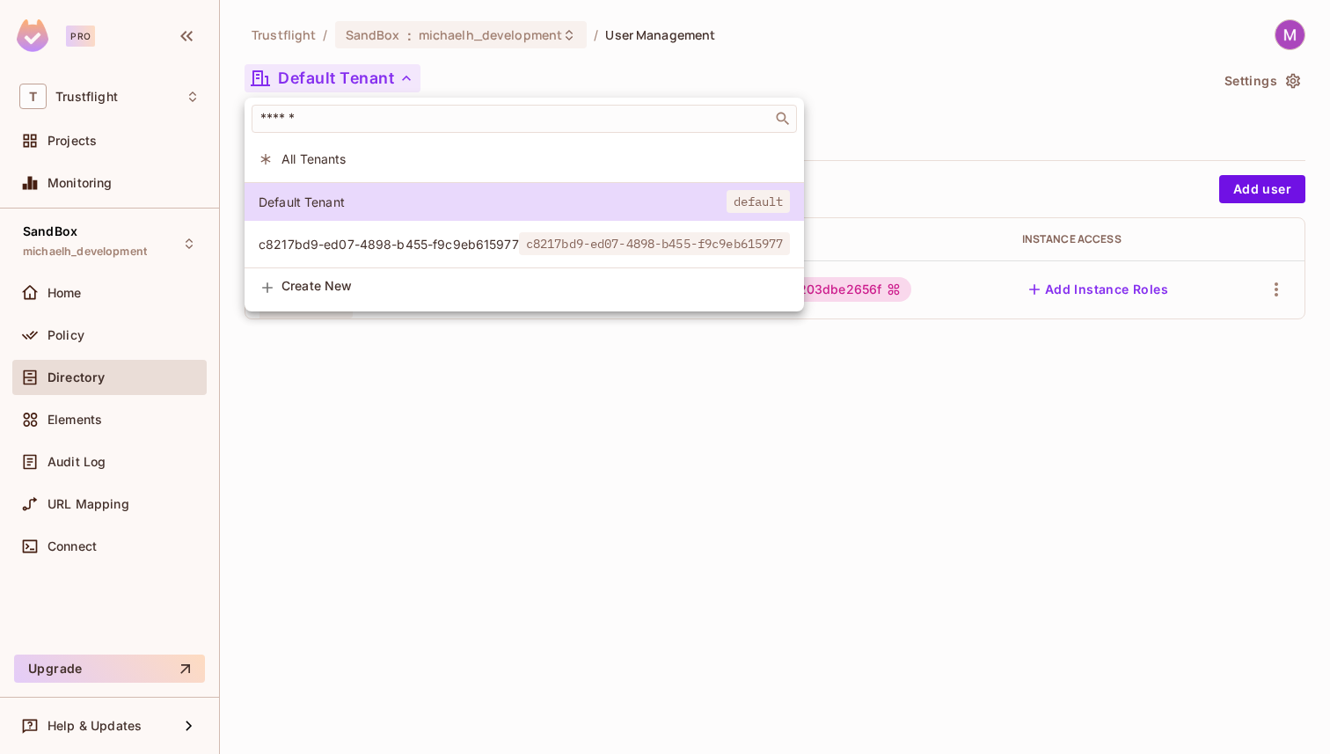
click at [352, 236] on span "c8217bd9-ed07-4898-b455-f9c9eb615977" at bounding box center [389, 244] width 260 height 17
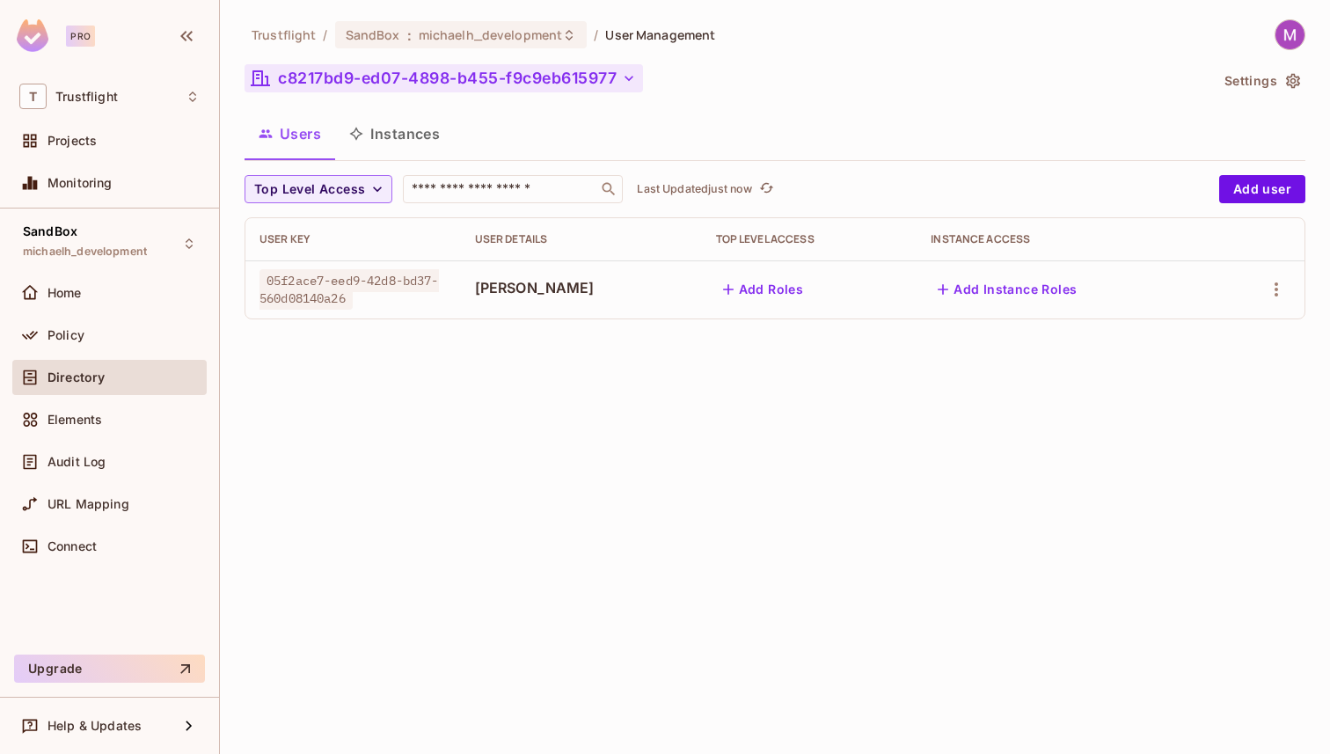
click at [330, 69] on button "c8217bd9-ed07-4898-b455-f9c9eb615977" at bounding box center [443, 78] width 398 height 28
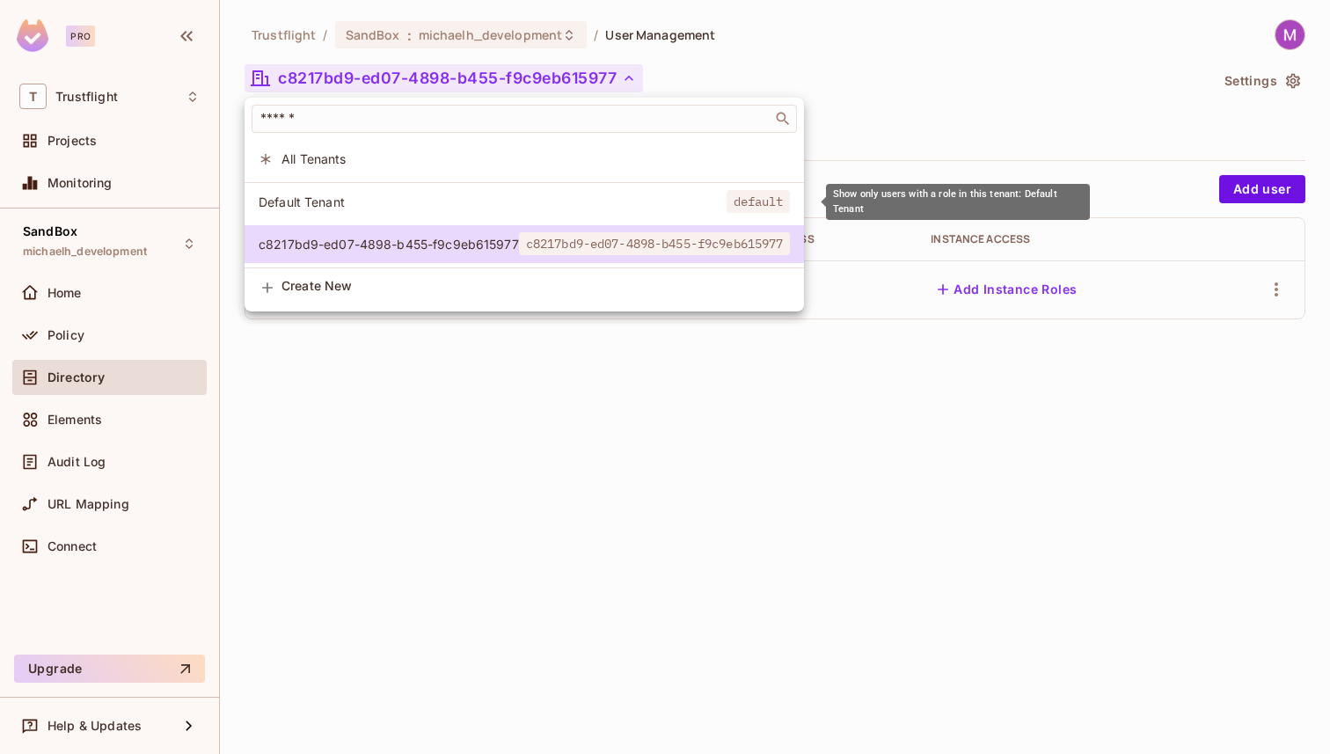
click at [332, 198] on span "Default Tenant" at bounding box center [493, 201] width 468 height 17
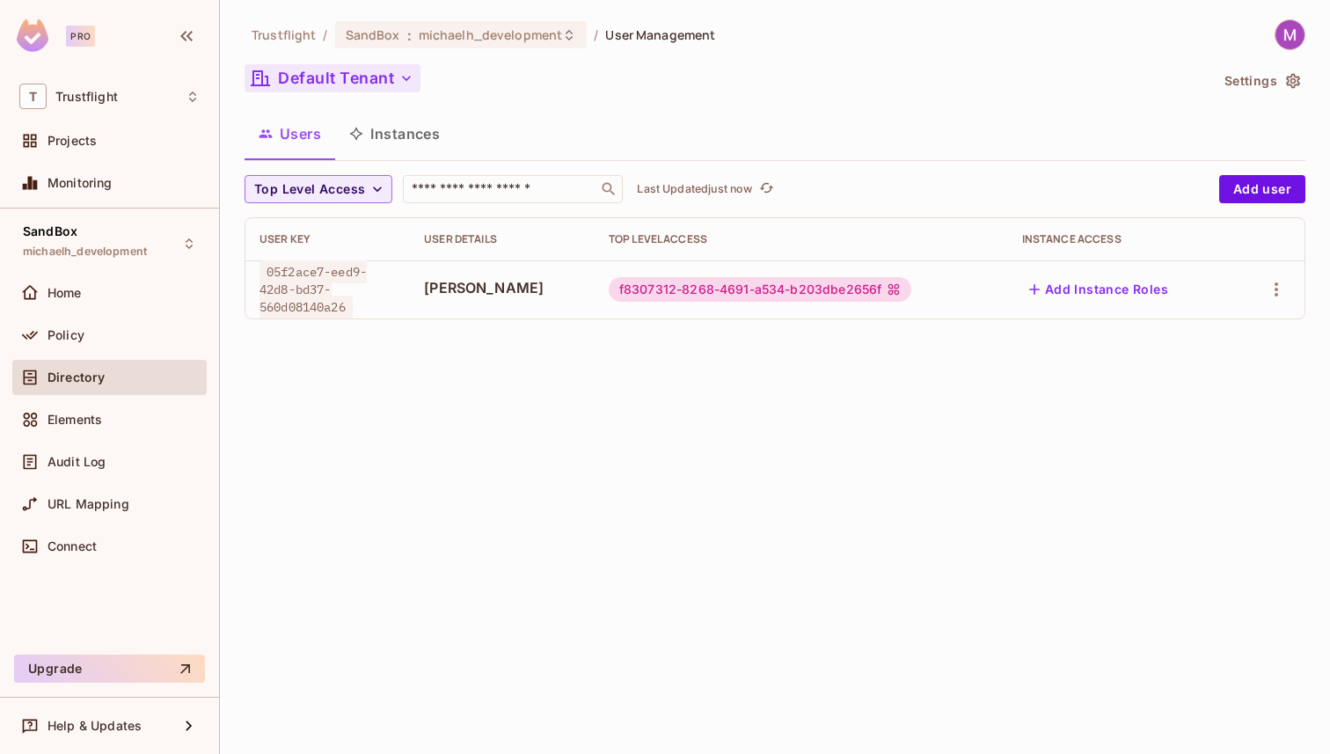
click at [337, 76] on button "Default Tenant" at bounding box center [332, 78] width 176 height 28
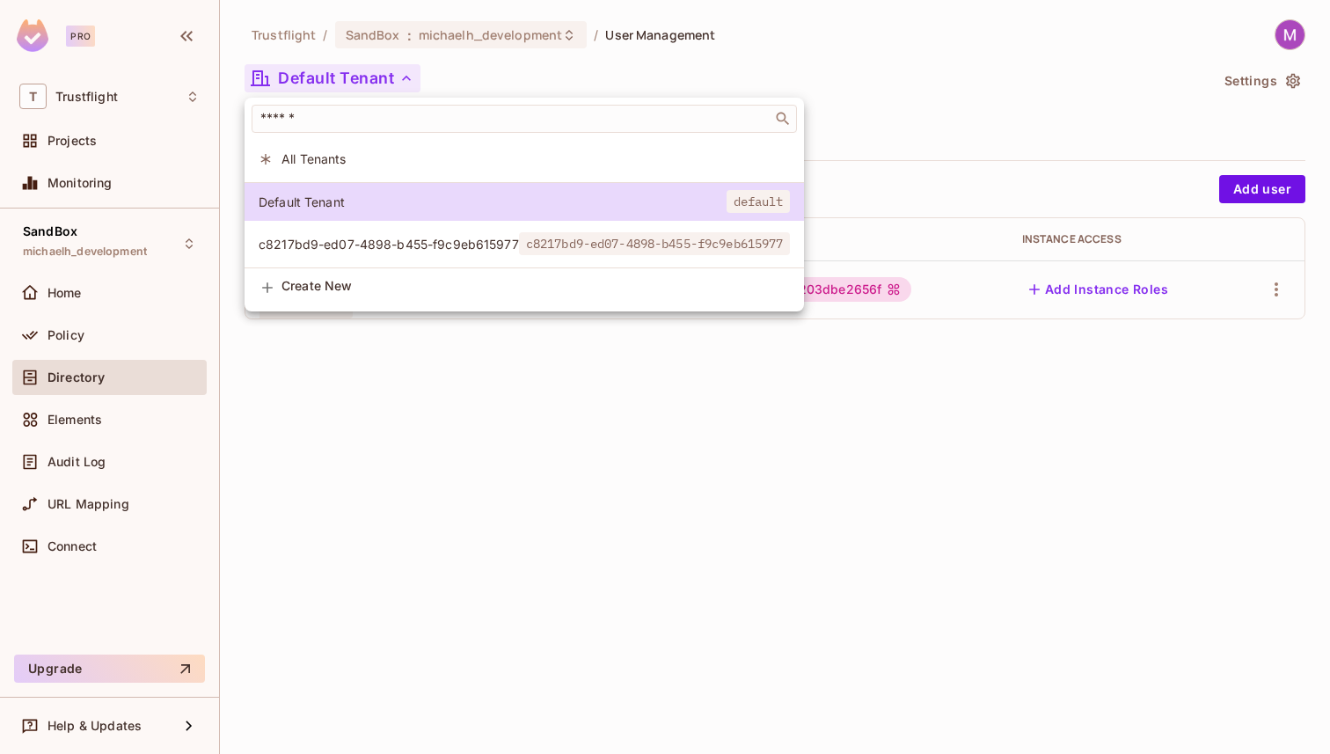
click at [338, 249] on span "c8217bd9-ed07-4898-b455-f9c9eb615977" at bounding box center [389, 244] width 260 height 17
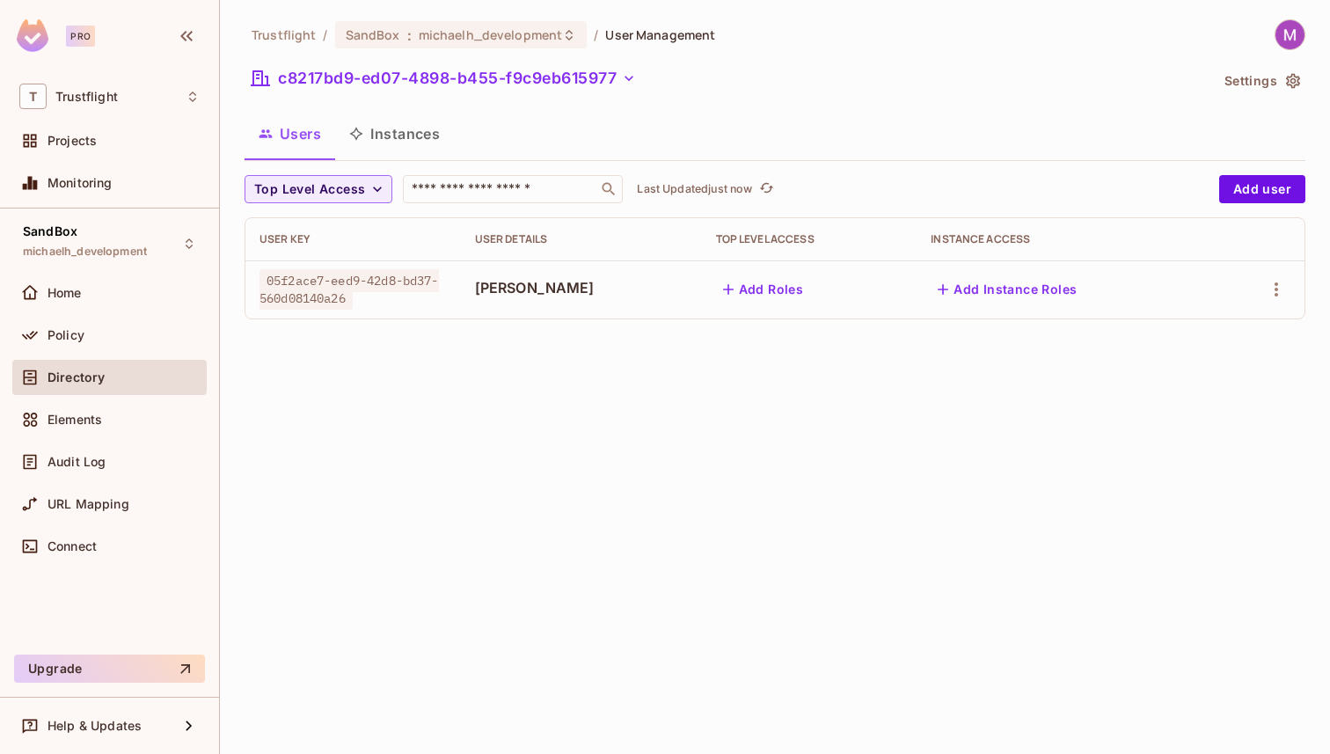
click at [735, 291] on button "Add Roles" at bounding box center [763, 289] width 95 height 28
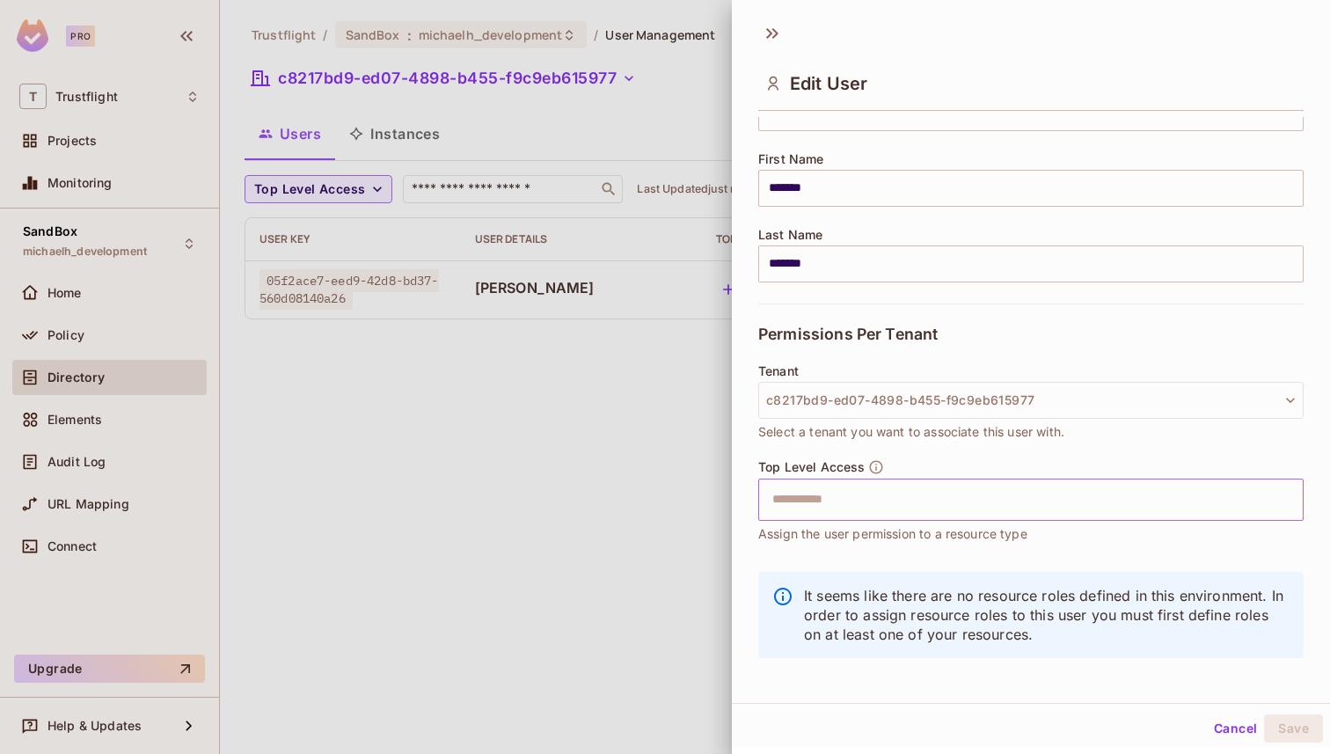
scroll to position [190, 0]
click at [799, 507] on input "text" at bounding box center [1015, 497] width 507 height 35
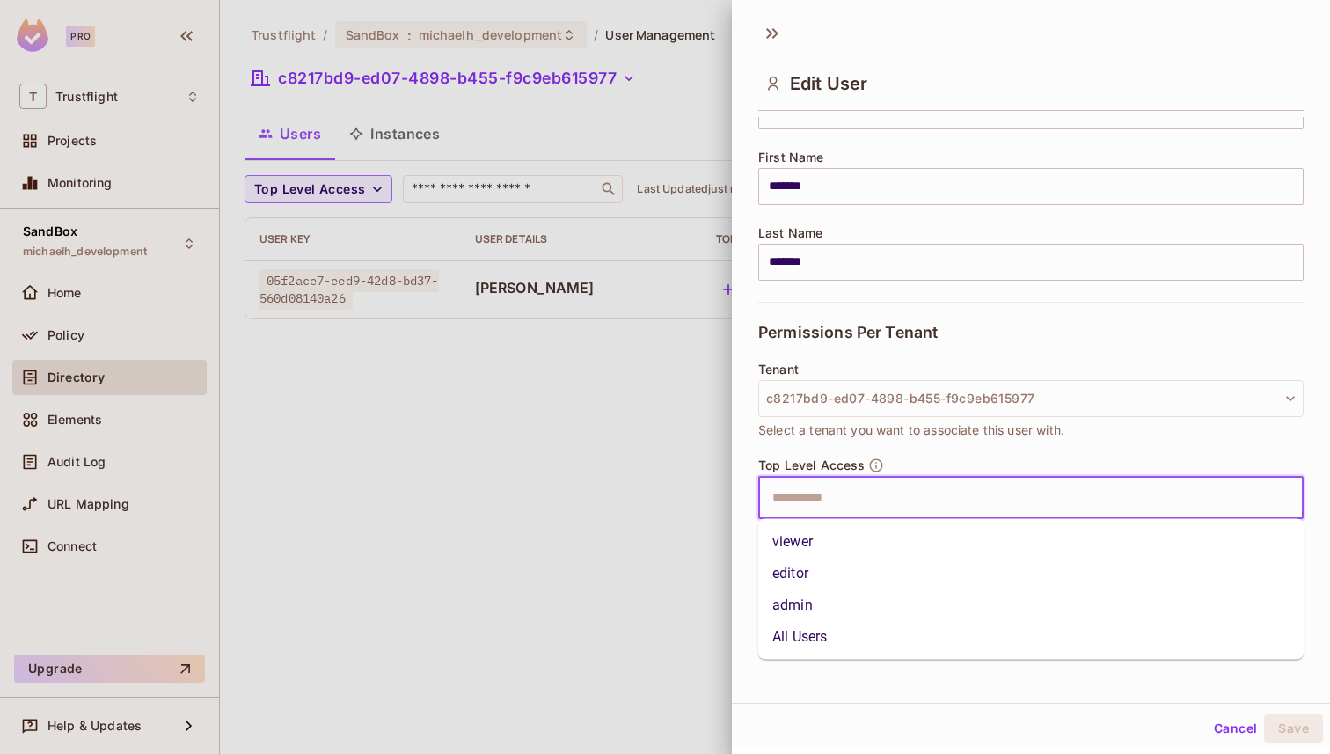
click at [806, 623] on li "All Users" at bounding box center [1030, 637] width 545 height 32
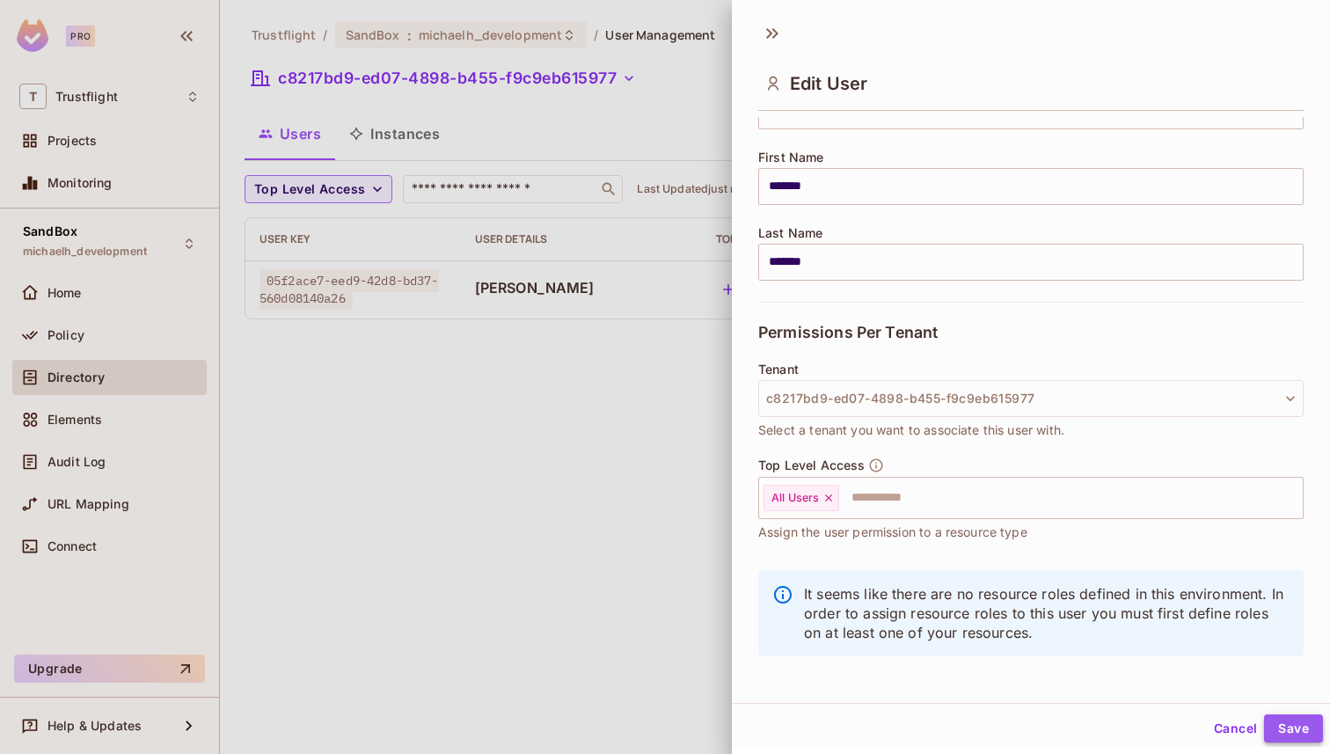
click at [1292, 722] on button "Save" at bounding box center [1293, 728] width 59 height 28
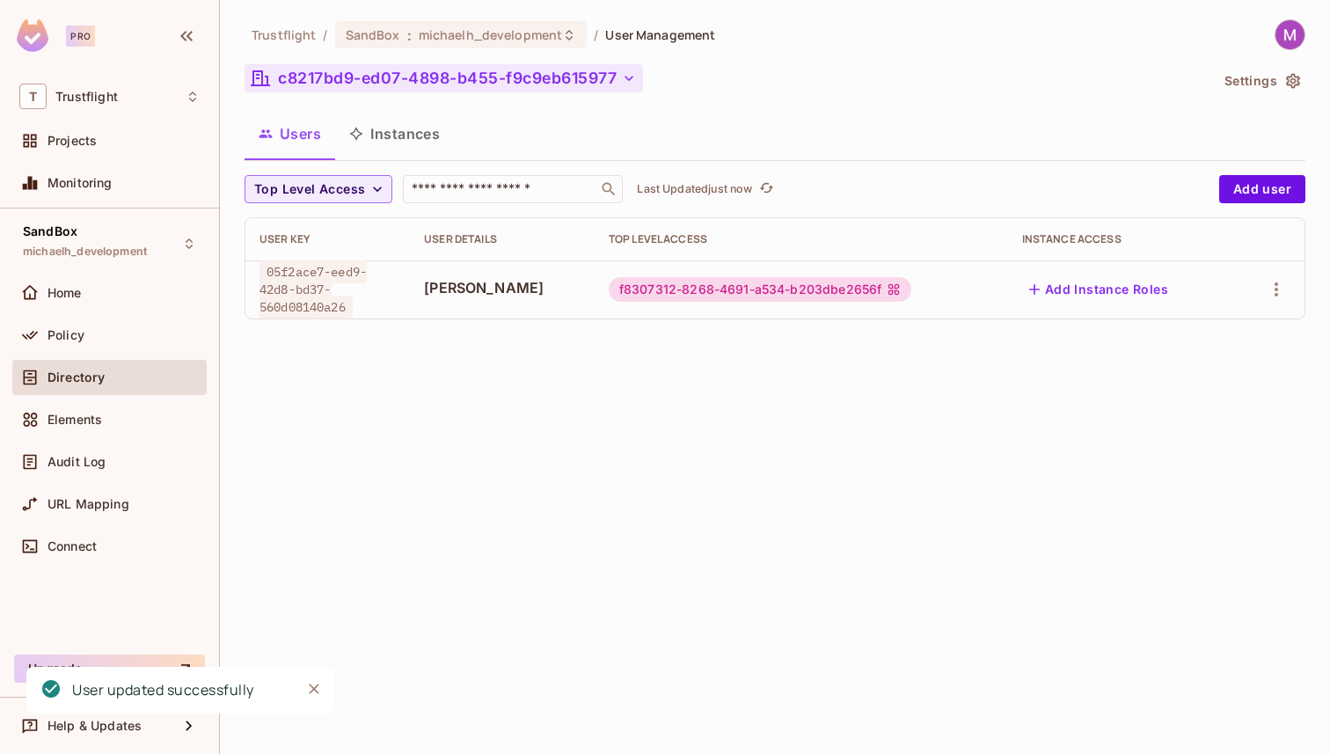
click at [317, 84] on button "c8217bd9-ed07-4898-b455-f9c9eb615977" at bounding box center [443, 78] width 398 height 28
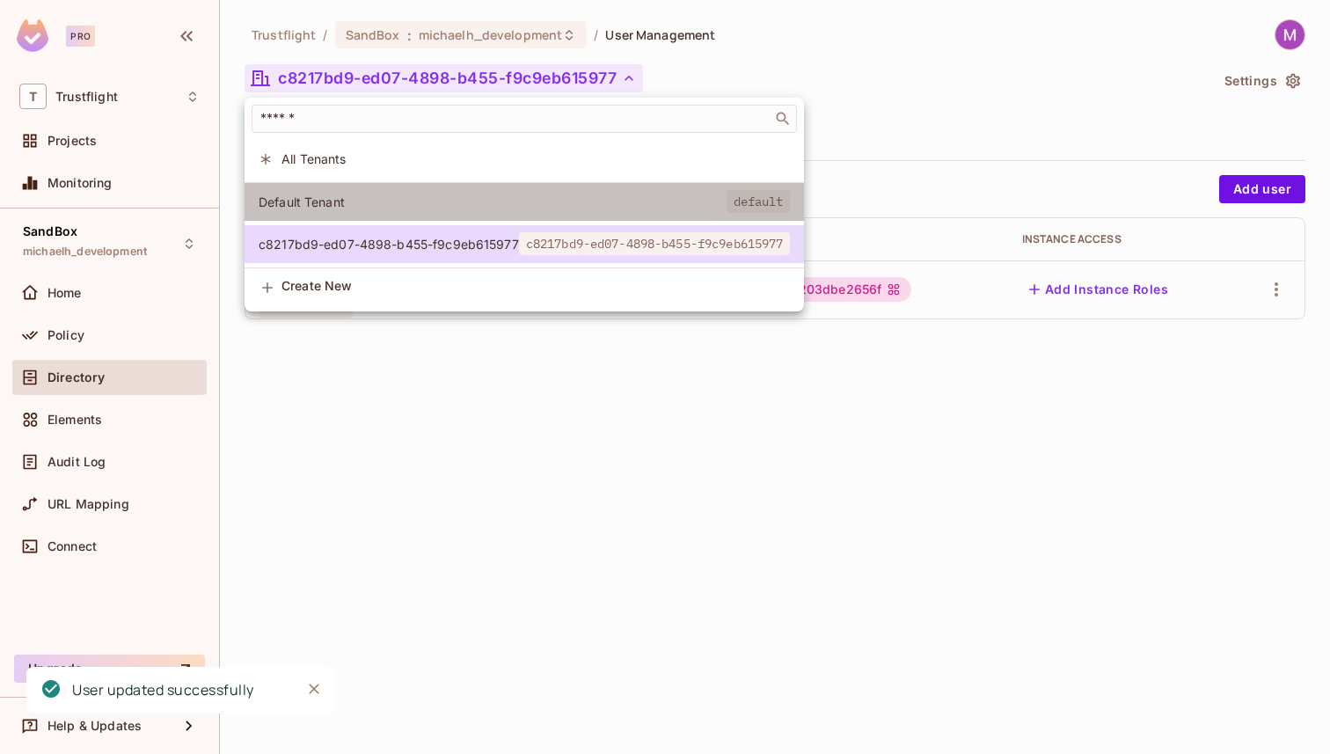
click at [325, 190] on li "Default Tenant default" at bounding box center [523, 202] width 559 height 38
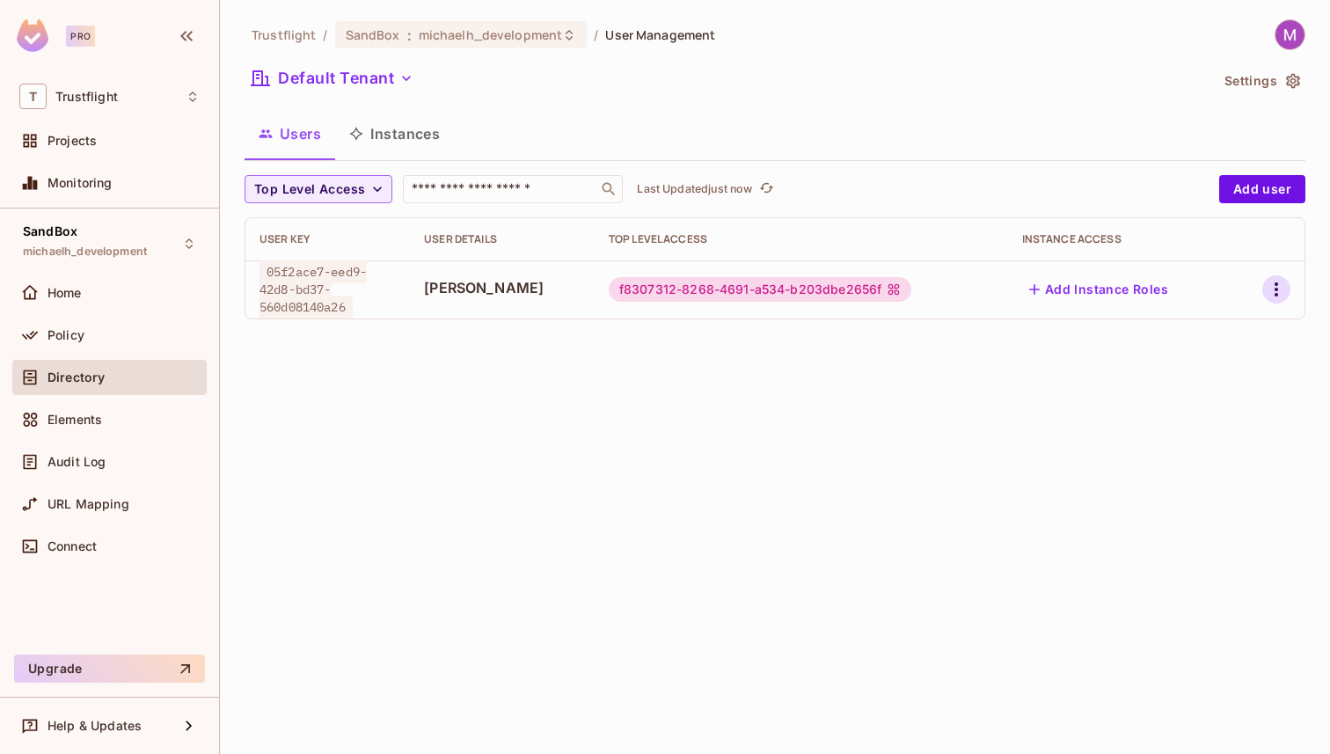
click at [1275, 291] on icon "button" at bounding box center [1275, 289] width 21 height 21
click at [1200, 401] on div "Delete User" at bounding box center [1205, 407] width 69 height 18
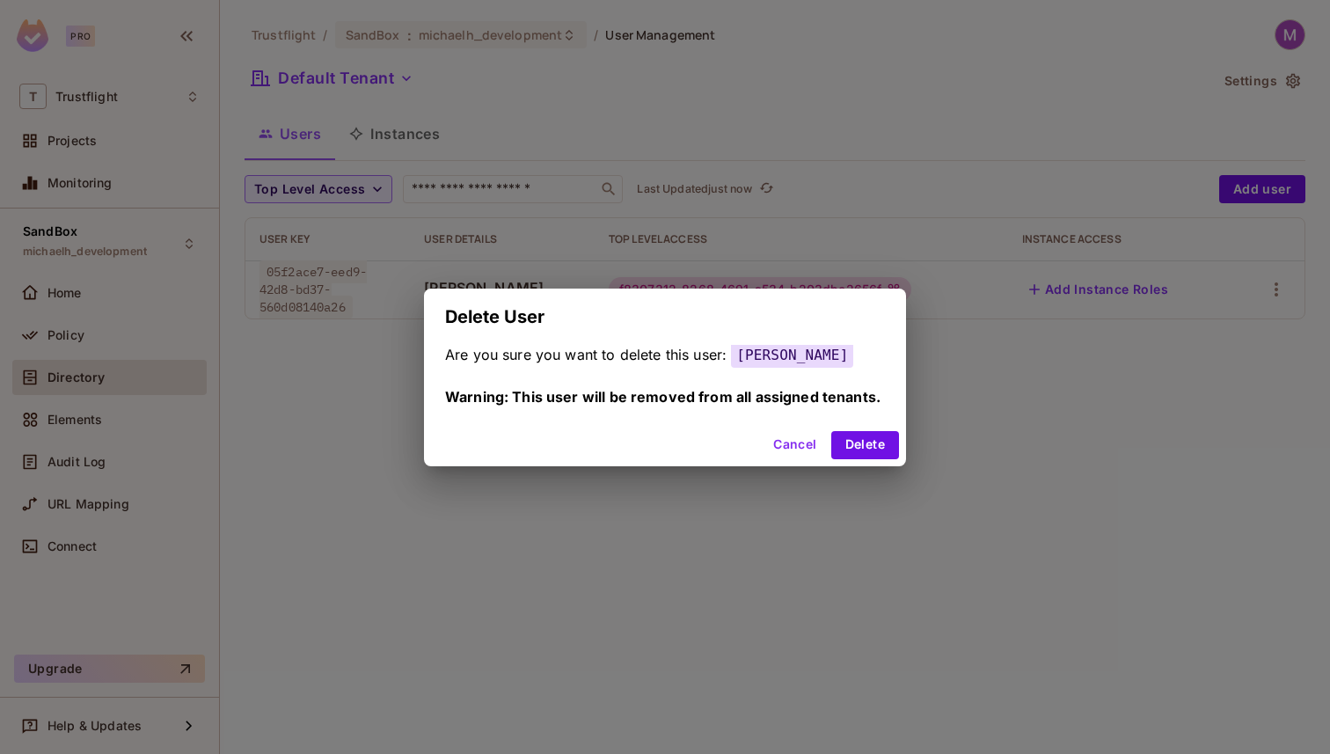
click at [797, 446] on button "Cancel" at bounding box center [794, 445] width 57 height 28
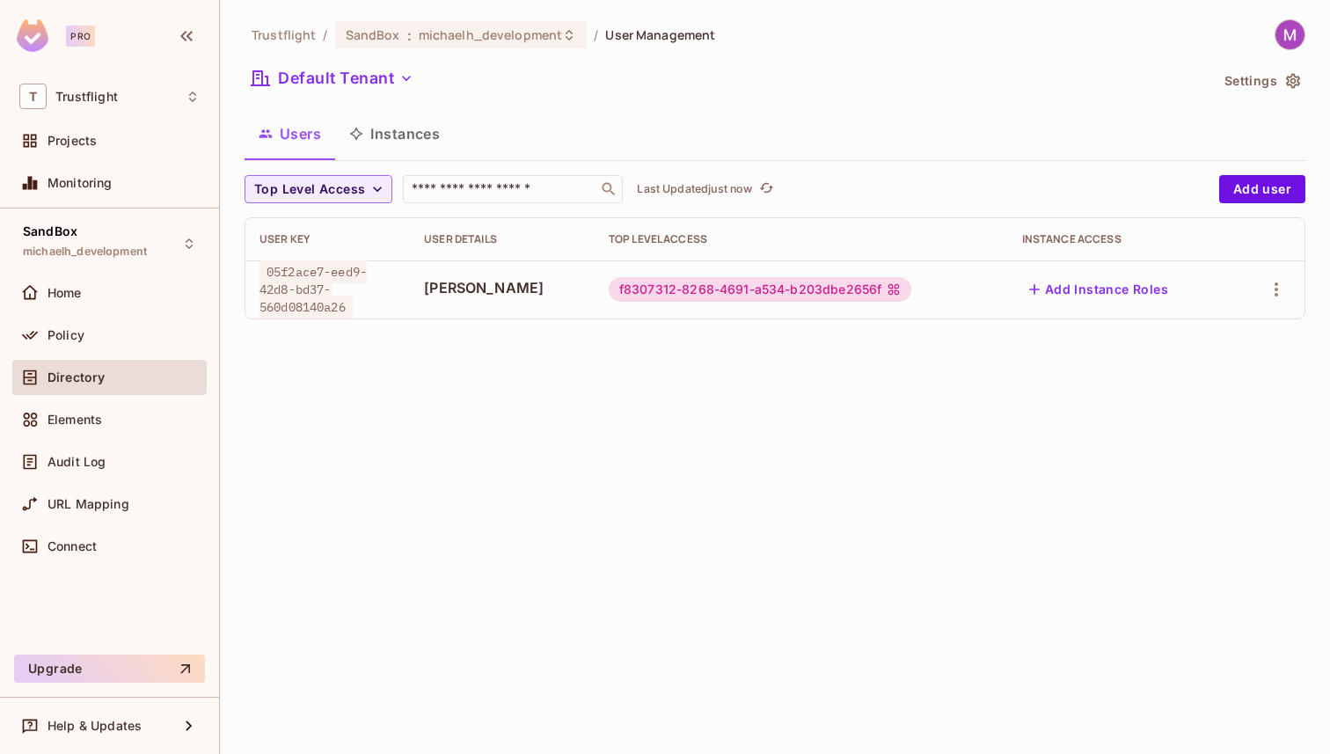
click at [656, 411] on div "Trustflight / SandBox : michaelh_development / User Management Default Tenant S…" at bounding box center [775, 377] width 1110 height 754
click at [85, 134] on span "Projects" at bounding box center [71, 141] width 49 height 14
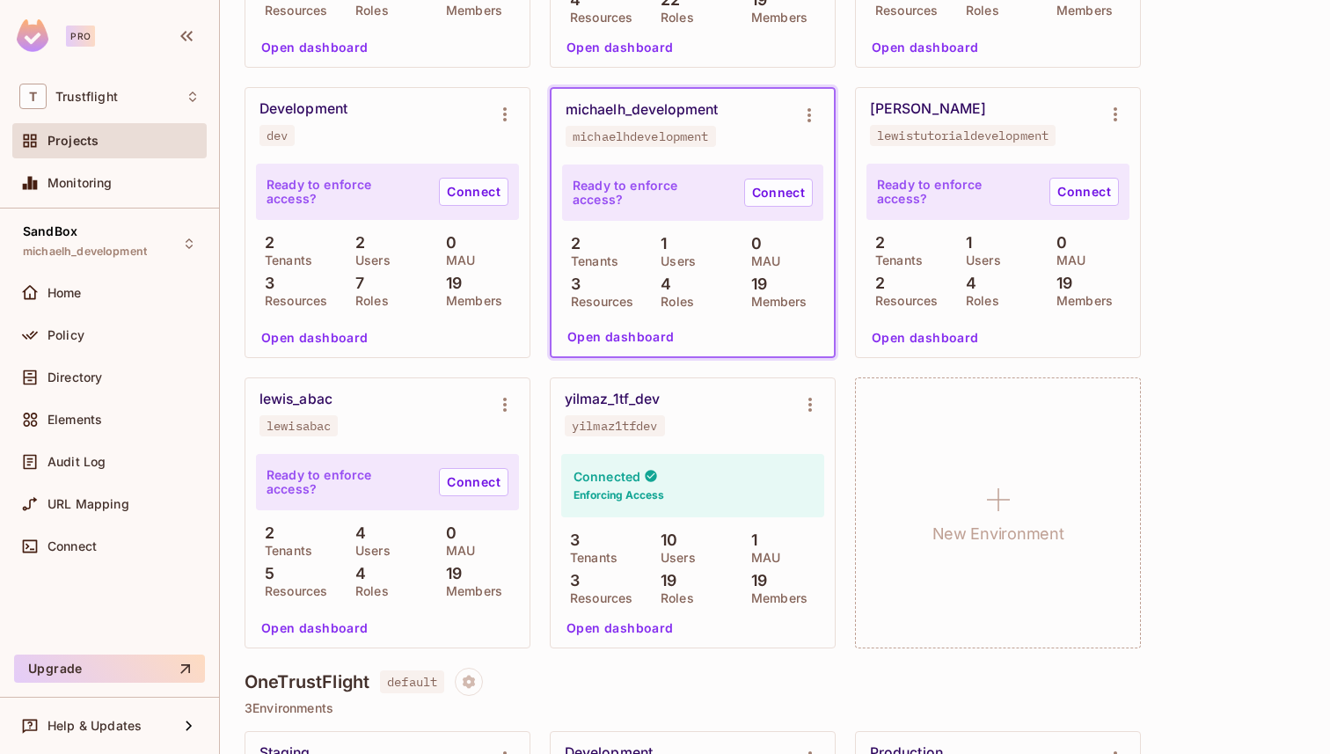
scroll to position [901, 0]
